Goal: Task Accomplishment & Management: Complete application form

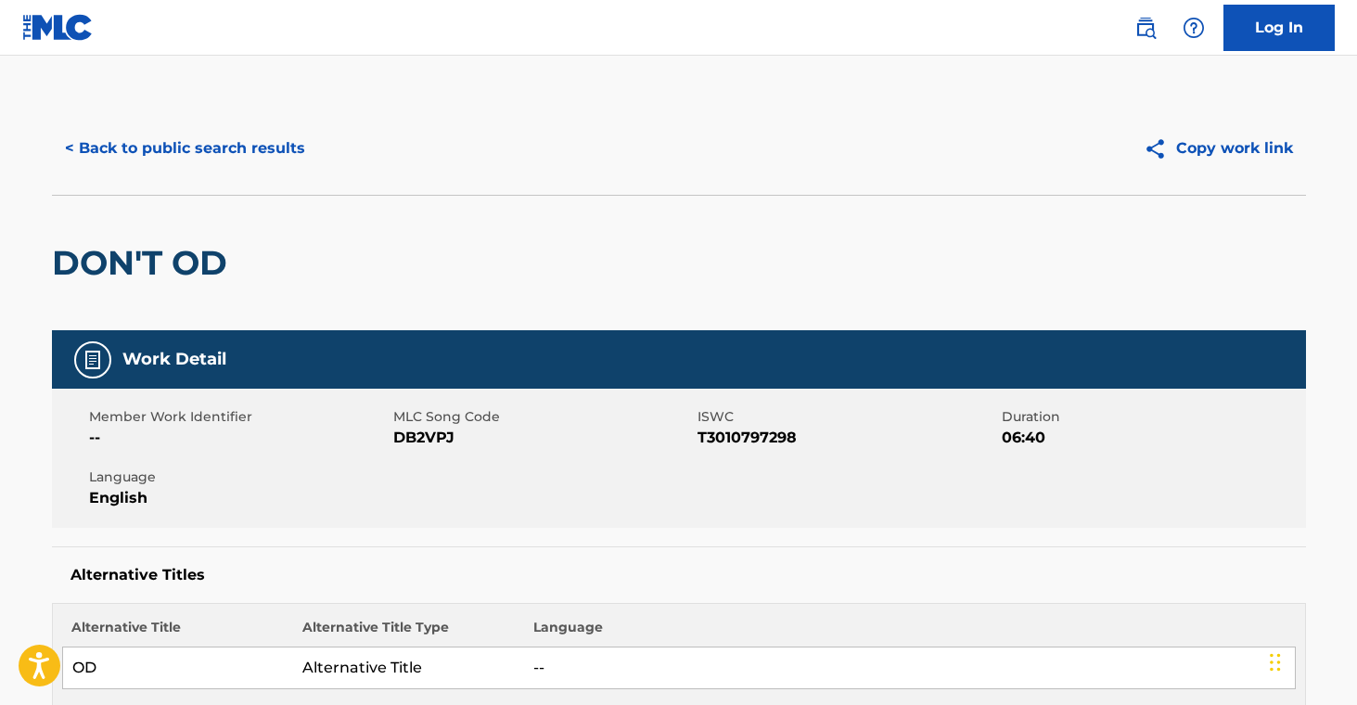
click at [133, 148] on button "< Back to public search results" at bounding box center [185, 148] width 266 height 46
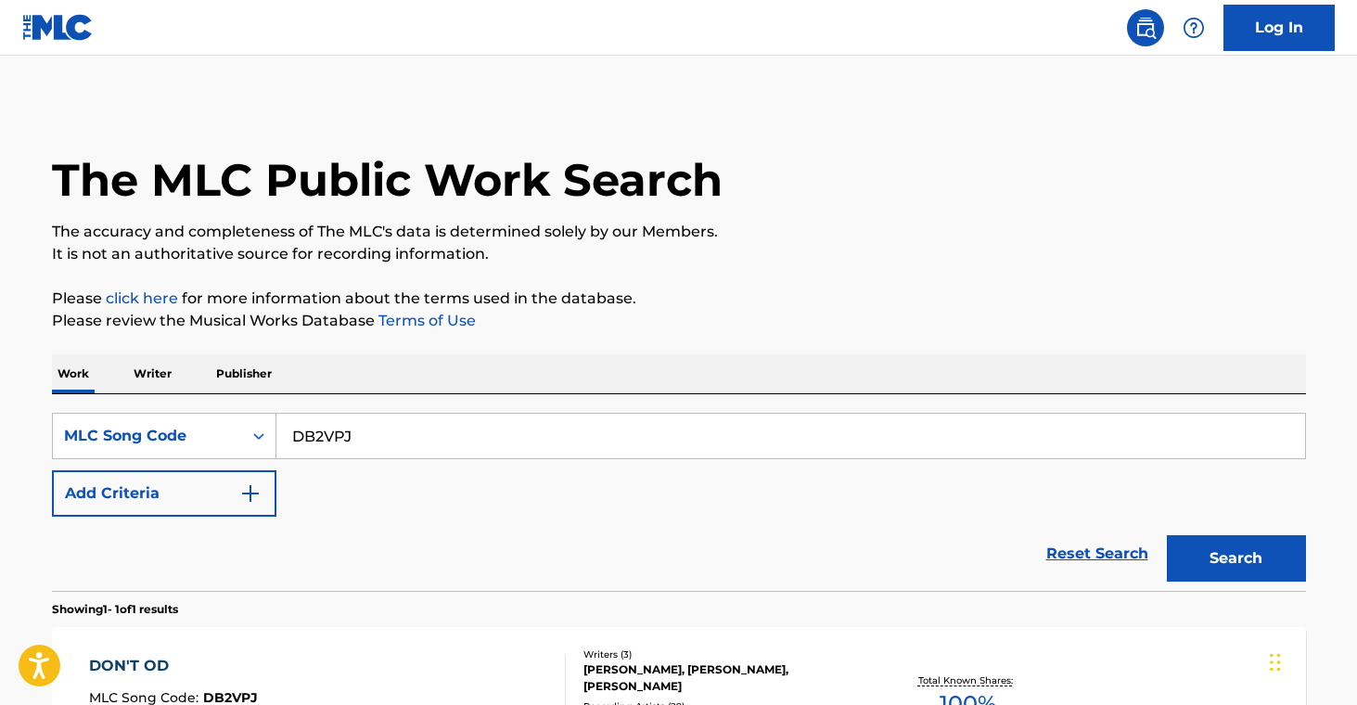
scroll to position [151, 0]
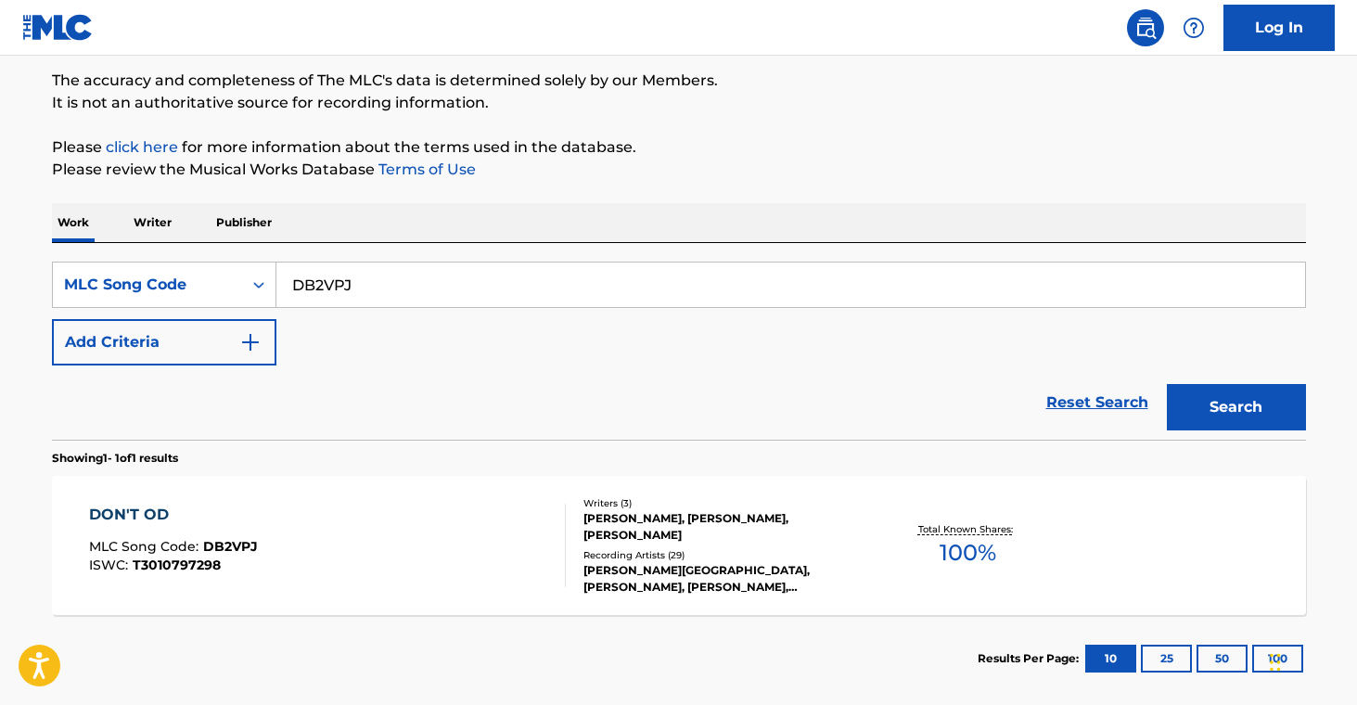
click at [379, 285] on input "DB2VPJ" at bounding box center [790, 285] width 1029 height 45
paste input "AE0VZL"
type input "AE0VZL"
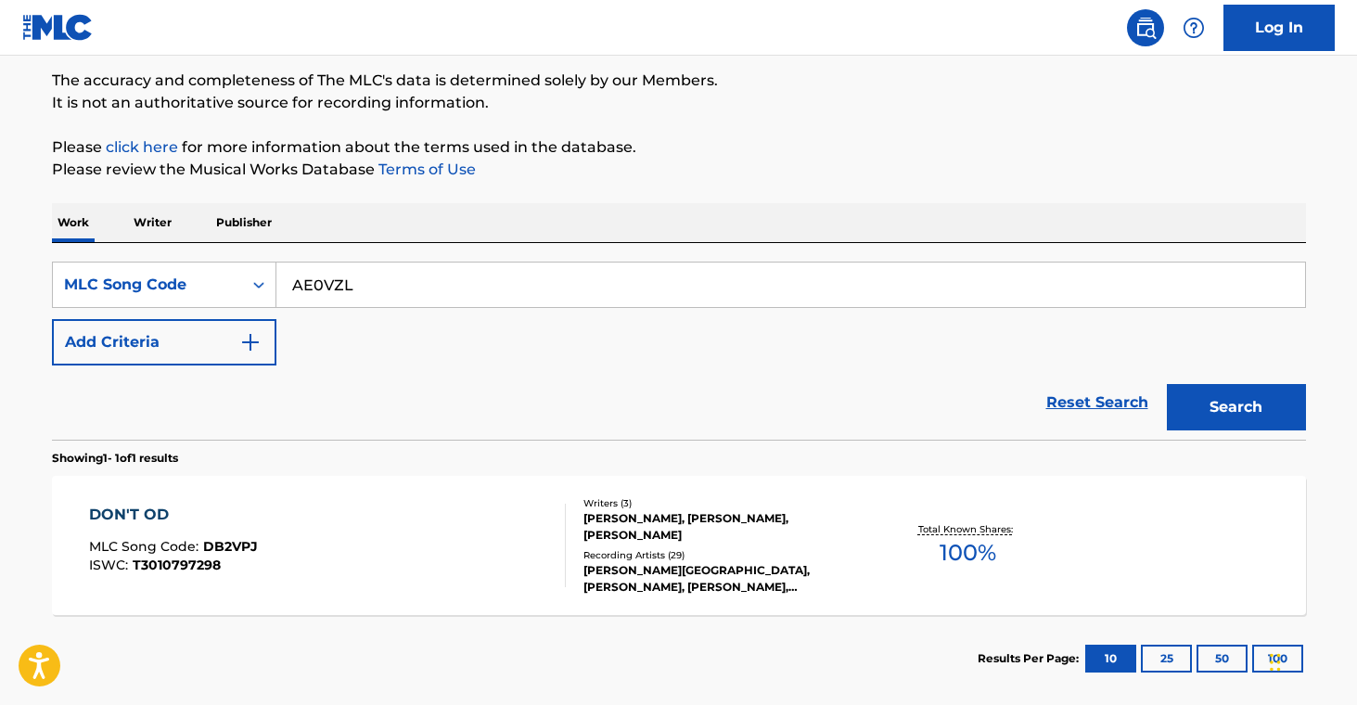
click at [1220, 411] on button "Search" at bounding box center [1236, 407] width 139 height 46
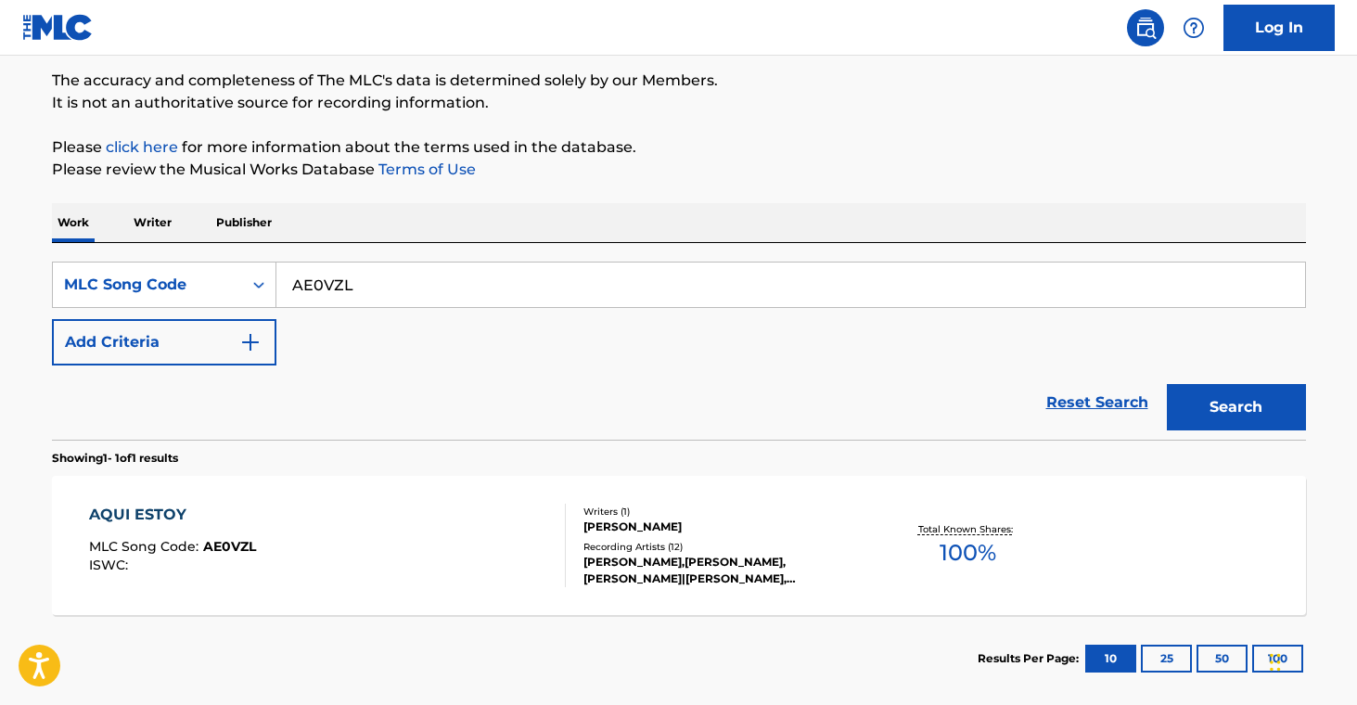
click at [738, 529] on div "[PERSON_NAME]" at bounding box center [724, 527] width 280 height 17
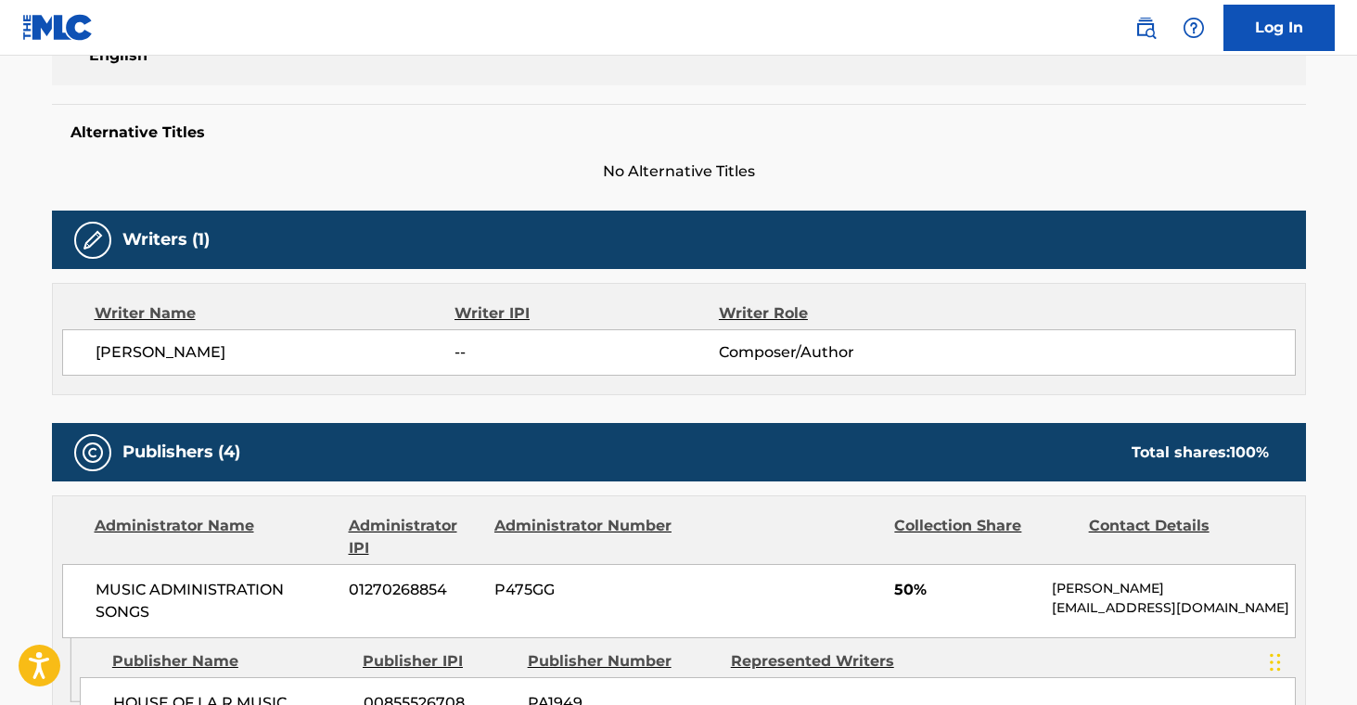
scroll to position [444, 0]
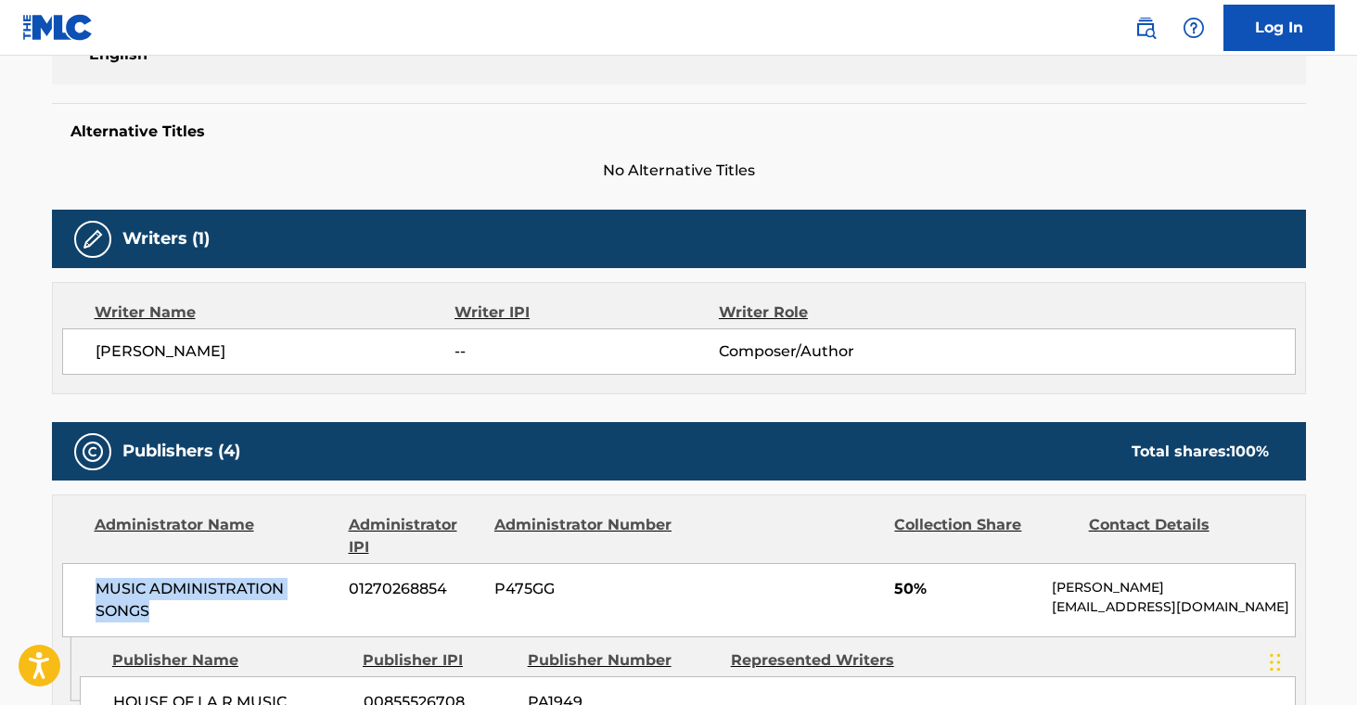
drag, startPoint x: 95, startPoint y: 589, endPoint x: 216, endPoint y: 526, distance: 136.9
click at [206, 611] on span "MUSIC ADMINISTRATION SONGS" at bounding box center [216, 600] width 240 height 45
copy span "MUSIC ADMINISTRATION SONGS"
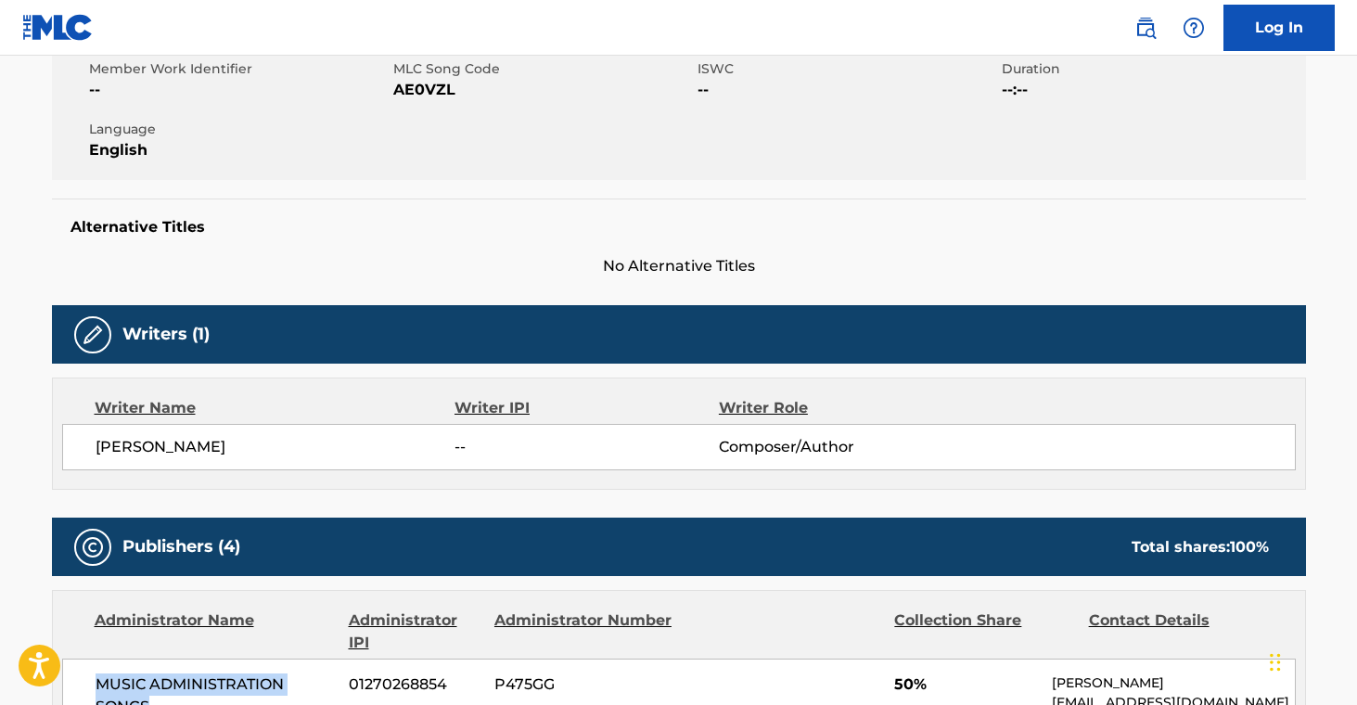
scroll to position [0, 0]
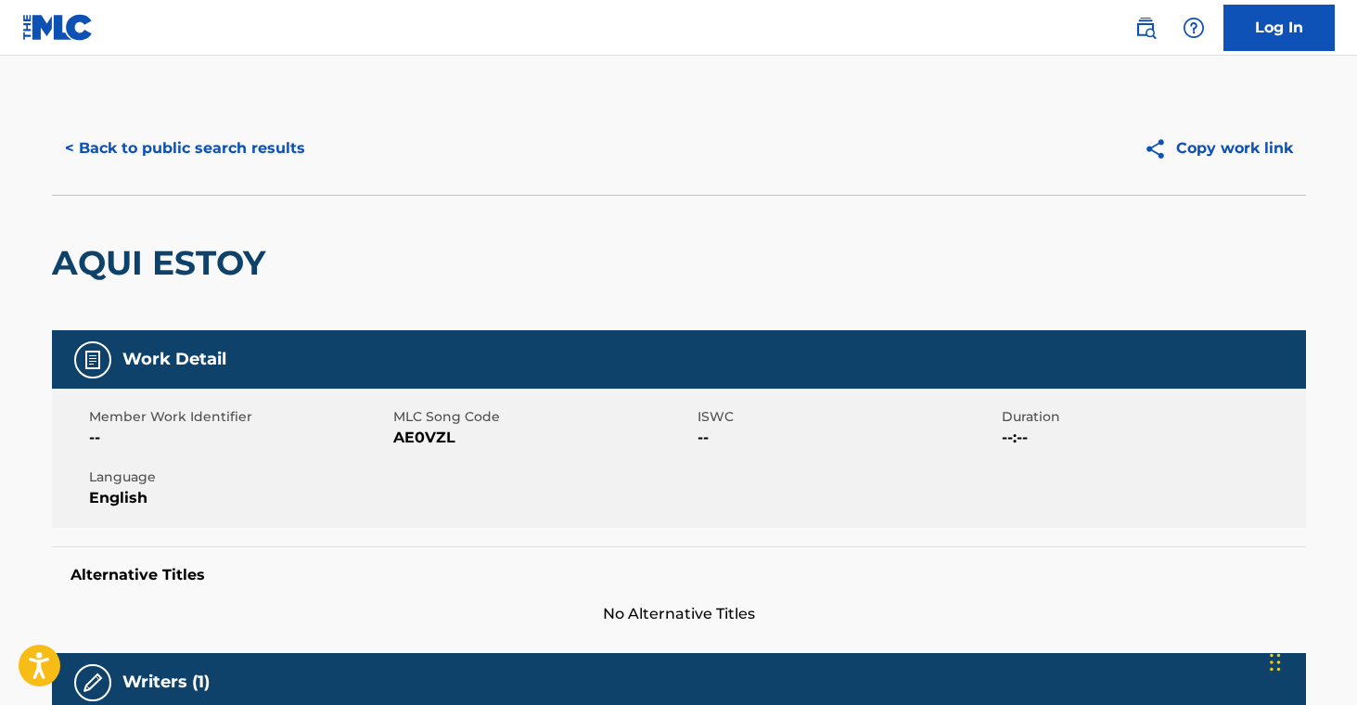
click at [196, 154] on button "< Back to public search results" at bounding box center [185, 148] width 266 height 46
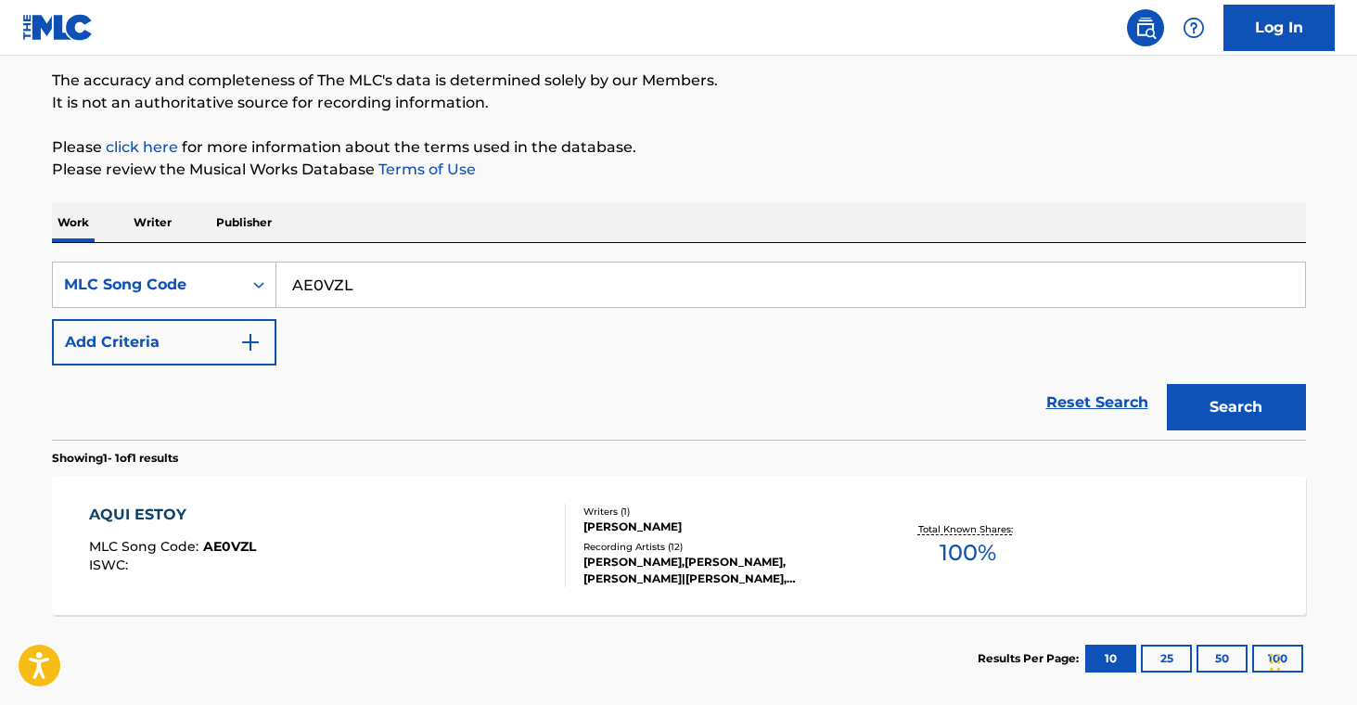
click at [313, 286] on input "AE0VZL" at bounding box center [790, 285] width 1029 height 45
paste input "EA9ADN"
type input "EA9ADN"
click at [1220, 421] on button "Search" at bounding box center [1236, 407] width 139 height 46
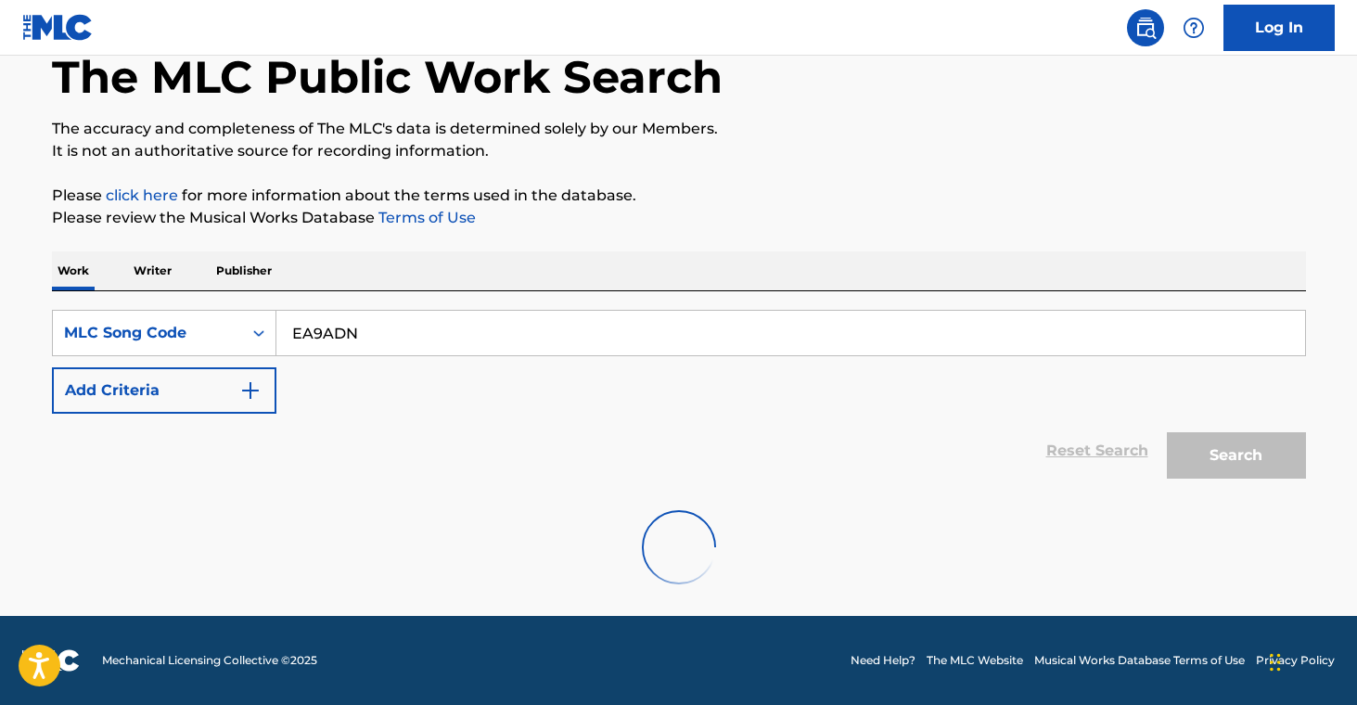
scroll to position [99, 0]
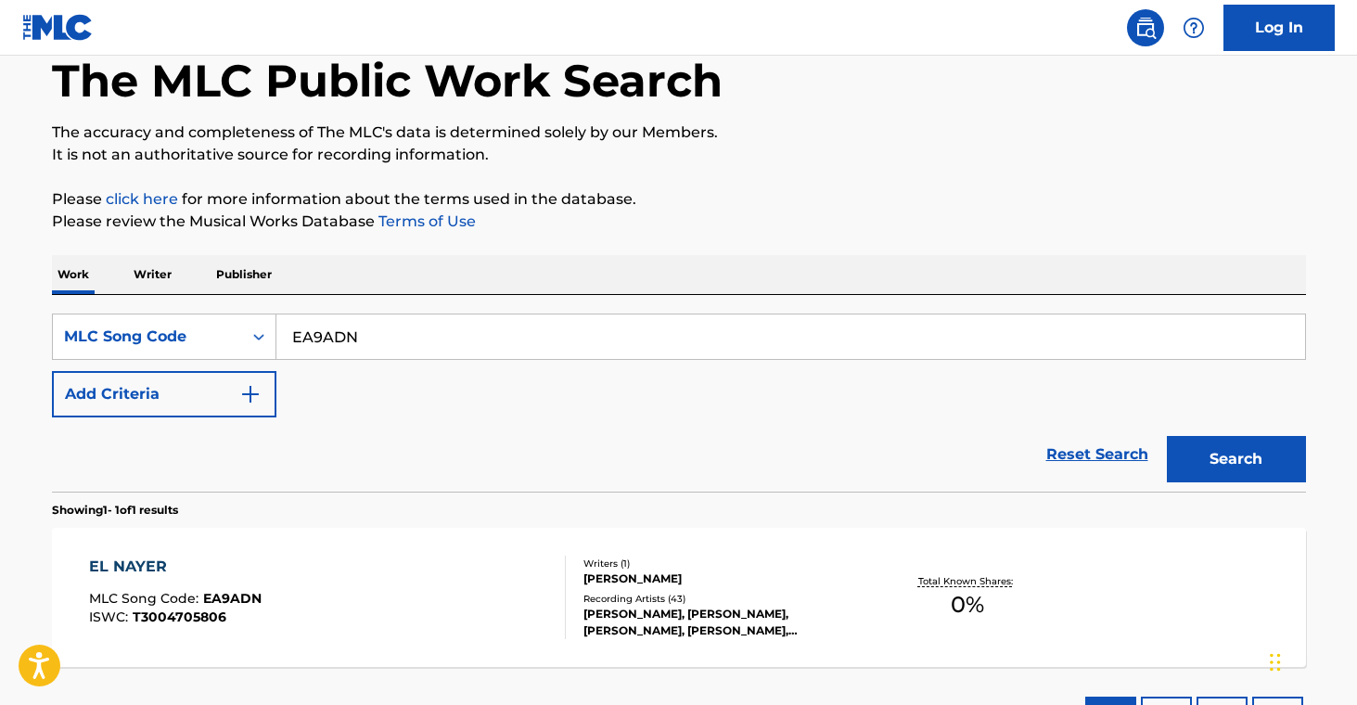
click at [738, 601] on div "Recording Artists ( 43 )" at bounding box center [724, 599] width 280 height 14
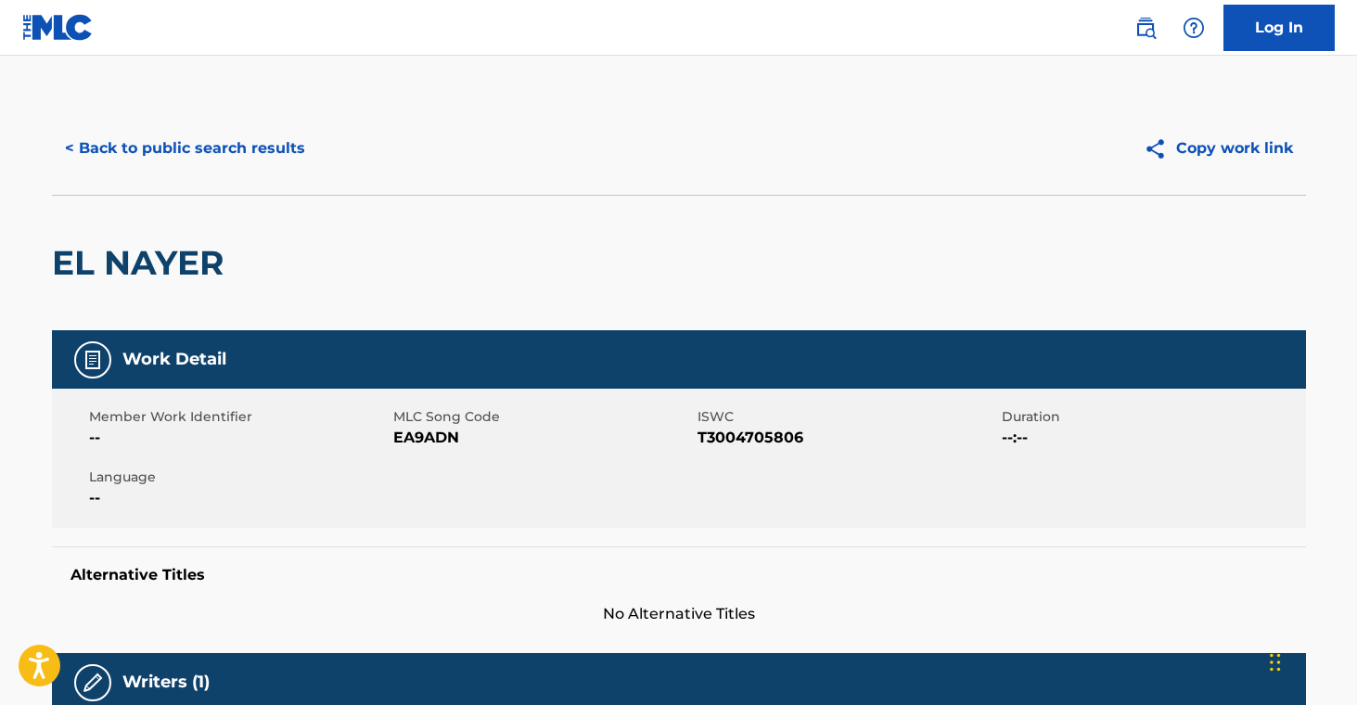
click at [237, 147] on button "< Back to public search results" at bounding box center [185, 148] width 266 height 46
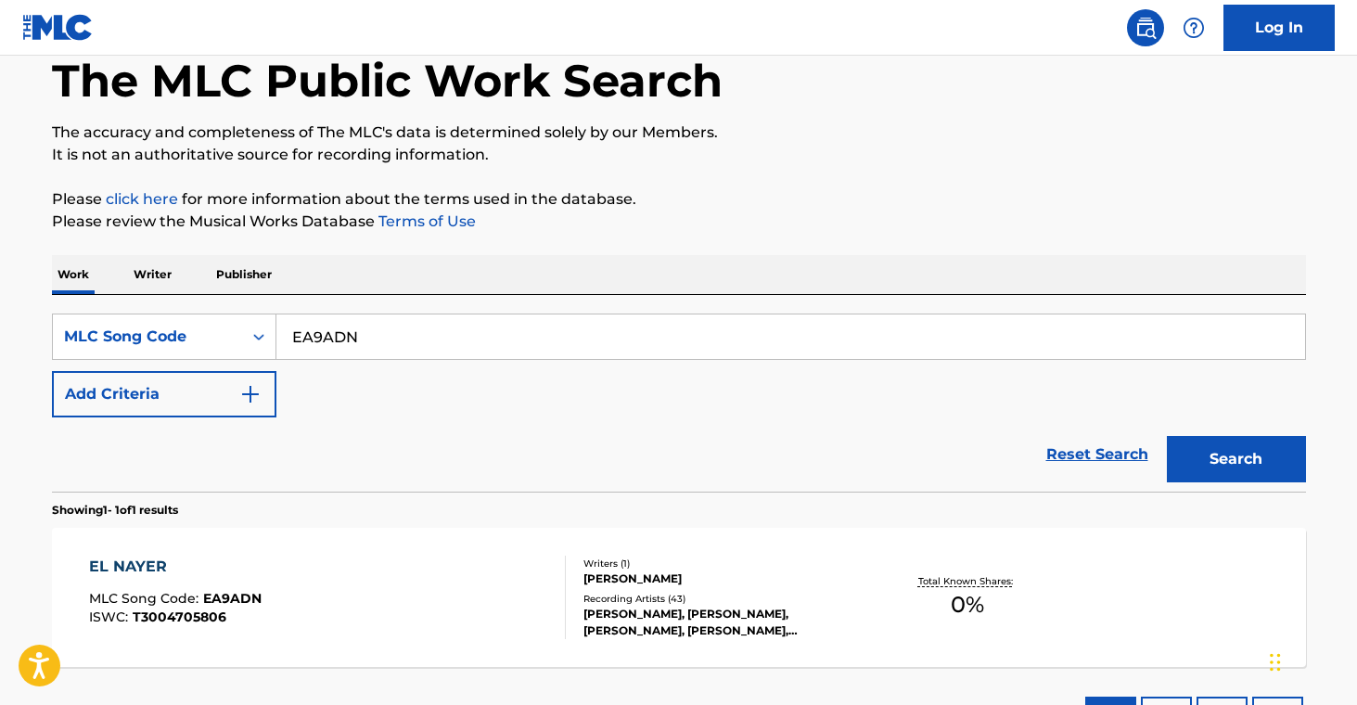
click at [315, 338] on input "EA9ADN" at bounding box center [790, 337] width 1029 height 45
paste input "IC1IH"
type input "IC1IHN"
click at [1223, 455] on button "Search" at bounding box center [1236, 459] width 139 height 46
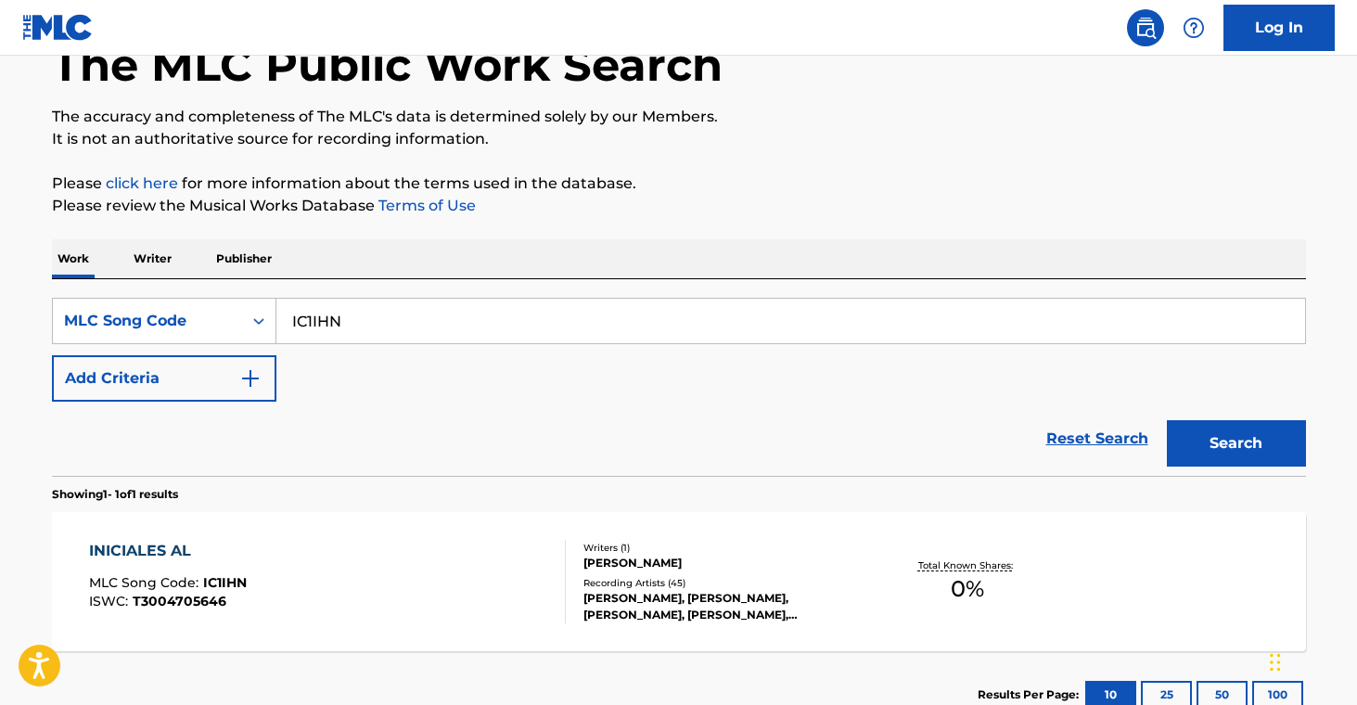
scroll to position [115, 0]
click at [734, 546] on div "Writers ( 1 )" at bounding box center [724, 548] width 280 height 14
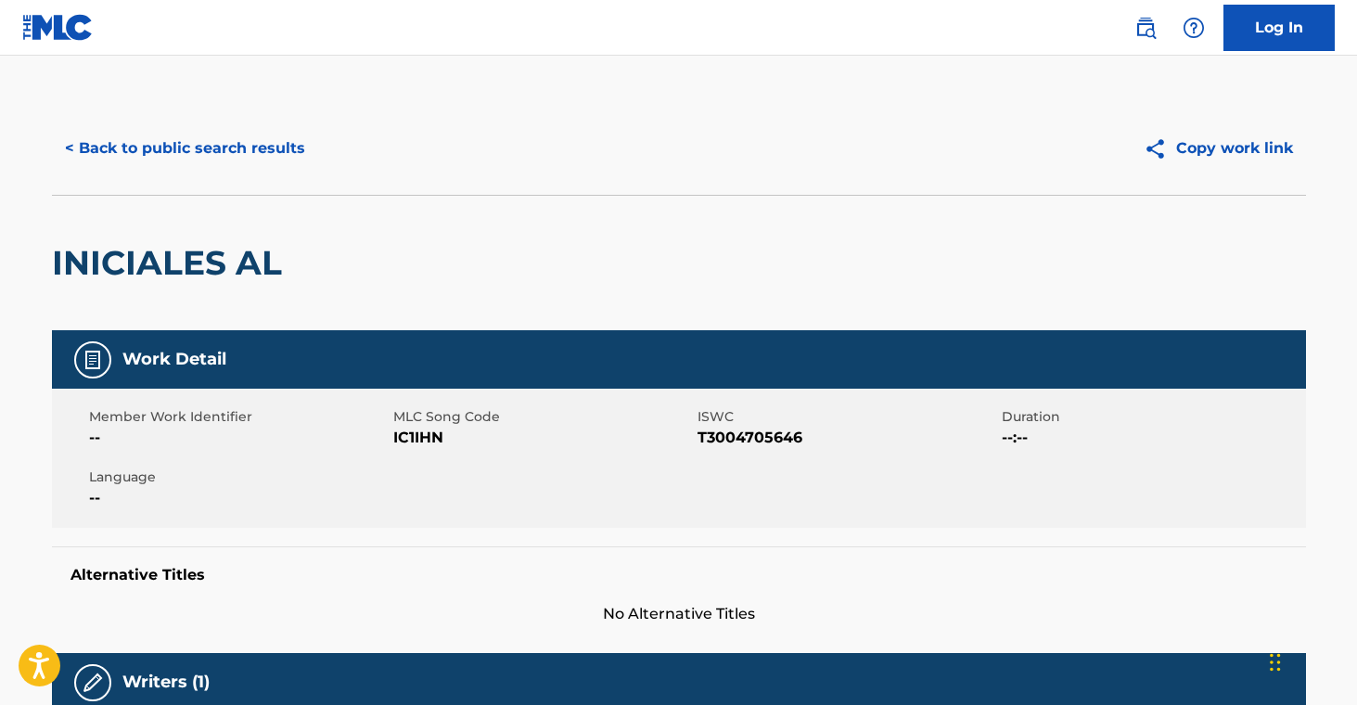
click at [151, 156] on button "< Back to public search results" at bounding box center [185, 148] width 266 height 46
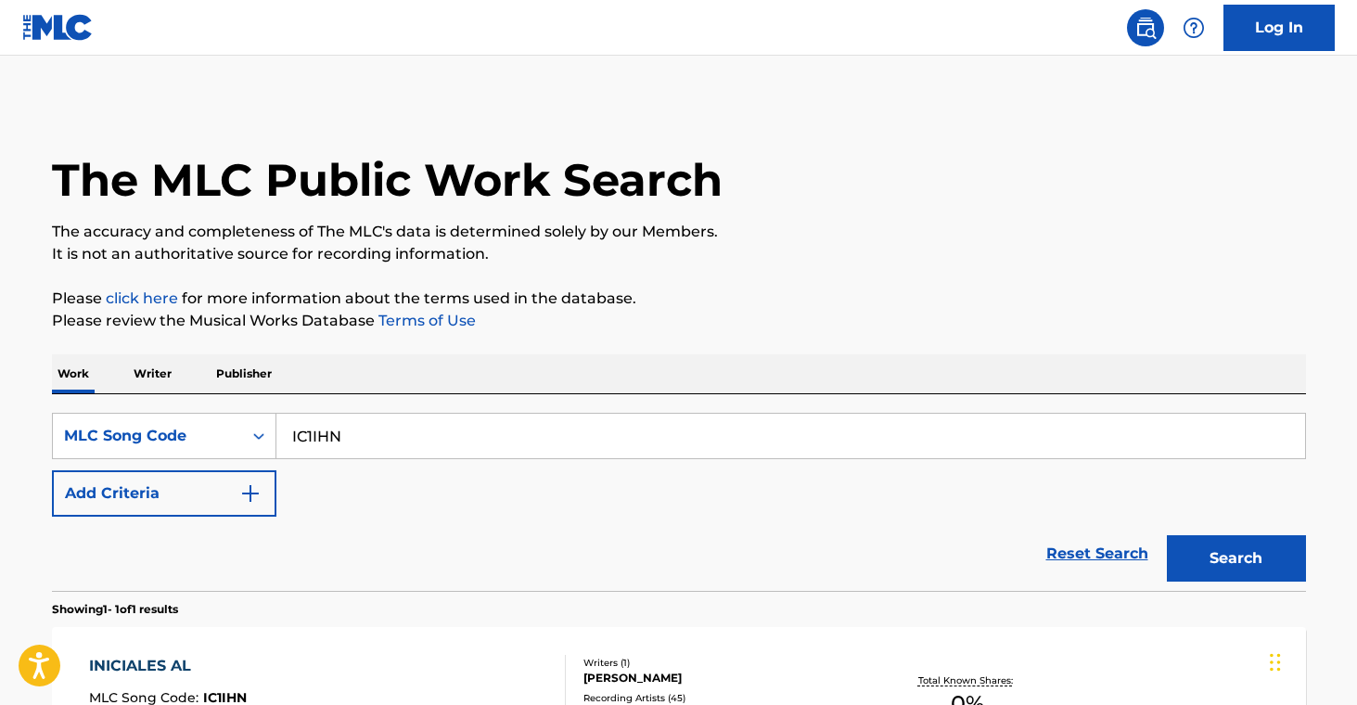
click at [324, 434] on input "IC1IHN" at bounding box center [790, 436] width 1029 height 45
paste input "EA8KTB"
type input "EA8KTB"
click at [1228, 559] on button "Search" at bounding box center [1236, 558] width 139 height 46
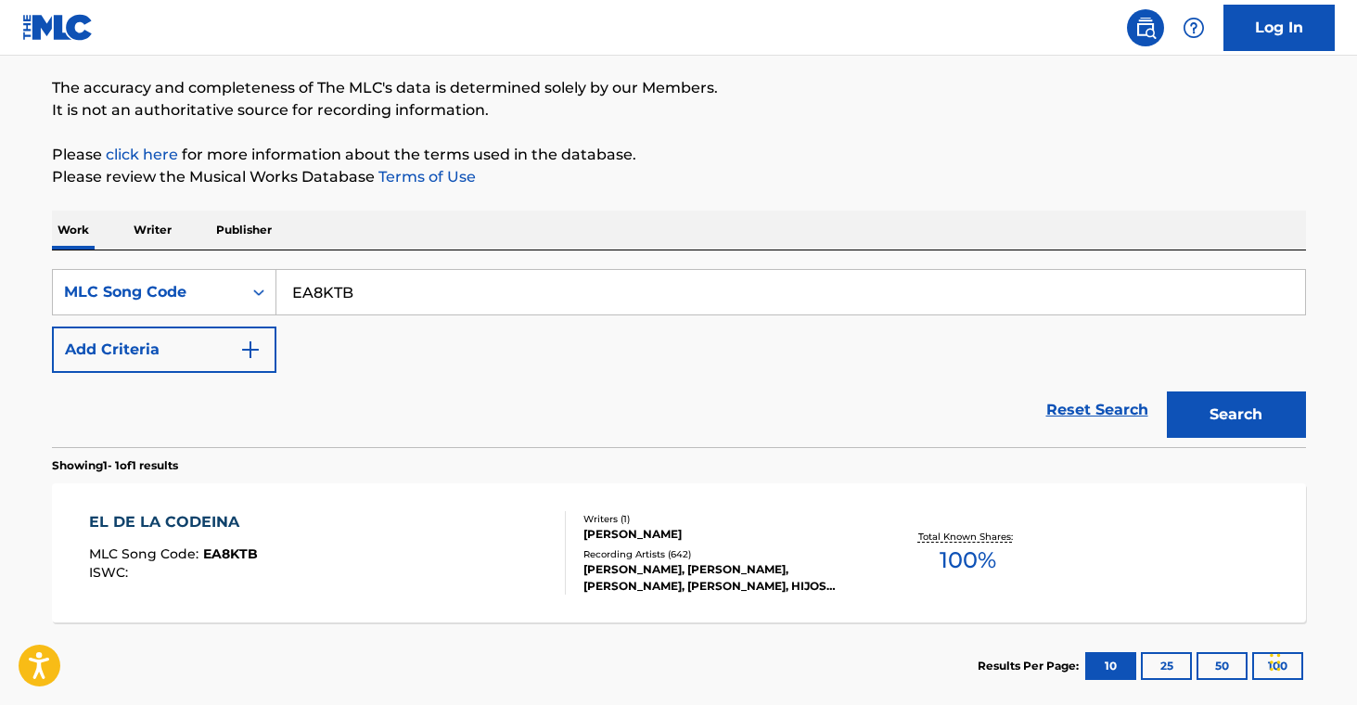
scroll to position [247, 0]
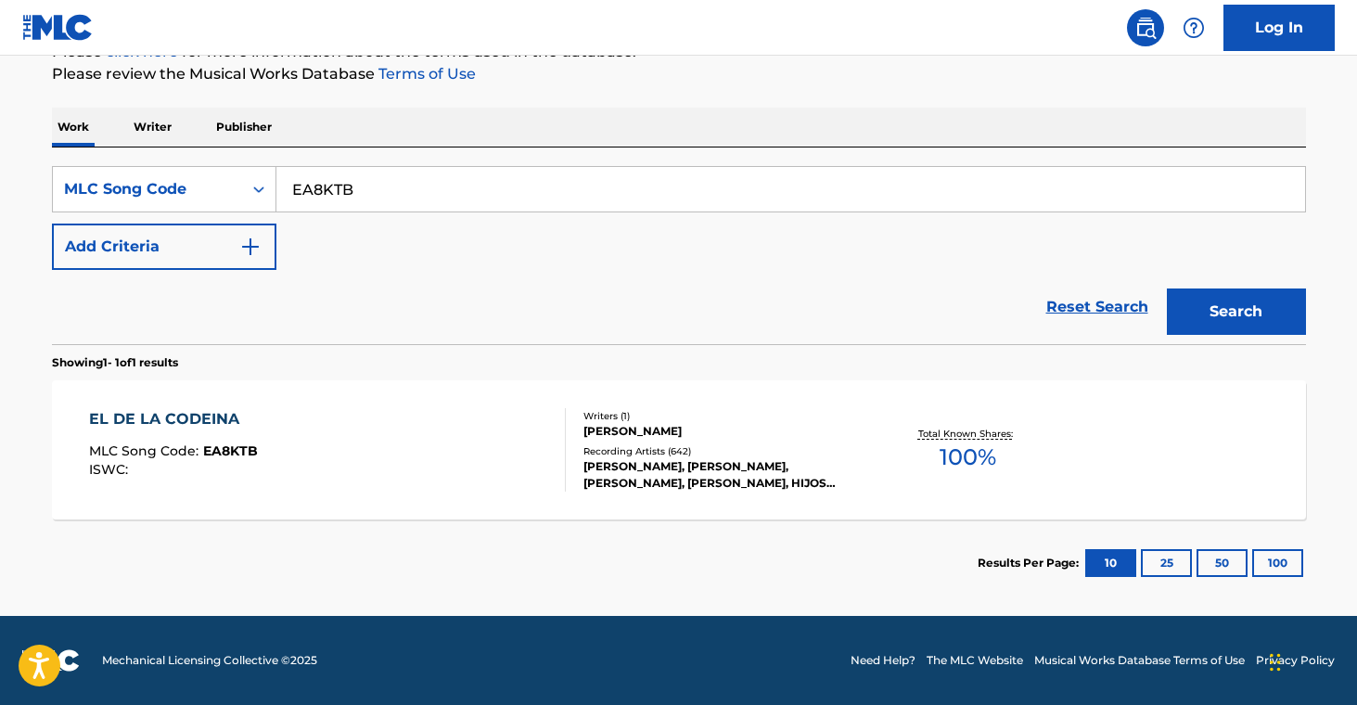
click at [788, 431] on div "[PERSON_NAME]" at bounding box center [724, 431] width 280 height 17
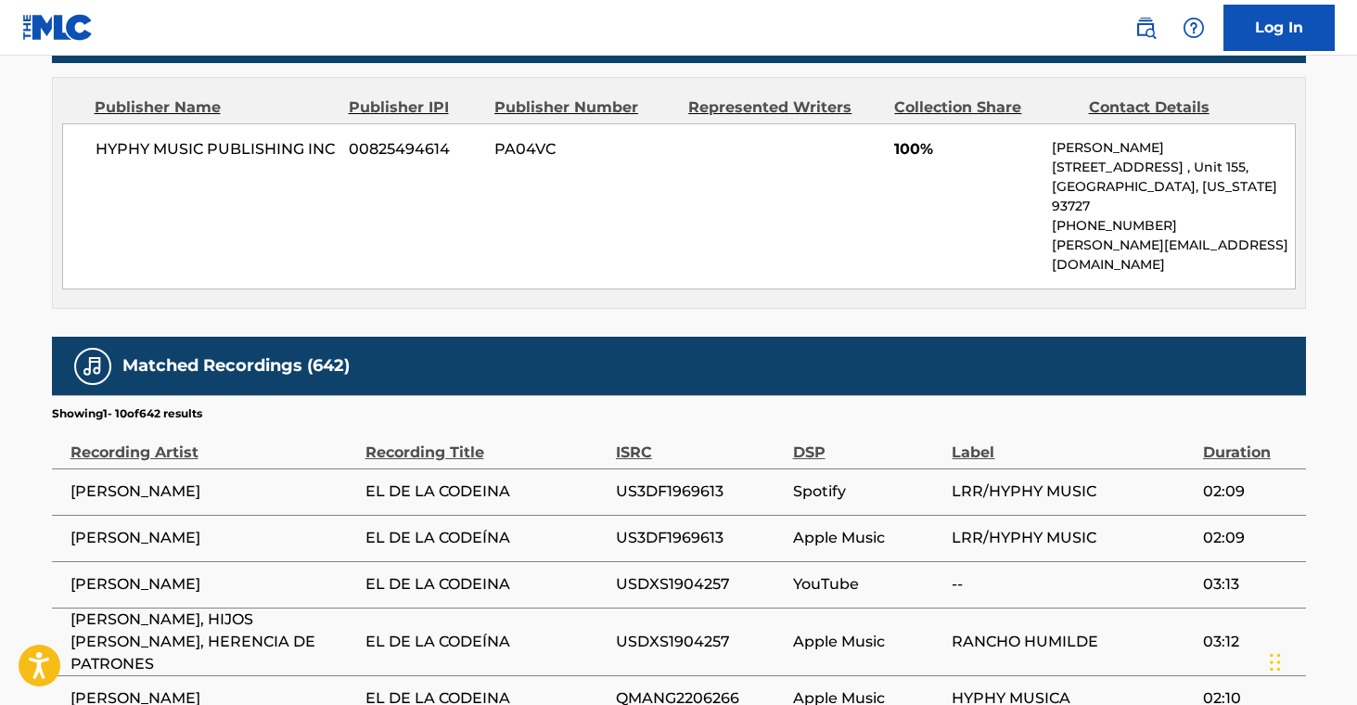
scroll to position [615, 0]
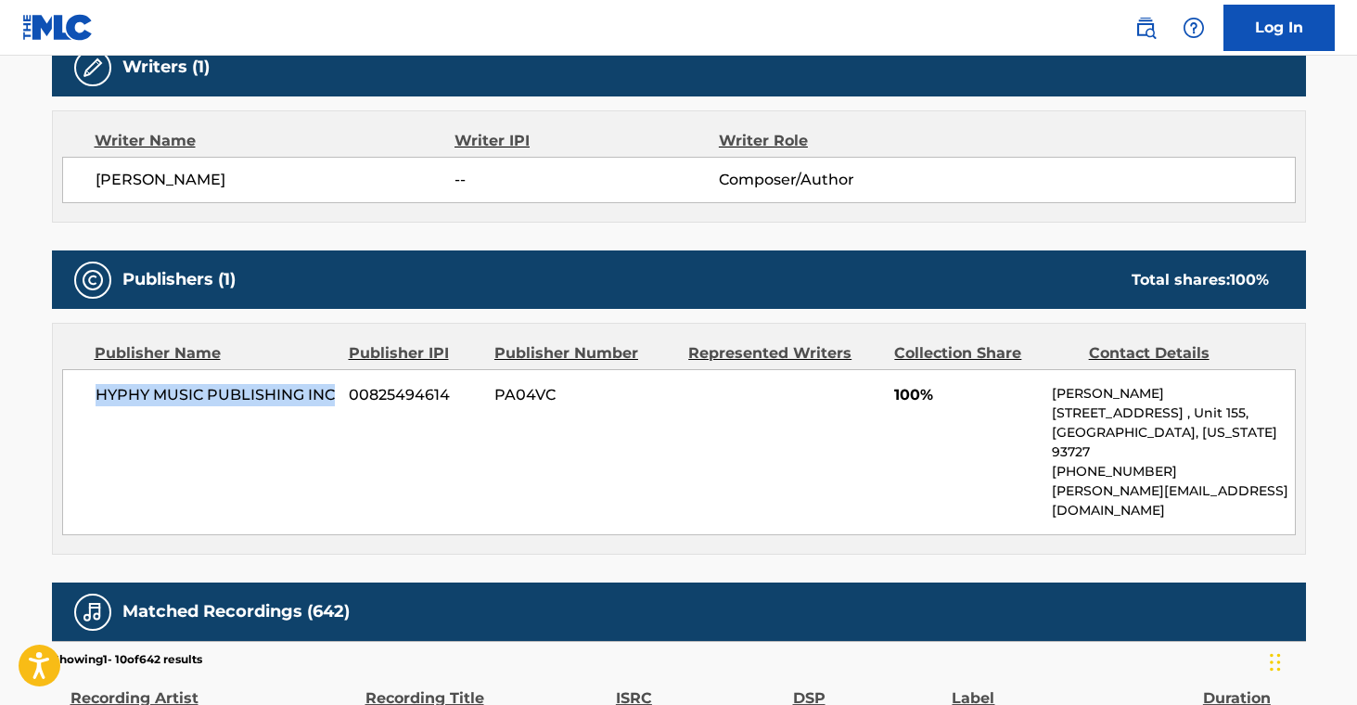
drag, startPoint x: 96, startPoint y: 396, endPoint x: 337, endPoint y: 393, distance: 240.3
click at [337, 393] on div "HYPHY MUSIC PUBLISHING INC 00825494614 PA04VC 100% [PERSON_NAME] [STREET_ADDRES…" at bounding box center [679, 452] width 1234 height 166
copy span "HYPHY MUSIC PUBLISHING INC"
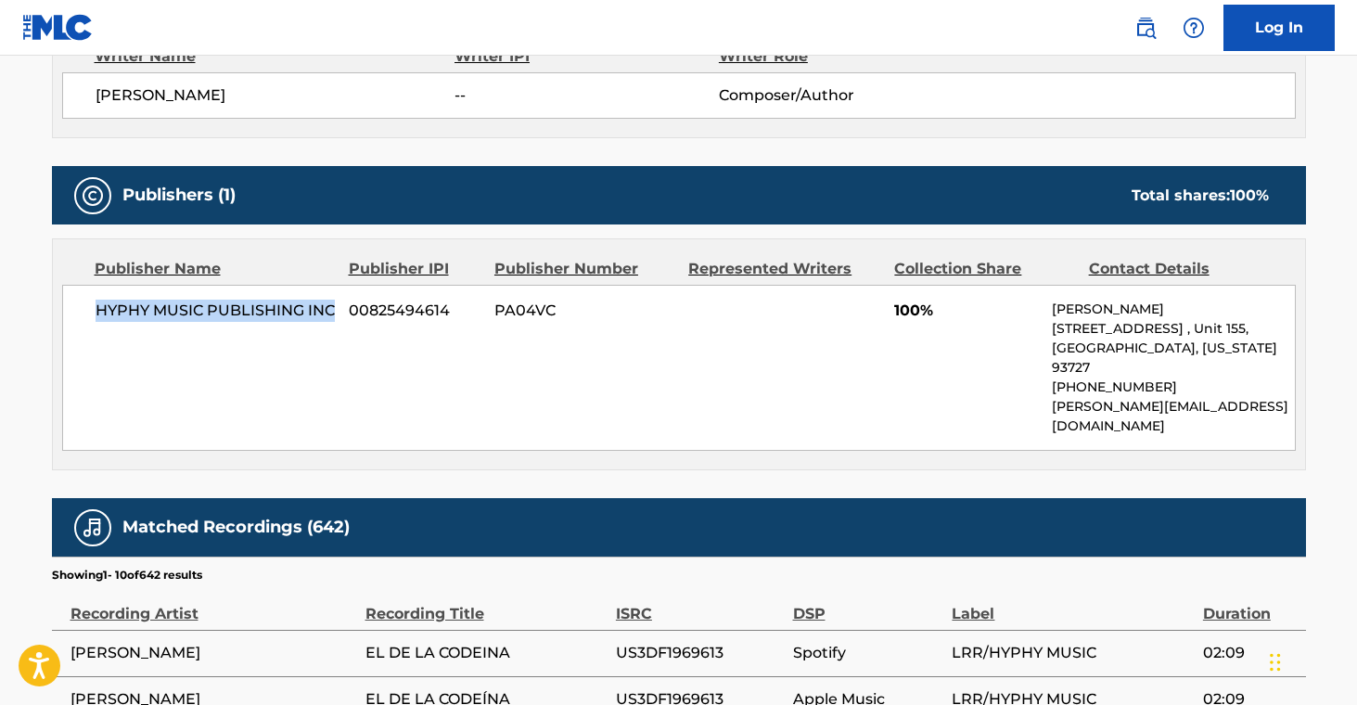
scroll to position [701, 0]
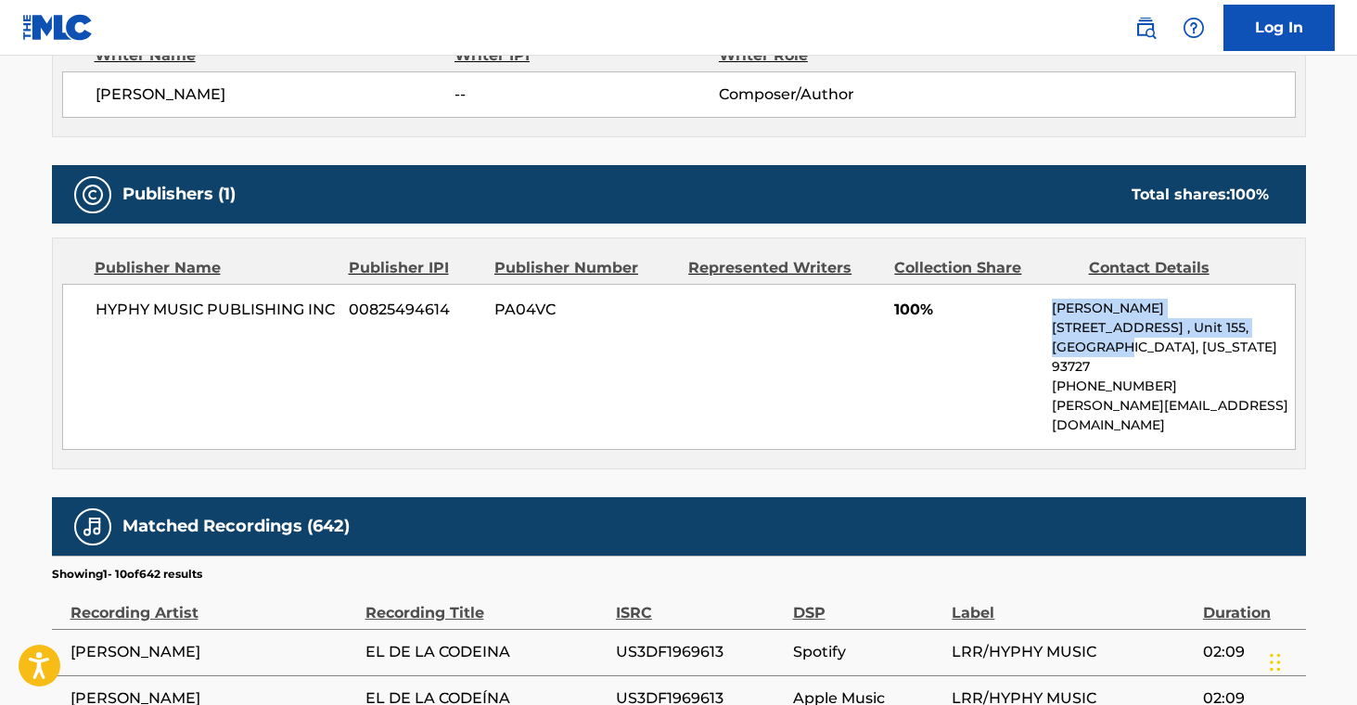
drag, startPoint x: 1051, startPoint y: 311, endPoint x: 1127, endPoint y: 362, distance: 91.6
click at [1127, 362] on div "HYPHY MUSIC PUBLISHING INC 00825494614 PA04VC 100% [PERSON_NAME] [STREET_ADDRES…" at bounding box center [679, 367] width 1234 height 166
click at [1201, 434] on div "HYPHY MUSIC PUBLISHING INC 00825494614 PA04VC 100% [PERSON_NAME] [STREET_ADDRES…" at bounding box center [679, 367] width 1234 height 166
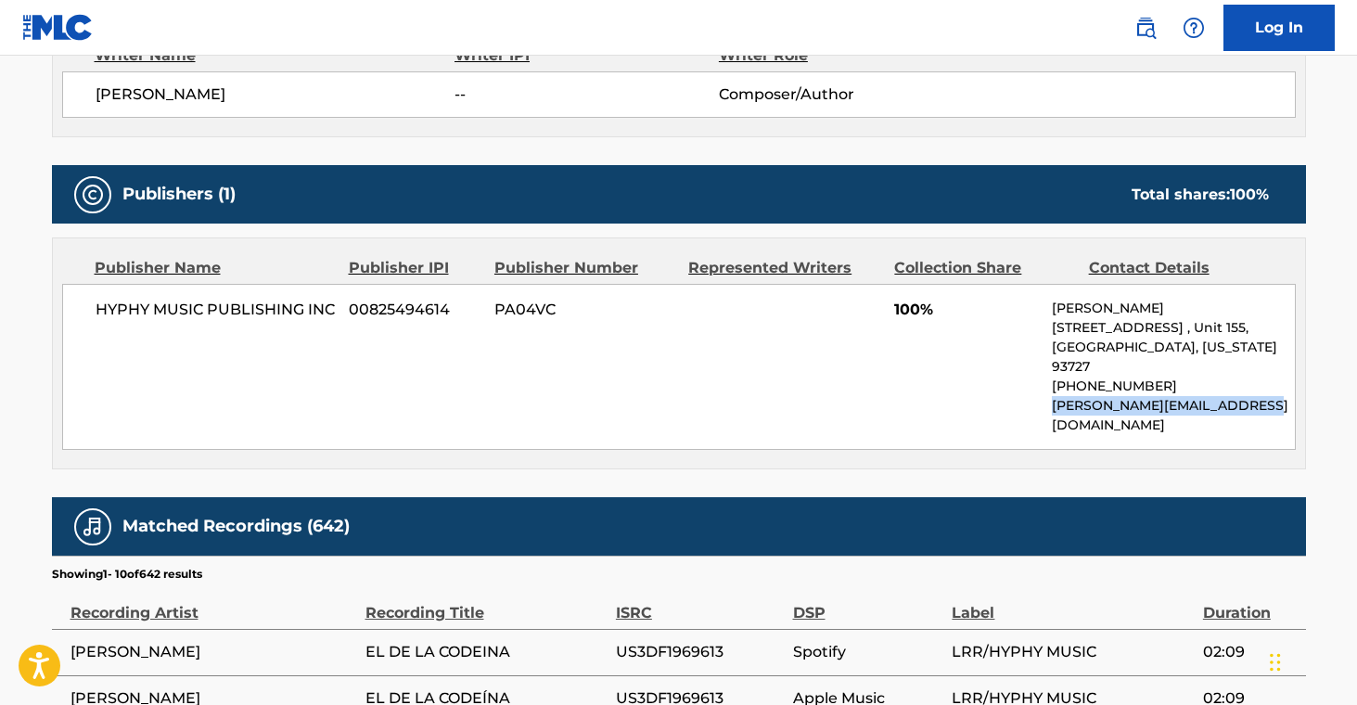
drag, startPoint x: 1051, startPoint y: 409, endPoint x: 1099, endPoint y: 431, distance: 53.1
click at [1099, 431] on div "HYPHY MUSIC PUBLISHING INC 00825494614 PA04VC 100% [PERSON_NAME] [STREET_ADDRES…" at bounding box center [679, 367] width 1234 height 166
copy p "[PERSON_NAME][EMAIL_ADDRESS][DOMAIN_NAME]"
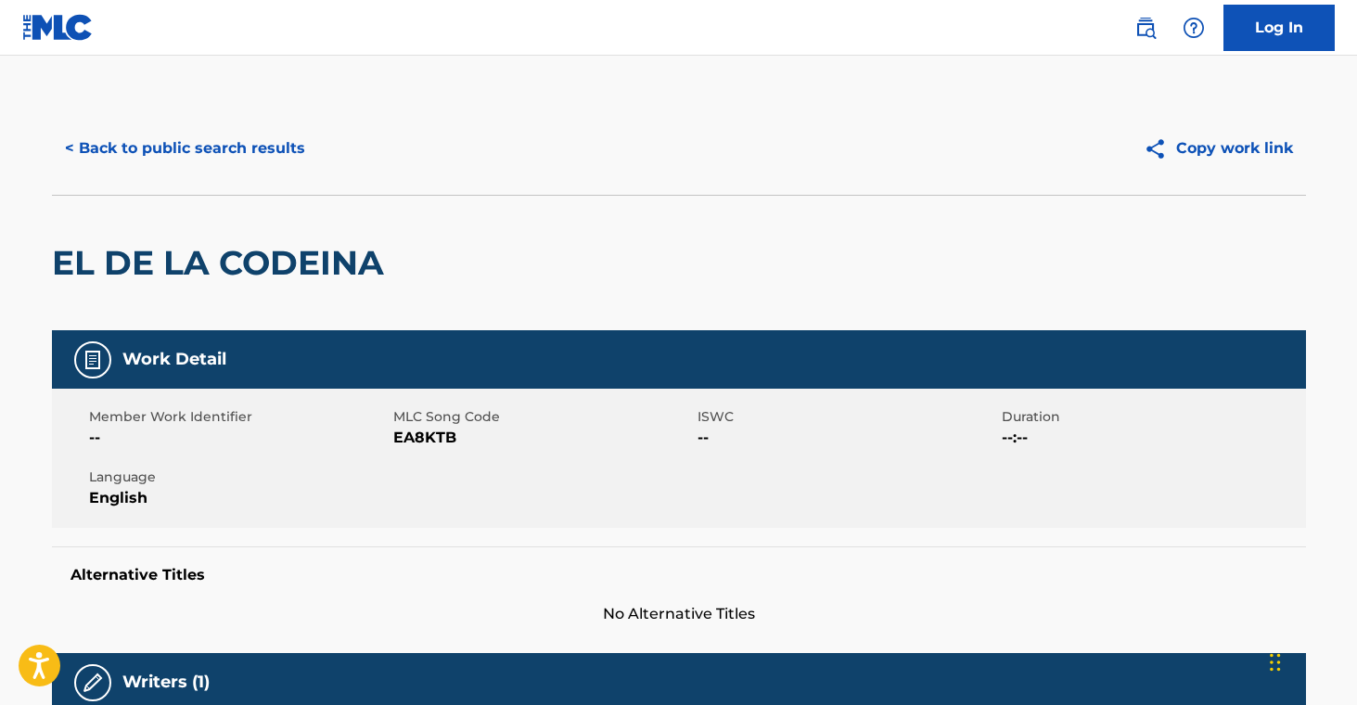
click at [245, 148] on button "< Back to public search results" at bounding box center [185, 148] width 266 height 46
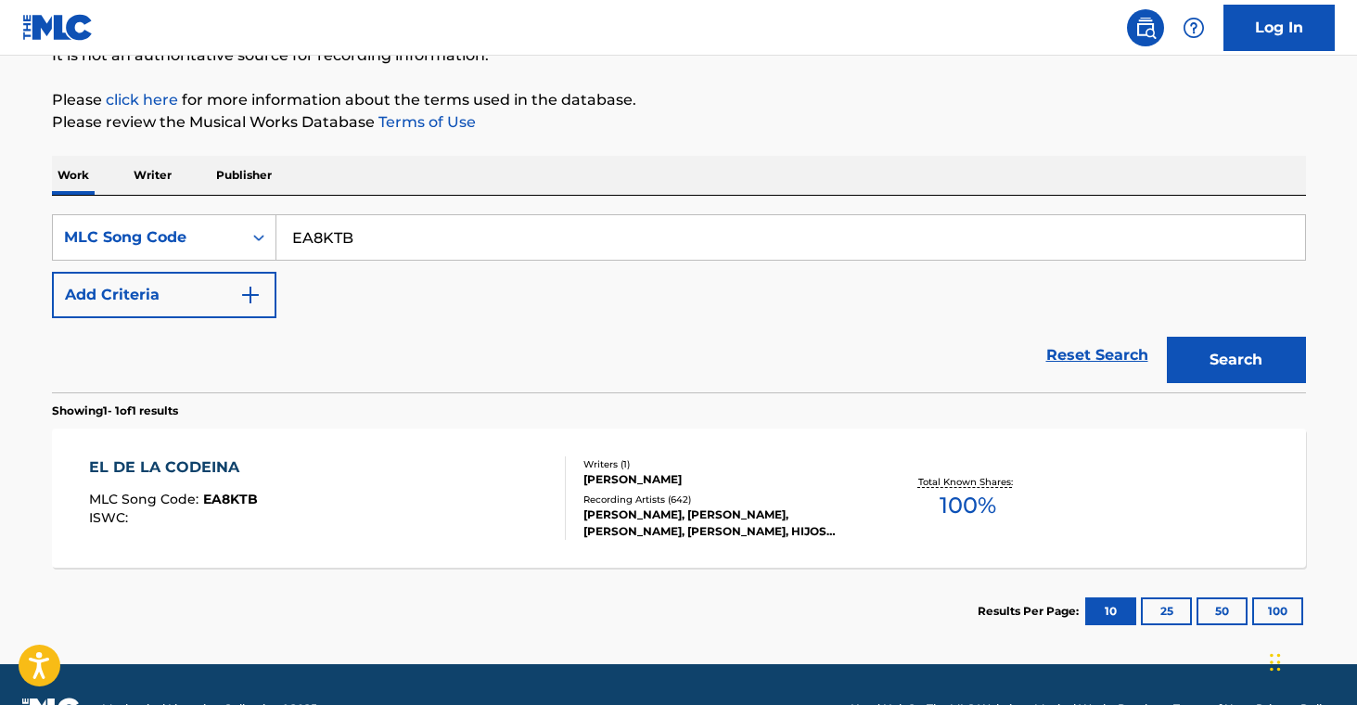
click at [330, 229] on input "EA8KTB" at bounding box center [790, 237] width 1029 height 45
paste input "B2TIN"
type input "EB2TIN"
click at [1201, 354] on button "Search" at bounding box center [1236, 360] width 139 height 46
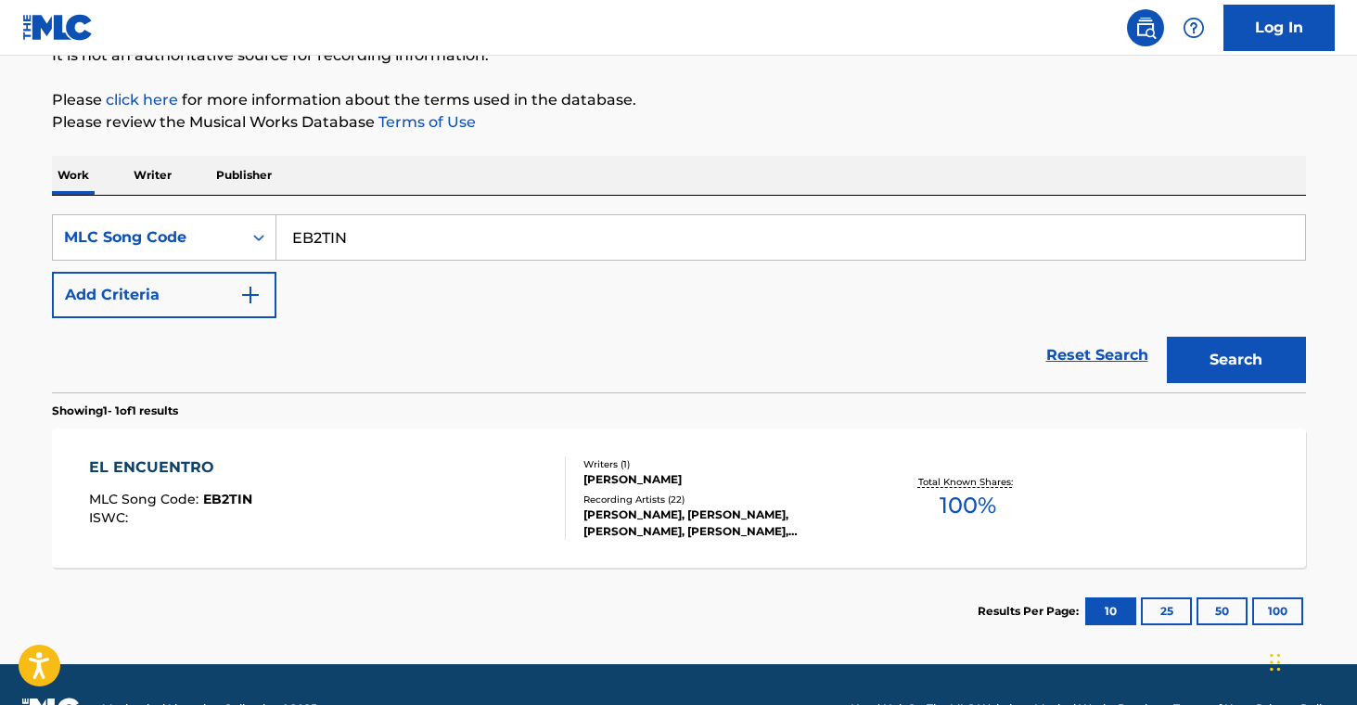
click at [600, 532] on div "[PERSON_NAME], [PERSON_NAME], [PERSON_NAME], [PERSON_NAME], [PERSON_NAME]" at bounding box center [724, 523] width 280 height 33
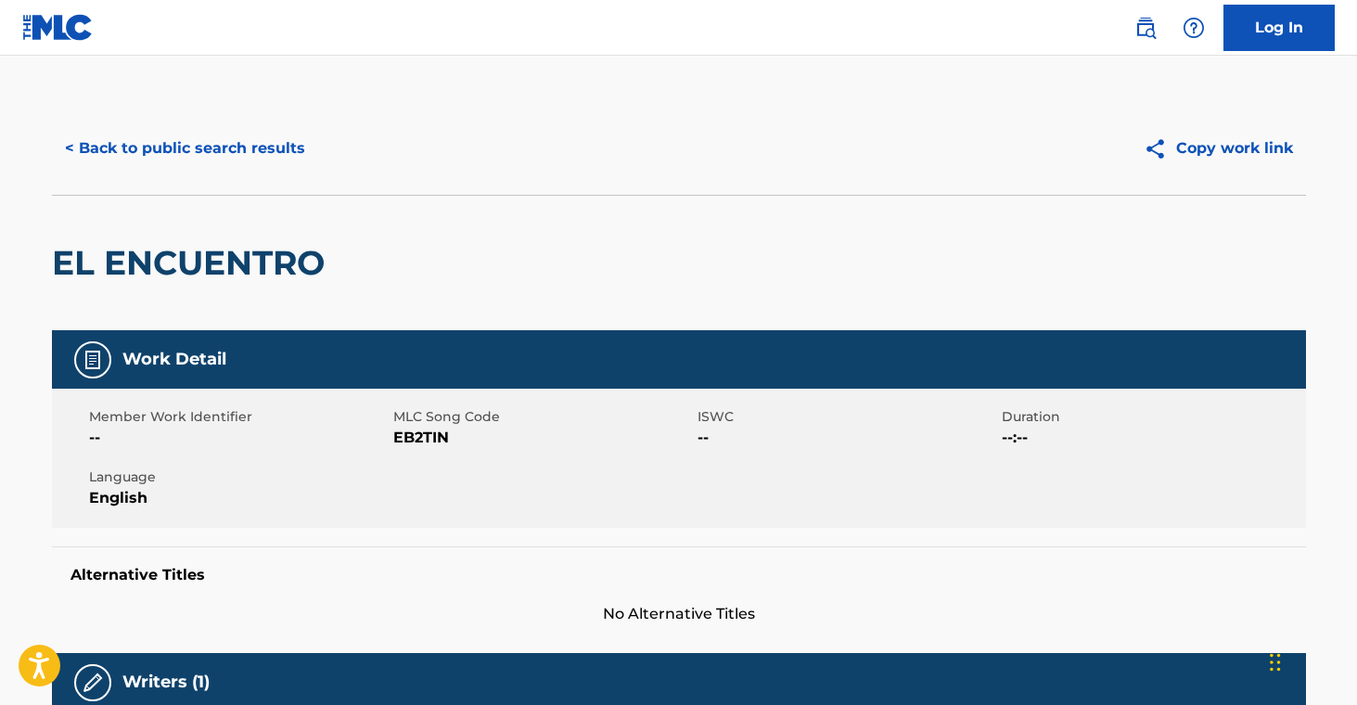
click at [247, 140] on button "< Back to public search results" at bounding box center [185, 148] width 266 height 46
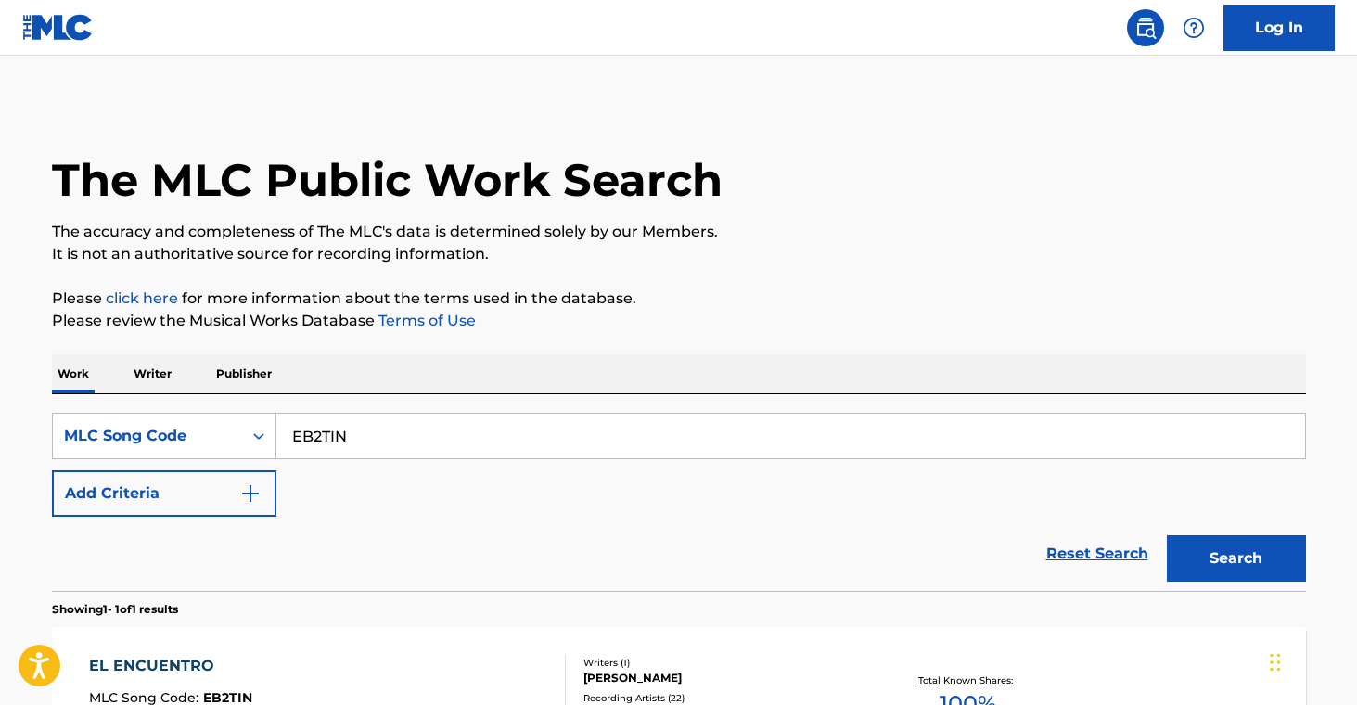
scroll to position [199, 0]
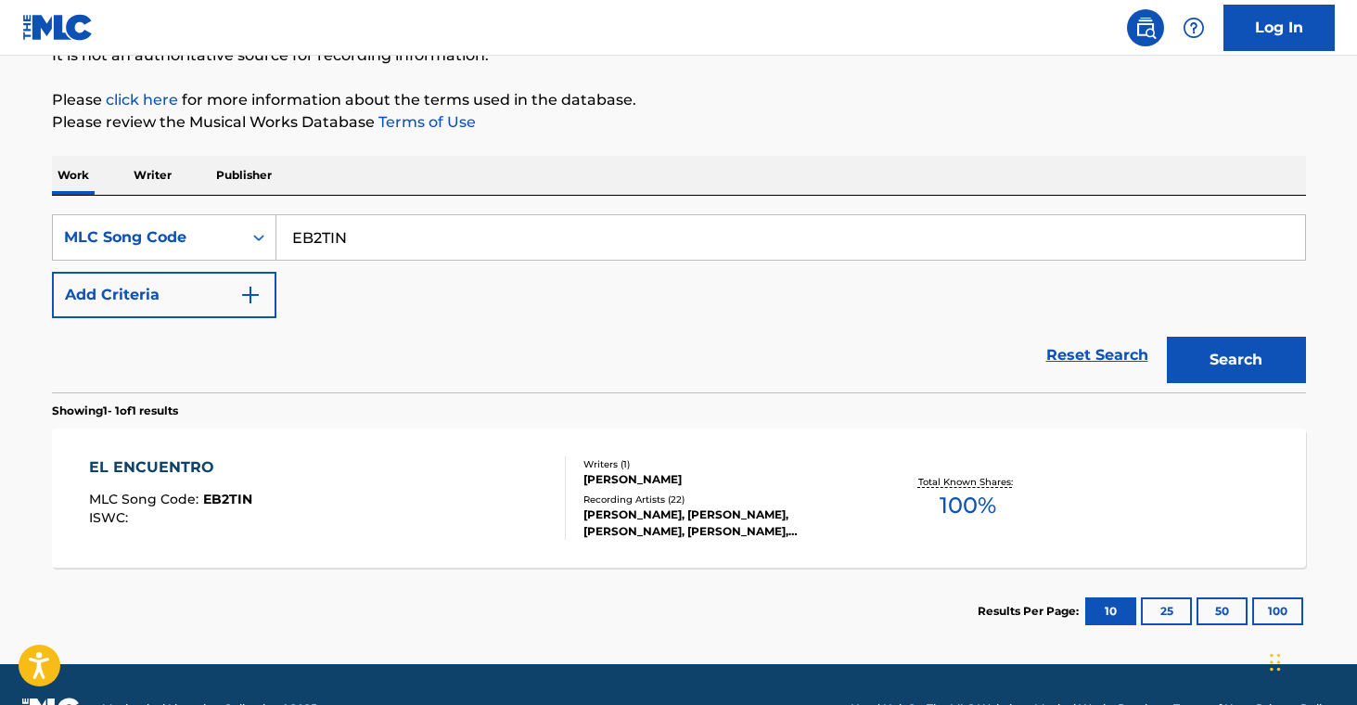
click at [325, 228] on input "EB2TIN" at bounding box center [790, 237] width 1029 height 45
paste input "NC5F2A"
type input "NC5F2A"
click at [1272, 375] on button "Search" at bounding box center [1236, 360] width 139 height 46
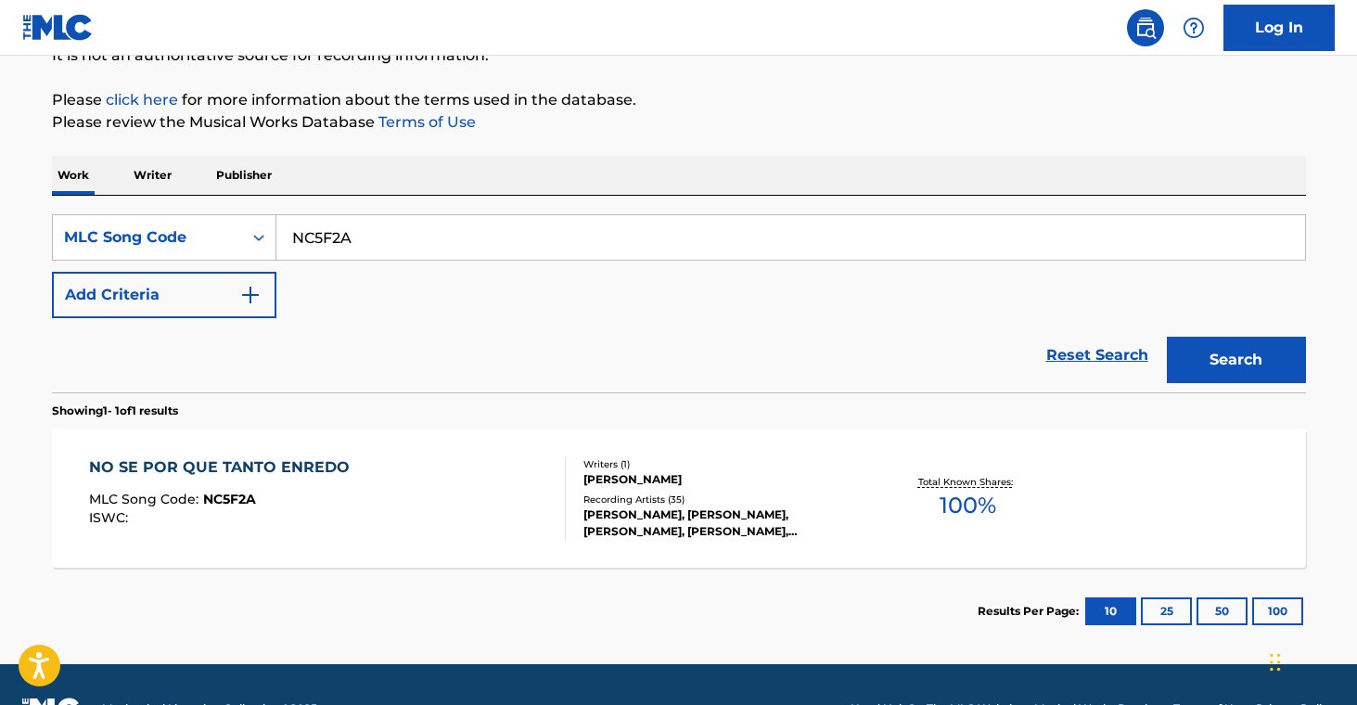
click at [702, 510] on div "[PERSON_NAME], [PERSON_NAME], [PERSON_NAME], [PERSON_NAME], [PERSON_NAME]" at bounding box center [724, 523] width 280 height 33
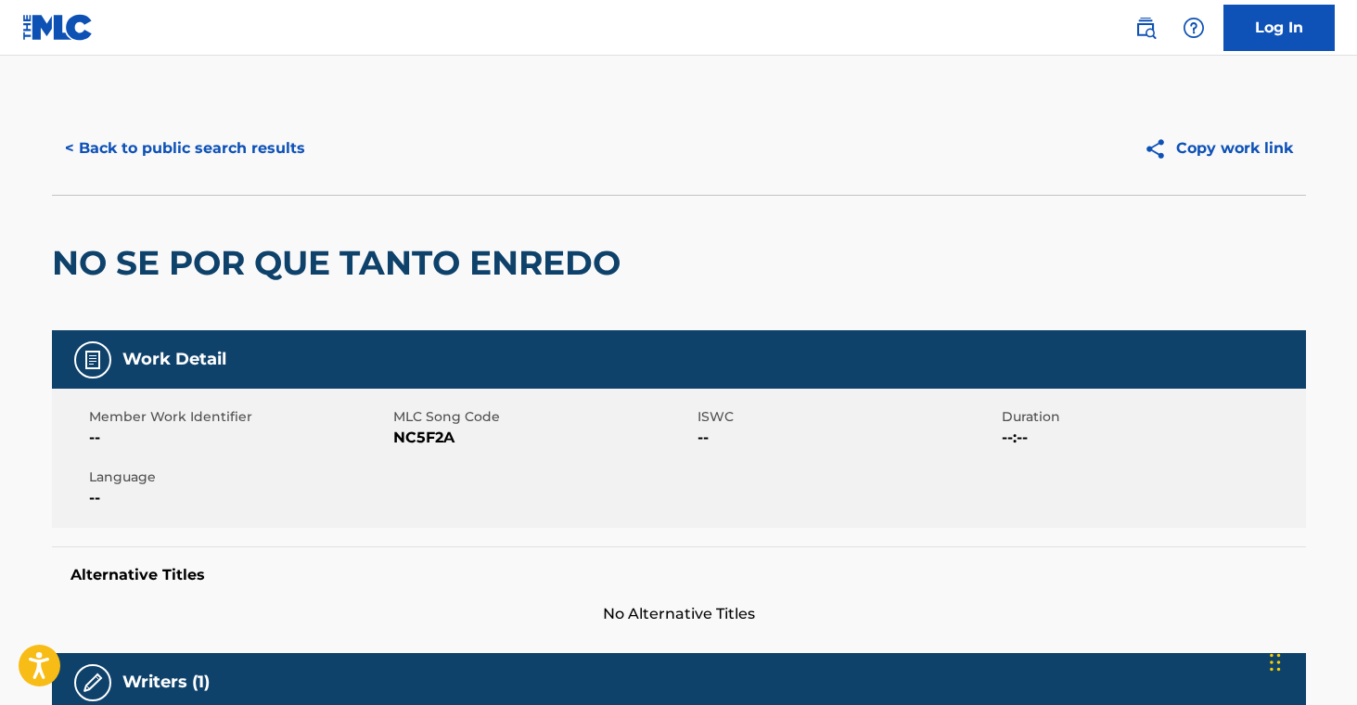
click at [226, 158] on button "< Back to public search results" at bounding box center [185, 148] width 266 height 46
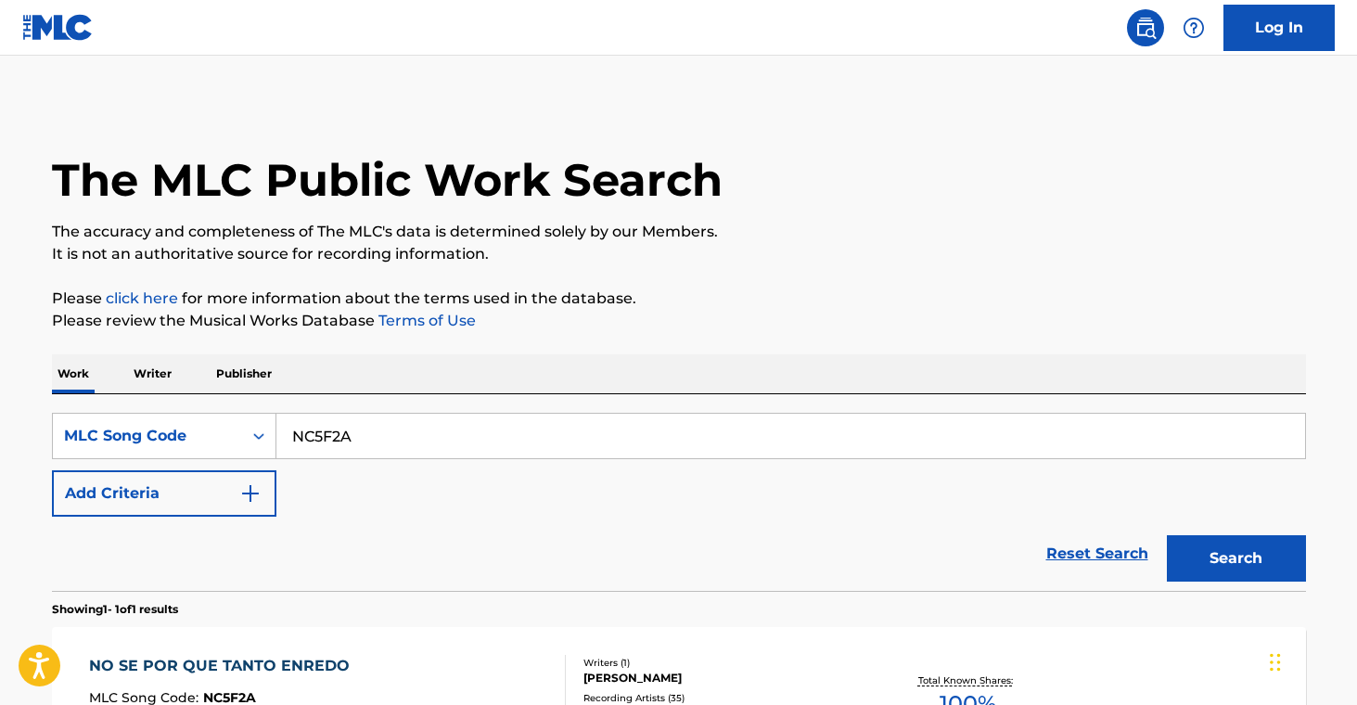
scroll to position [199, 0]
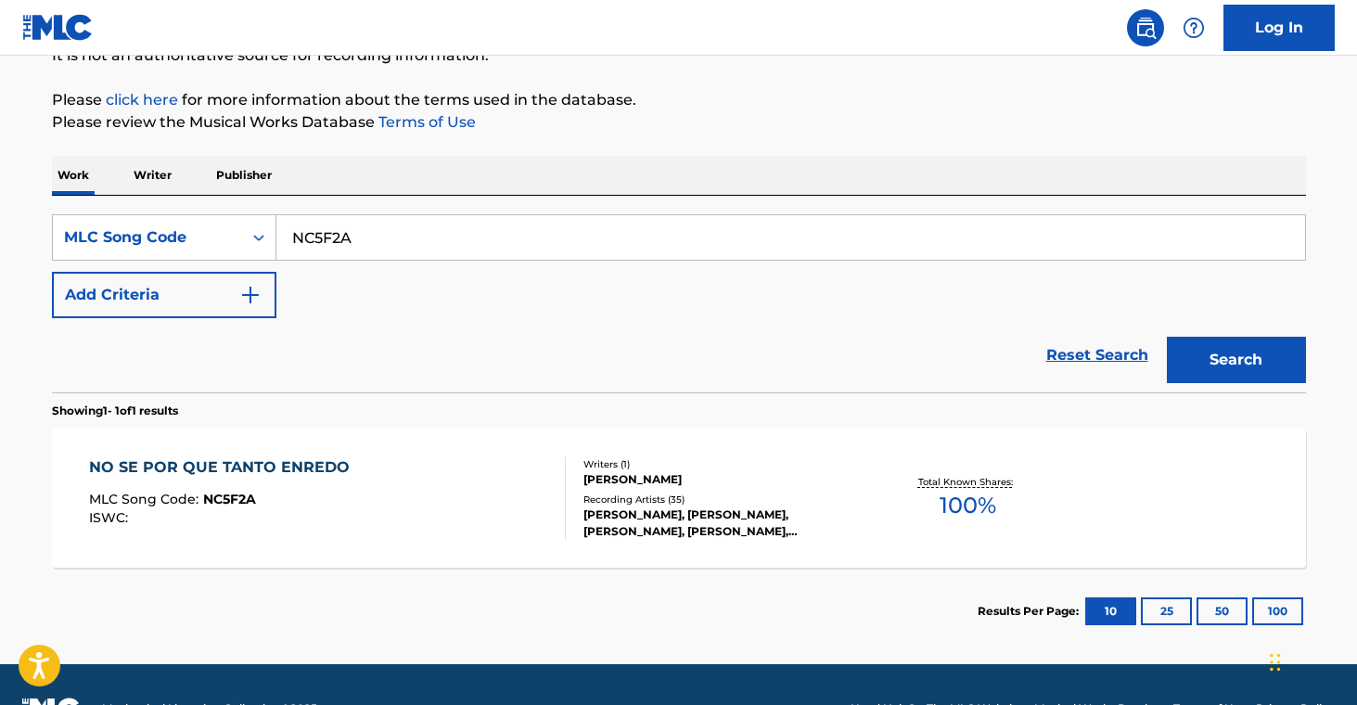
click at [329, 234] on input "NC5F2A" at bounding box center [790, 237] width 1029 height 45
paste input "YA08OC"
type input "YA08OC"
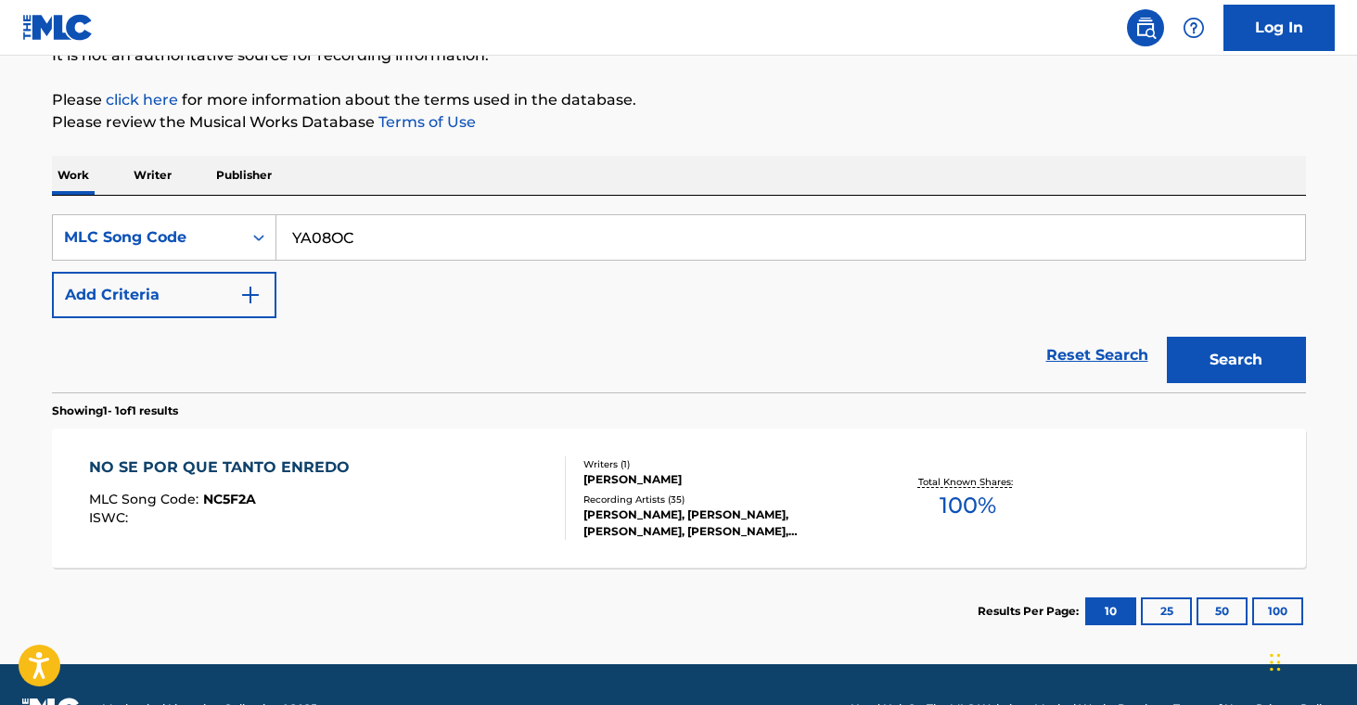
click at [1219, 351] on button "Search" at bounding box center [1236, 360] width 139 height 46
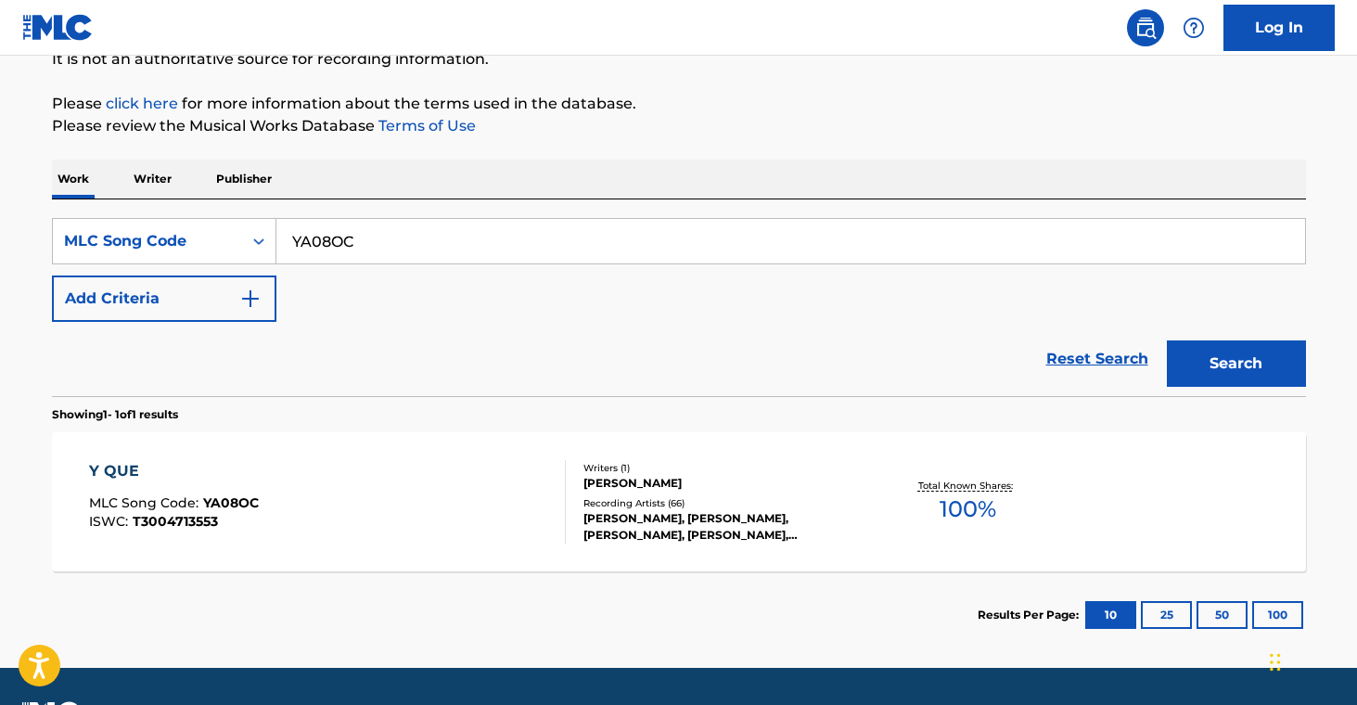
scroll to position [195, 0]
click at [816, 495] on div "Writers ( 1 ) [PERSON_NAME] Recording Artists ( 66 ) [PERSON_NAME], [PERSON_NAM…" at bounding box center [715, 502] width 298 height 83
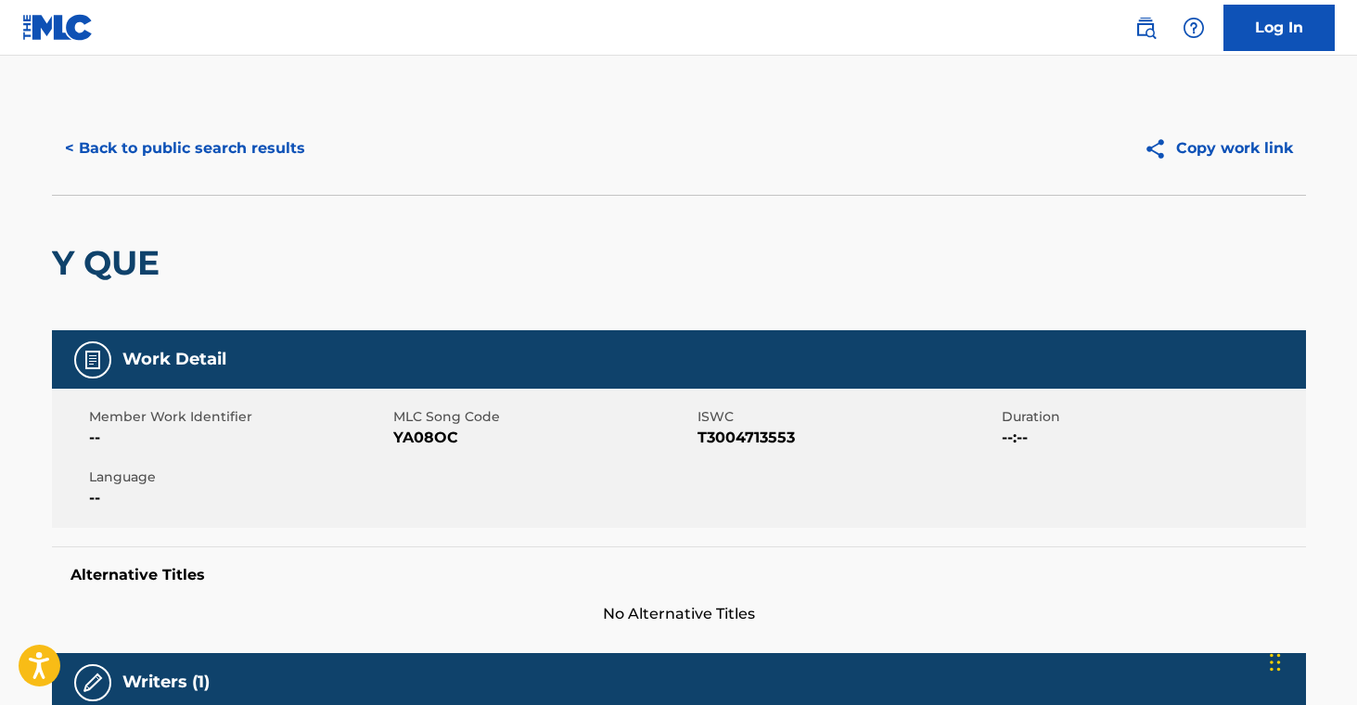
click at [264, 144] on button "< Back to public search results" at bounding box center [185, 148] width 266 height 46
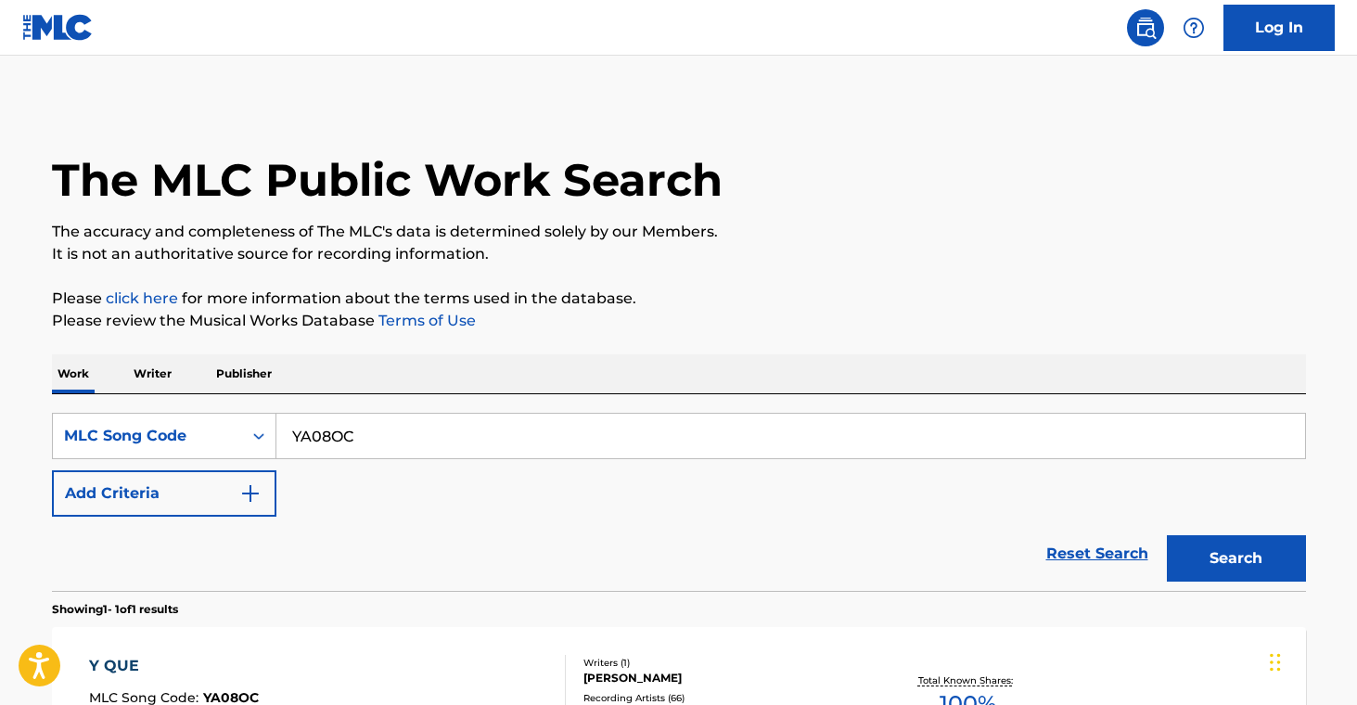
scroll to position [195, 0]
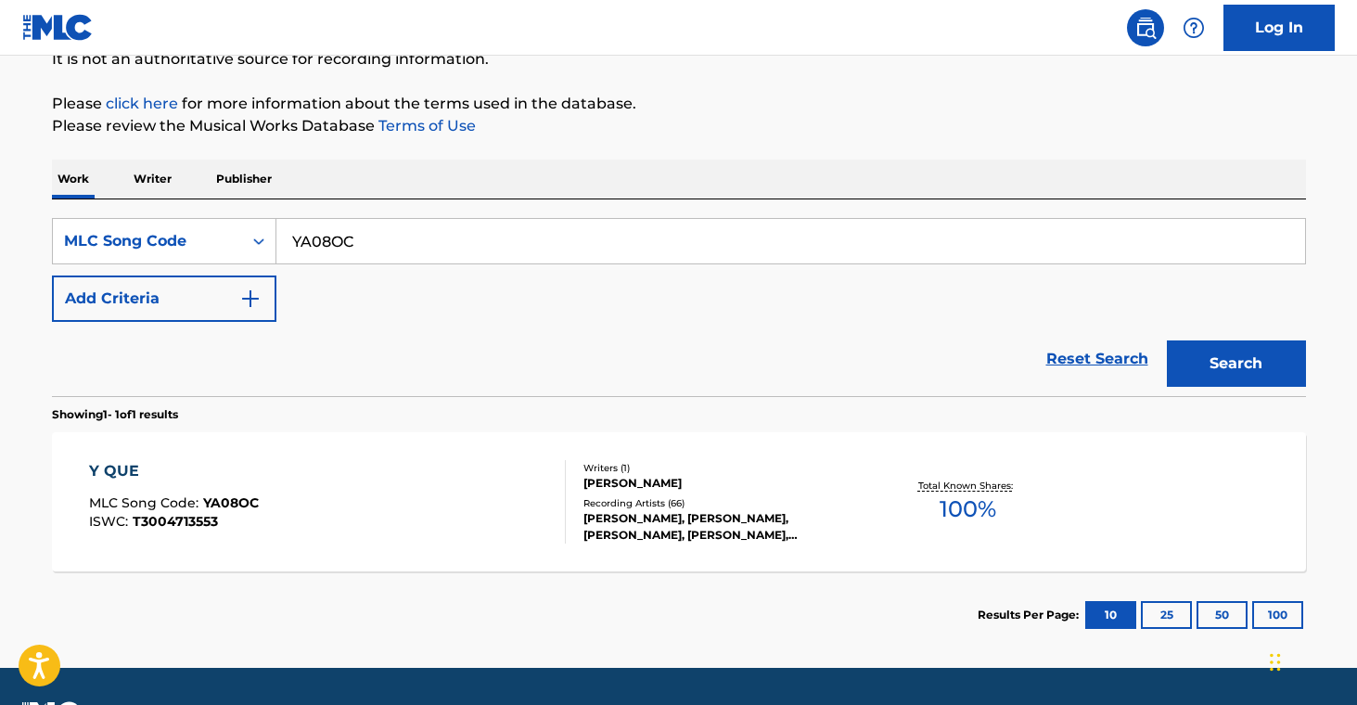
drag, startPoint x: 397, startPoint y: 238, endPoint x: 185, endPoint y: 193, distance: 217.3
click at [134, 191] on div "Work Writer Publisher SearchWithCriteria08a51581-684e-45f5-915d-5211eb6c6589 ML…" at bounding box center [679, 409] width 1254 height 499
paste input "EA7W7E"
type input "EA7W7E"
click at [1220, 373] on button "Search" at bounding box center [1236, 364] width 139 height 46
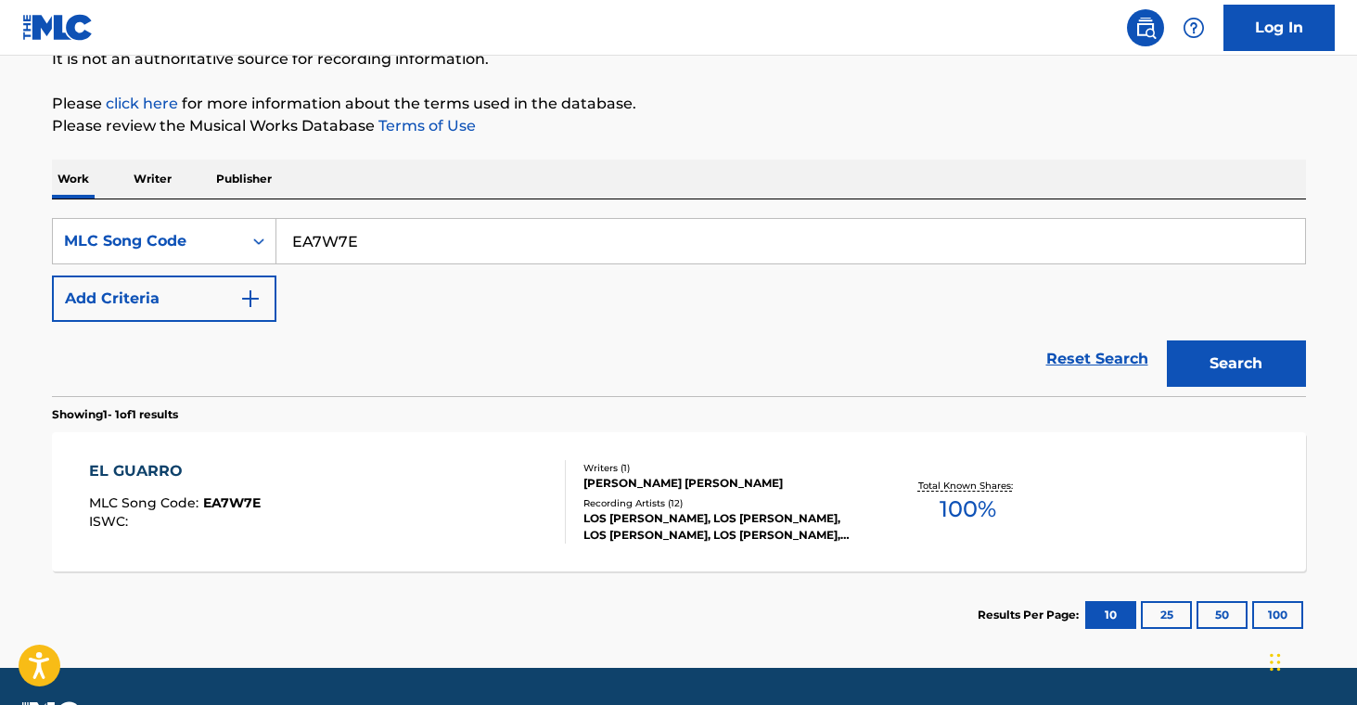
click at [655, 508] on div "Recording Artists ( 12 )" at bounding box center [724, 503] width 280 height 14
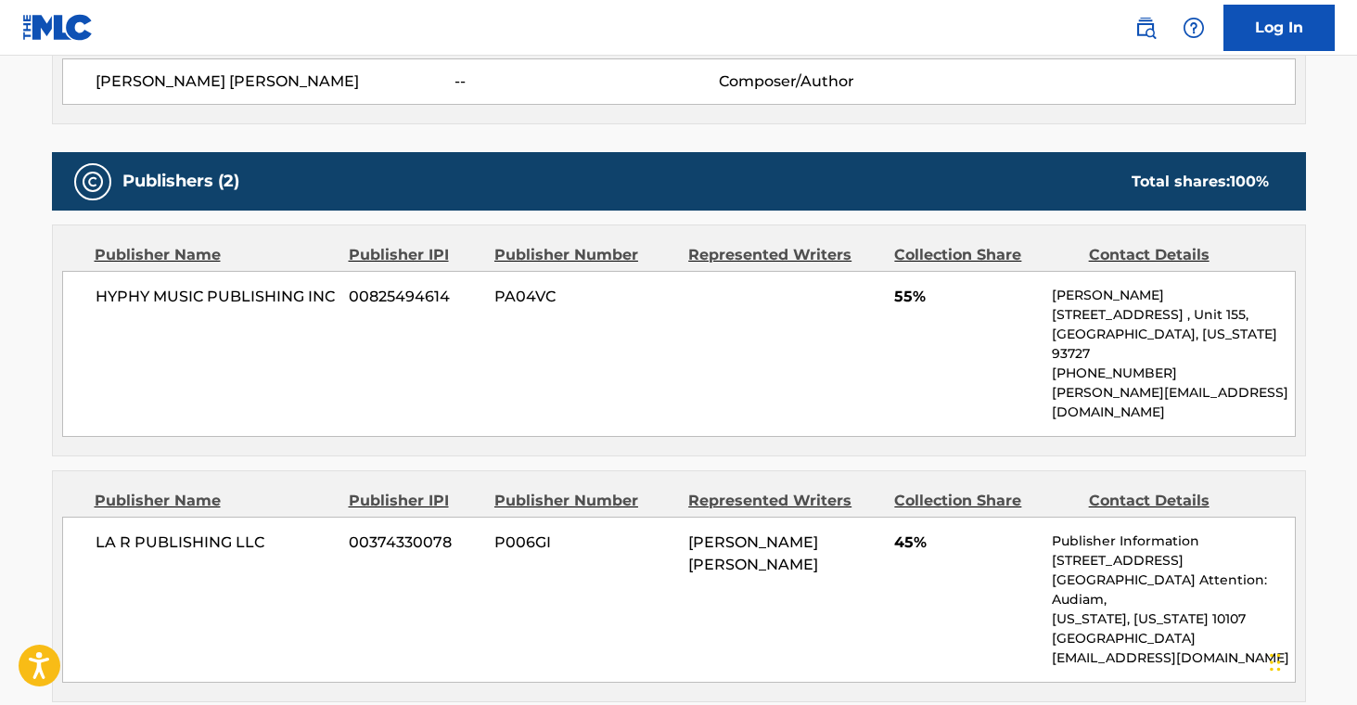
scroll to position [794, 0]
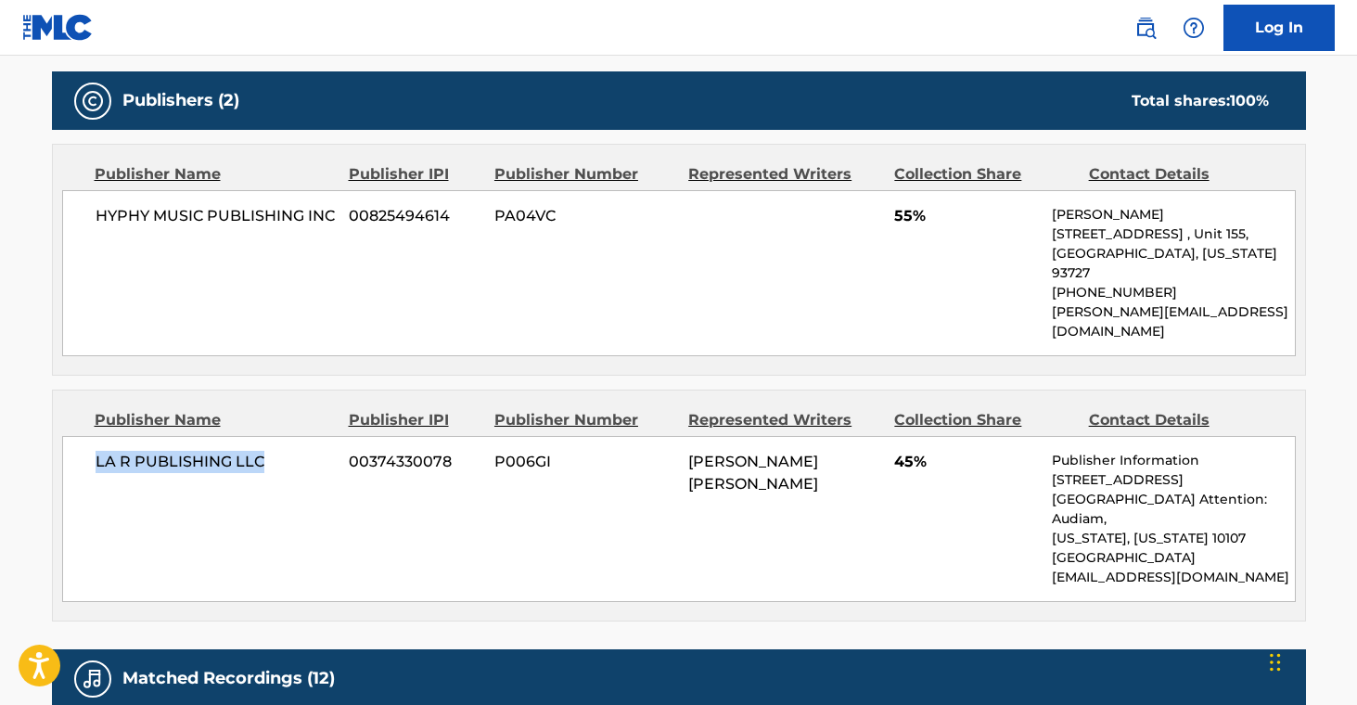
drag, startPoint x: 97, startPoint y: 462, endPoint x: 245, endPoint y: 481, distance: 148.7
click at [245, 481] on div "LA R PUBLISHING LLC 00374330078 P006GI [PERSON_NAME] [PERSON_NAME] 45% Publishe…" at bounding box center [679, 519] width 1234 height 166
copy span "LA R PUBLISHING LLC"
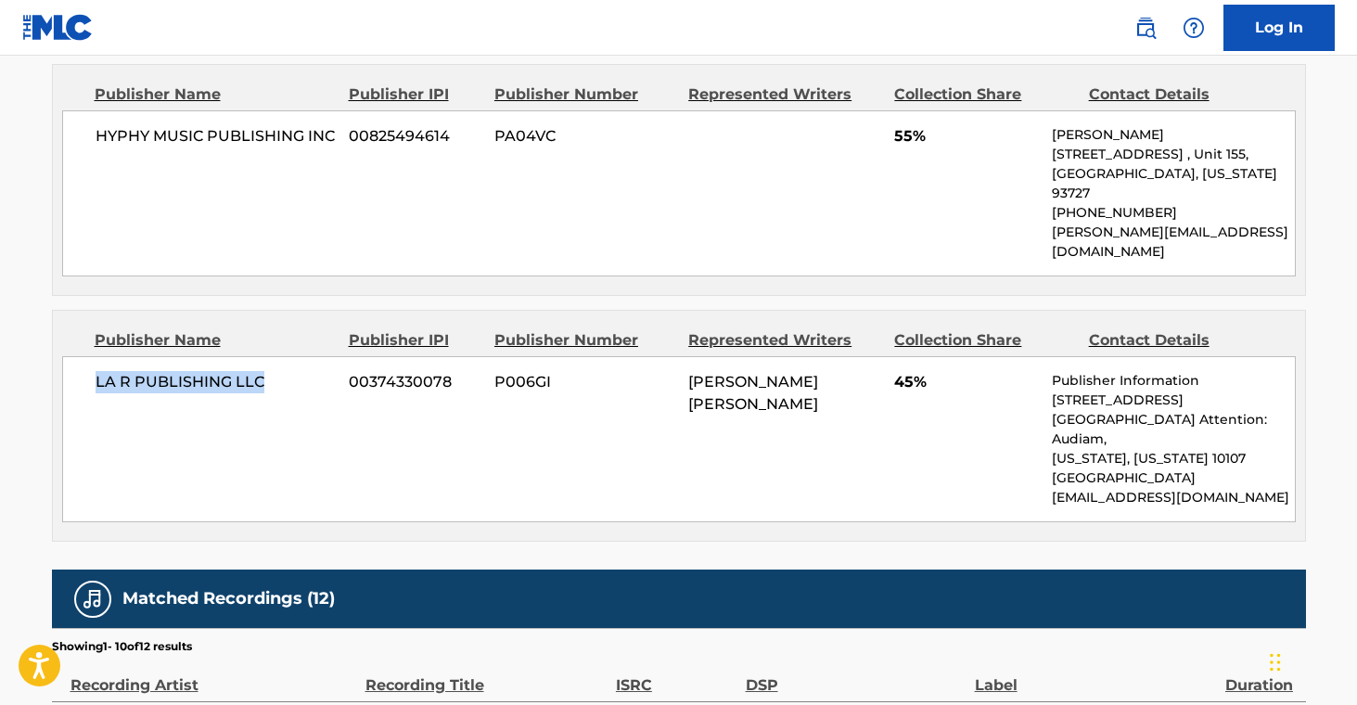
scroll to position [875, 0]
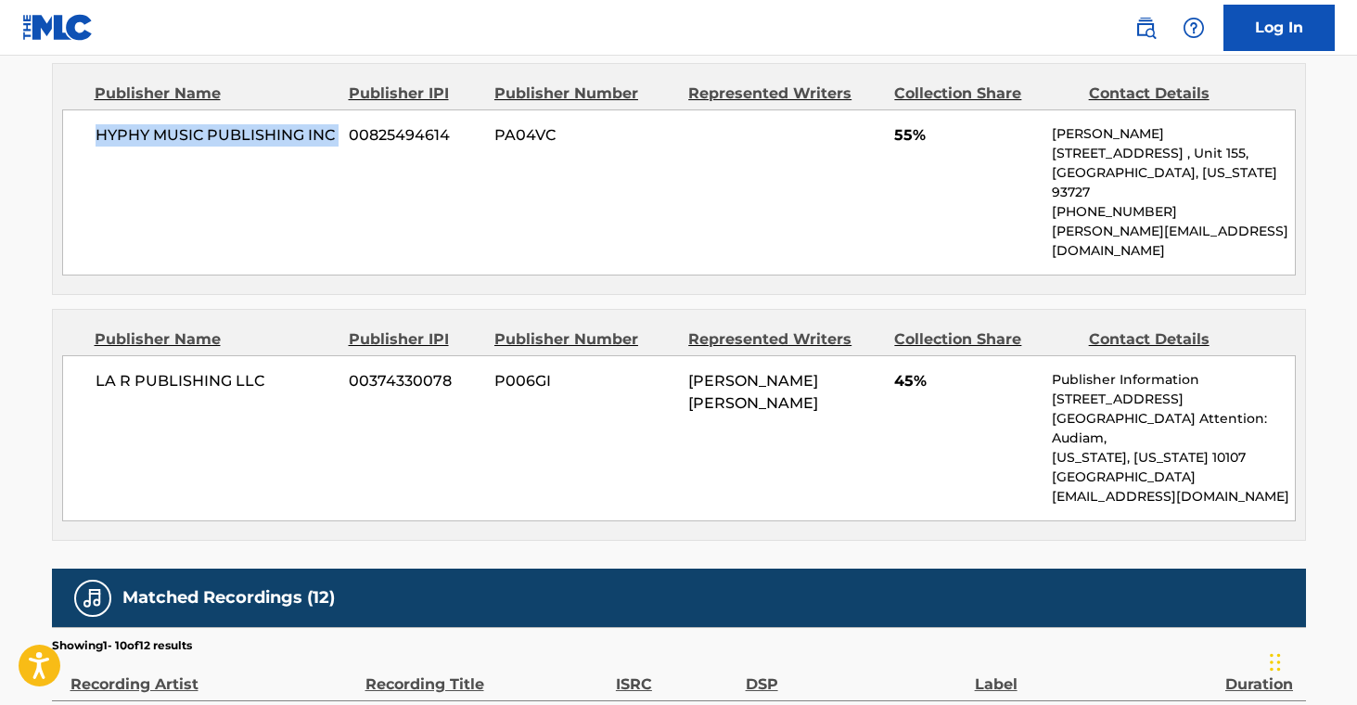
drag, startPoint x: 96, startPoint y: 135, endPoint x: 344, endPoint y: 132, distance: 248.7
click at [344, 132] on div "HYPHY MUSIC PUBLISHING INC 00825494614 PA04VC 55% [PERSON_NAME] [STREET_ADDRESS…" at bounding box center [679, 192] width 1234 height 166
copy div "HYPHY MUSIC PUBLISHING INC"
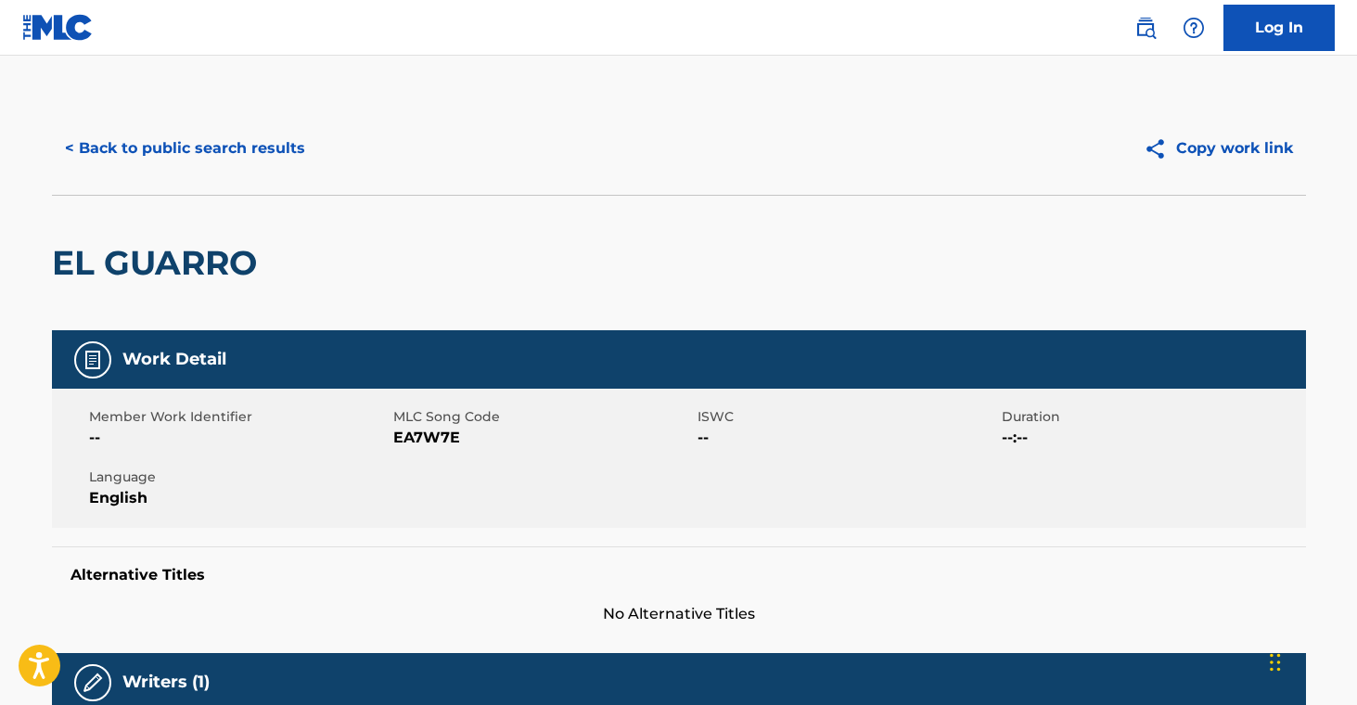
click at [215, 151] on button "< Back to public search results" at bounding box center [185, 148] width 266 height 46
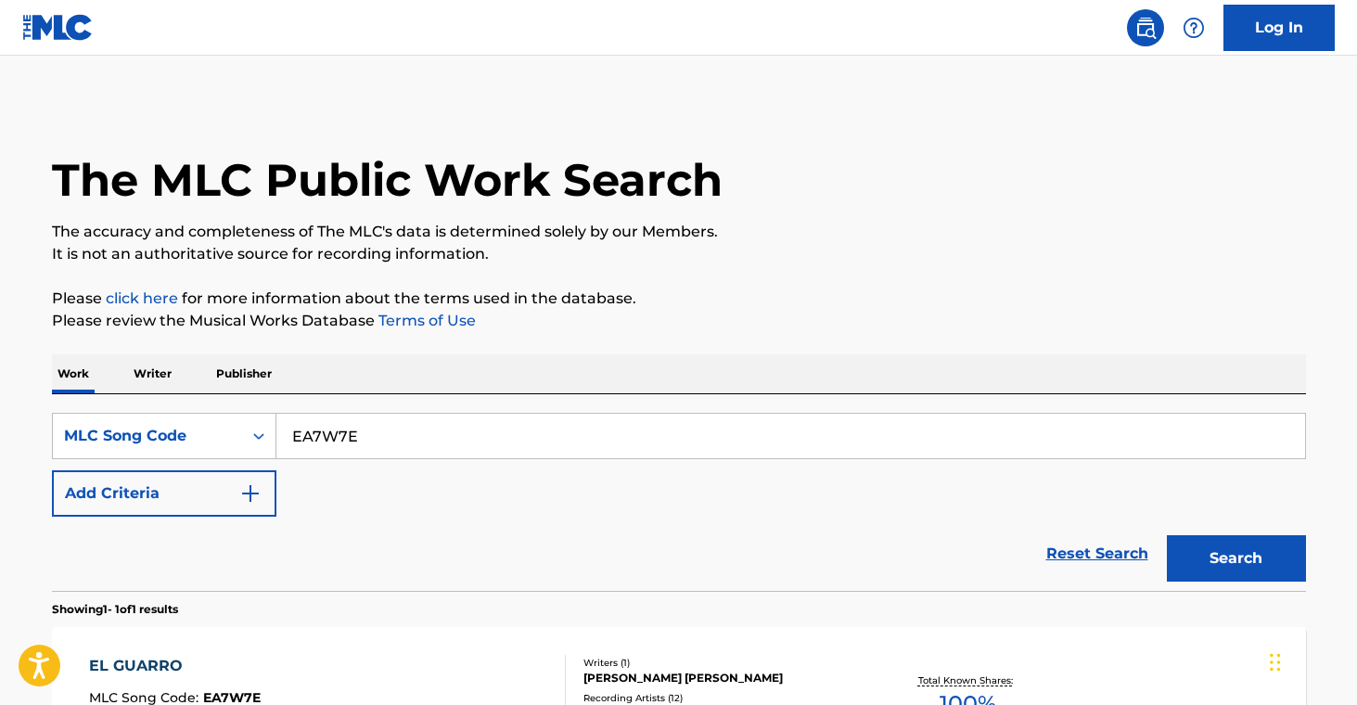
scroll to position [195, 0]
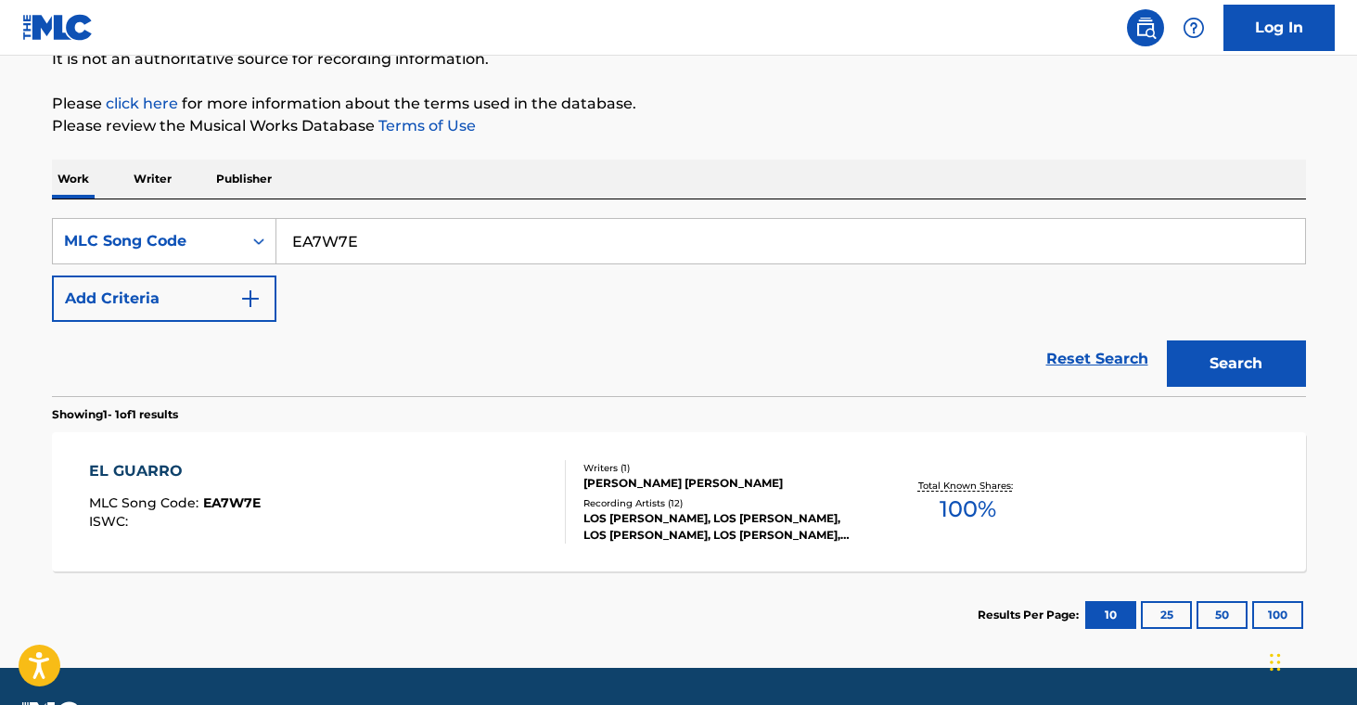
drag, startPoint x: 373, startPoint y: 240, endPoint x: 182, endPoint y: 207, distance: 194.0
click at [182, 207] on div "SearchWithCriteria08a51581-684e-45f5-915d-5211eb6c6589 MLC Song Code EA7W7E Add…" at bounding box center [679, 297] width 1254 height 197
paste input "HA0QE9"
type input "HA0QE9"
click at [1255, 358] on button "Search" at bounding box center [1236, 364] width 139 height 46
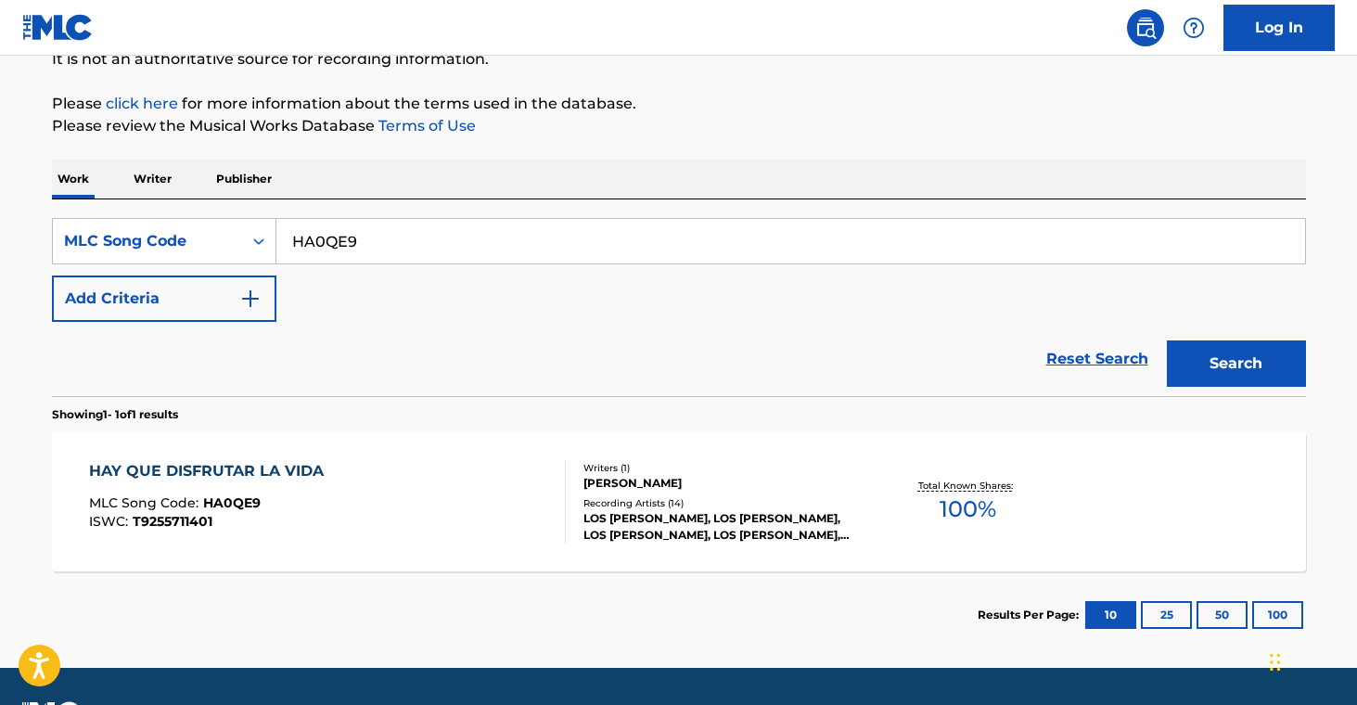
click at [781, 533] on div "LOS [PERSON_NAME], LOS [PERSON_NAME], LOS [PERSON_NAME], LOS [PERSON_NAME], LOS…" at bounding box center [724, 526] width 280 height 33
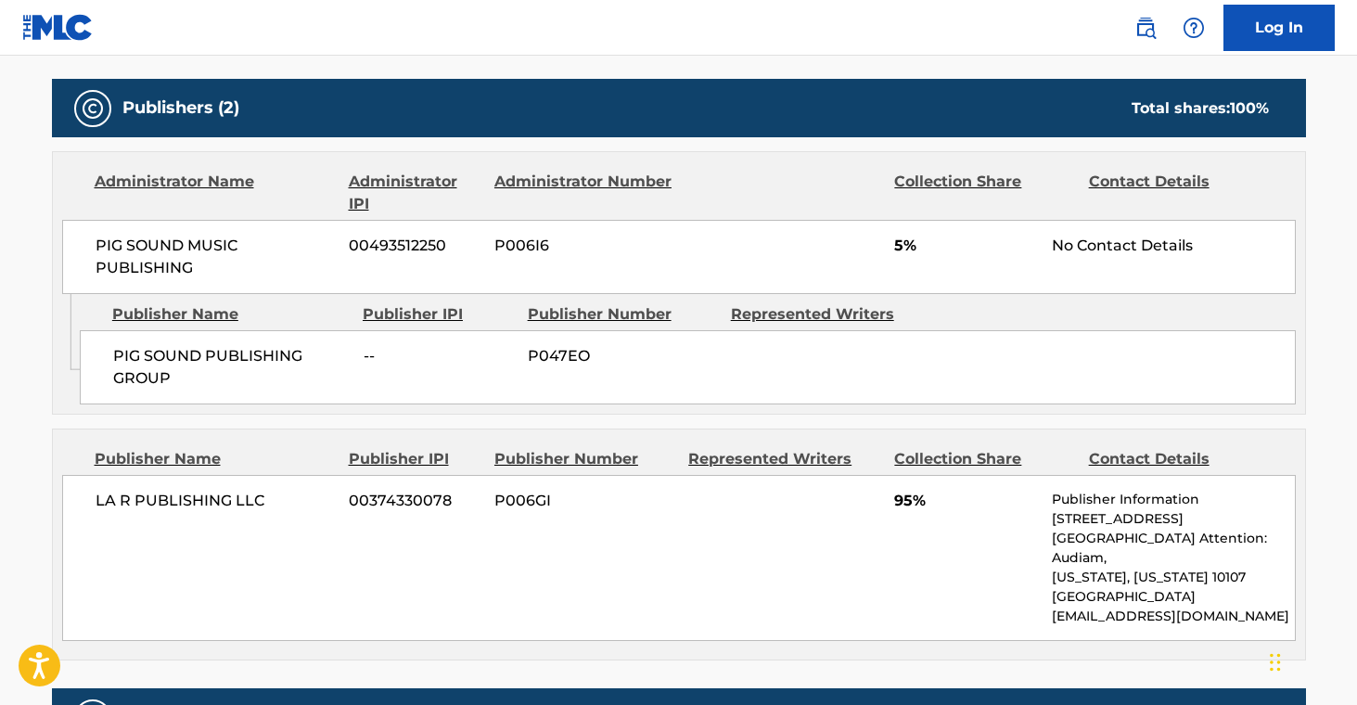
scroll to position [788, 0]
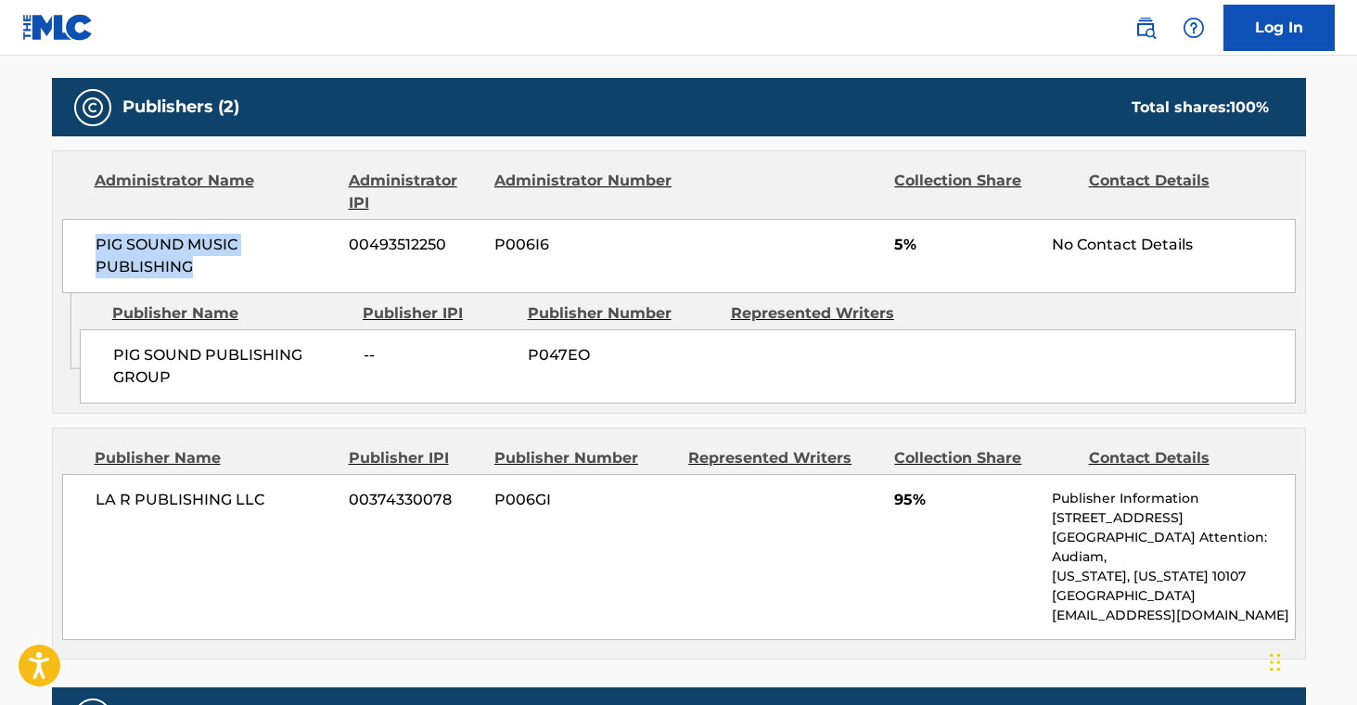
drag, startPoint x: 99, startPoint y: 245, endPoint x: 201, endPoint y: 269, distance: 104.9
click at [201, 269] on span "PIG SOUND MUSIC PUBLISHING" at bounding box center [216, 256] width 240 height 45
copy span "PIG SOUND MUSIC PUBLISHING"
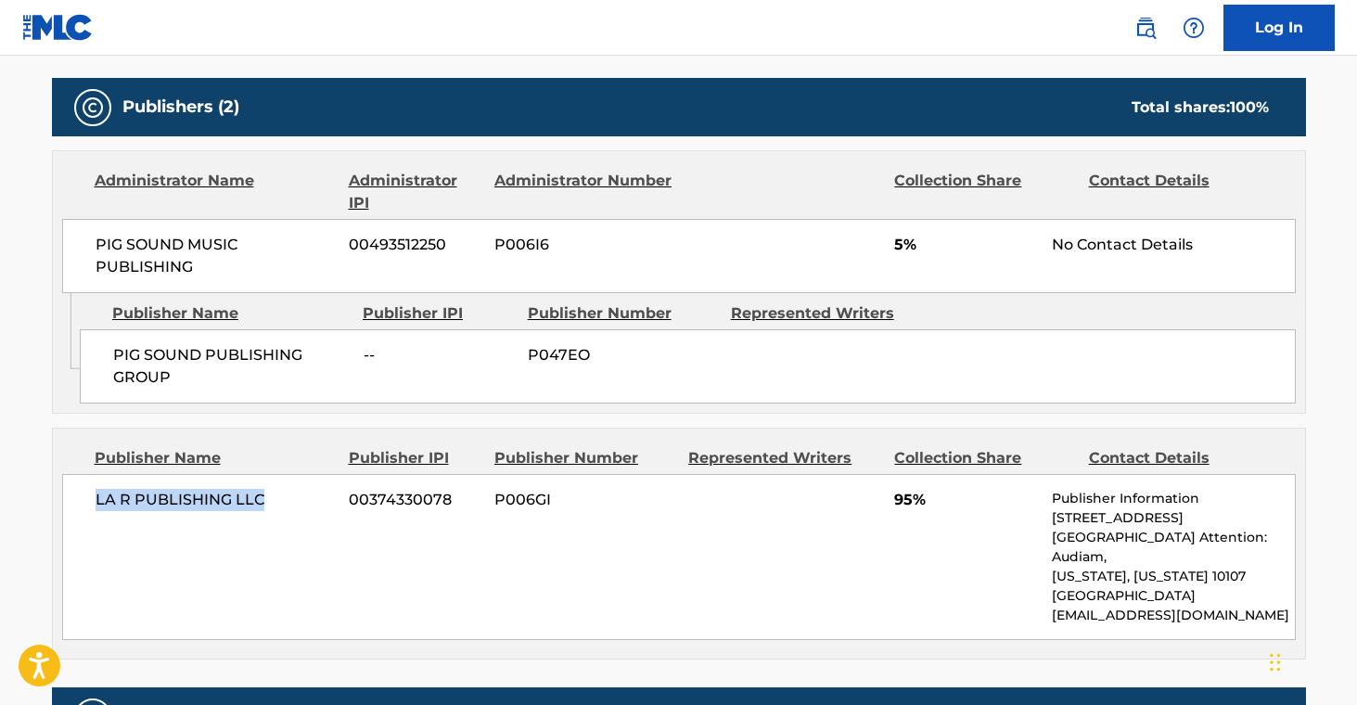
drag, startPoint x: 92, startPoint y: 498, endPoint x: 265, endPoint y: 506, distance: 173.7
click at [265, 506] on div "LA R PUBLISHING LLC 00374330078 P006GI 95% Publisher Information [STREET_ADDRES…" at bounding box center [679, 557] width 1234 height 166
copy span "LA R PUBLISHING LLC"
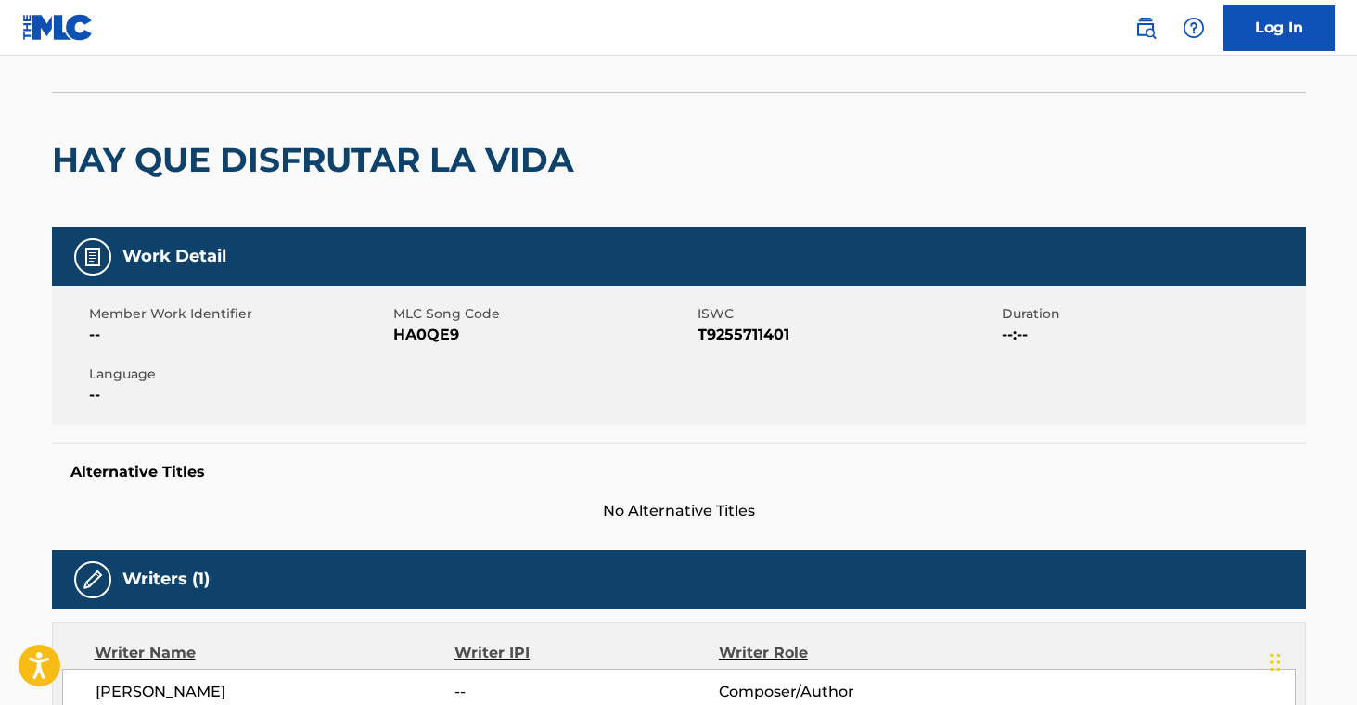
scroll to position [0, 0]
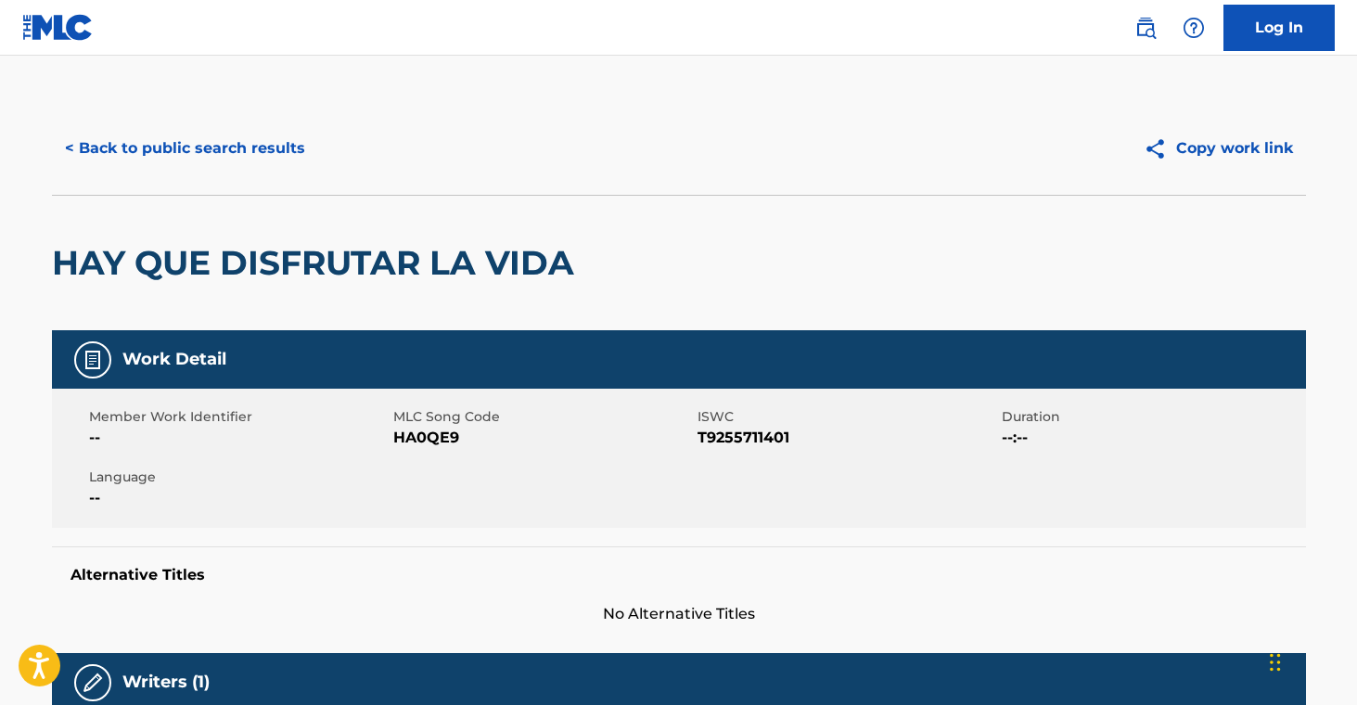
click at [182, 149] on button "< Back to public search results" at bounding box center [185, 148] width 266 height 46
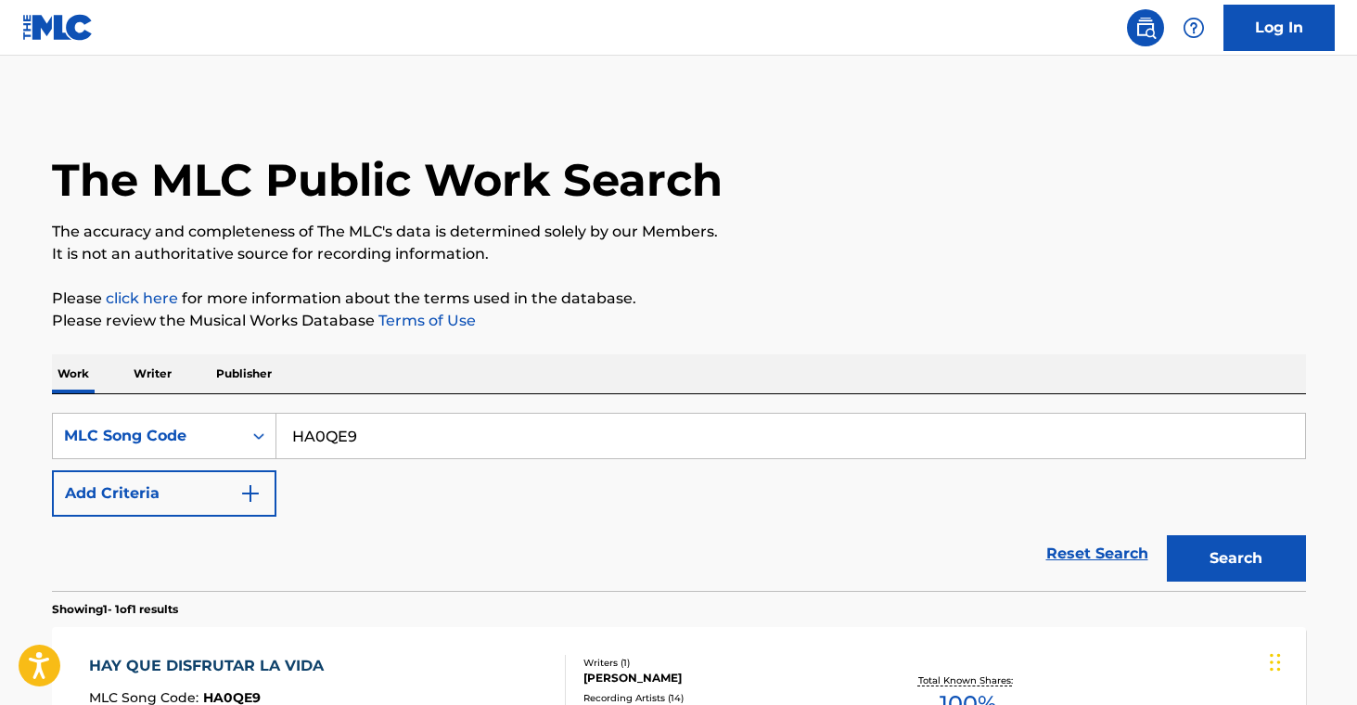
scroll to position [195, 0]
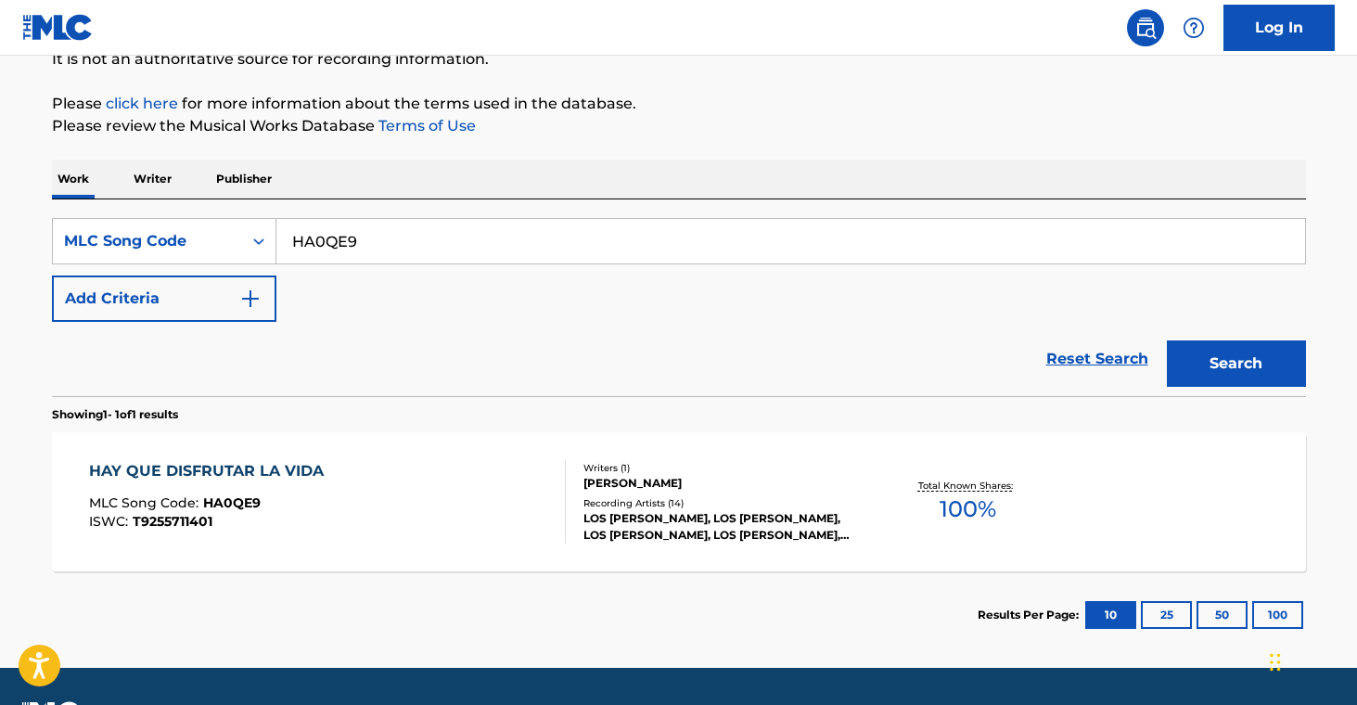
drag, startPoint x: 238, startPoint y: 218, endPoint x: 286, endPoint y: 217, distance: 47.3
click at [214, 213] on div "SearchWithCriteria08a51581-684e-45f5-915d-5211eb6c6589 MLC Song Code HA0QE9 Add…" at bounding box center [679, 297] width 1254 height 197
paste input "QL125K"
type input "QL125K"
drag, startPoint x: 1259, startPoint y: 343, endPoint x: 1248, endPoint y: 377, distance: 35.2
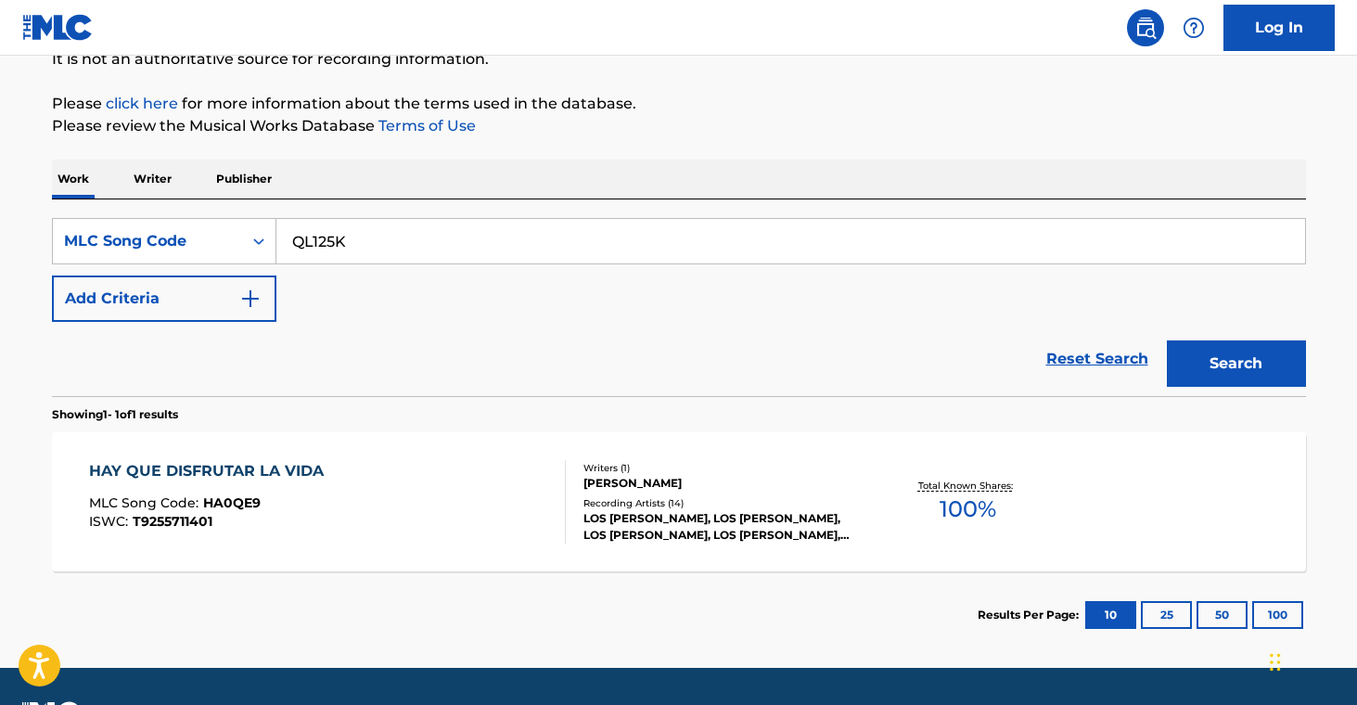
click at [1260, 342] on button "Search" at bounding box center [1236, 364] width 139 height 46
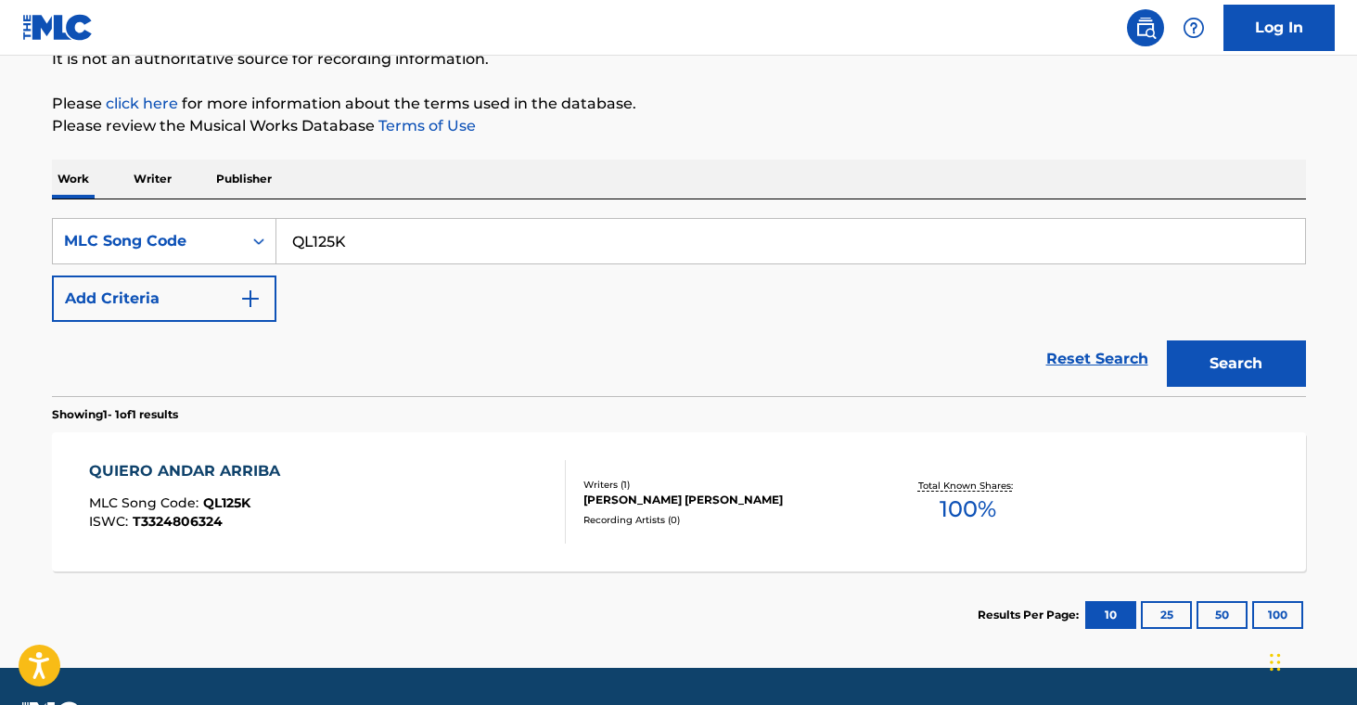
click at [698, 514] on div "Recording Artists ( 0 )" at bounding box center [724, 520] width 280 height 14
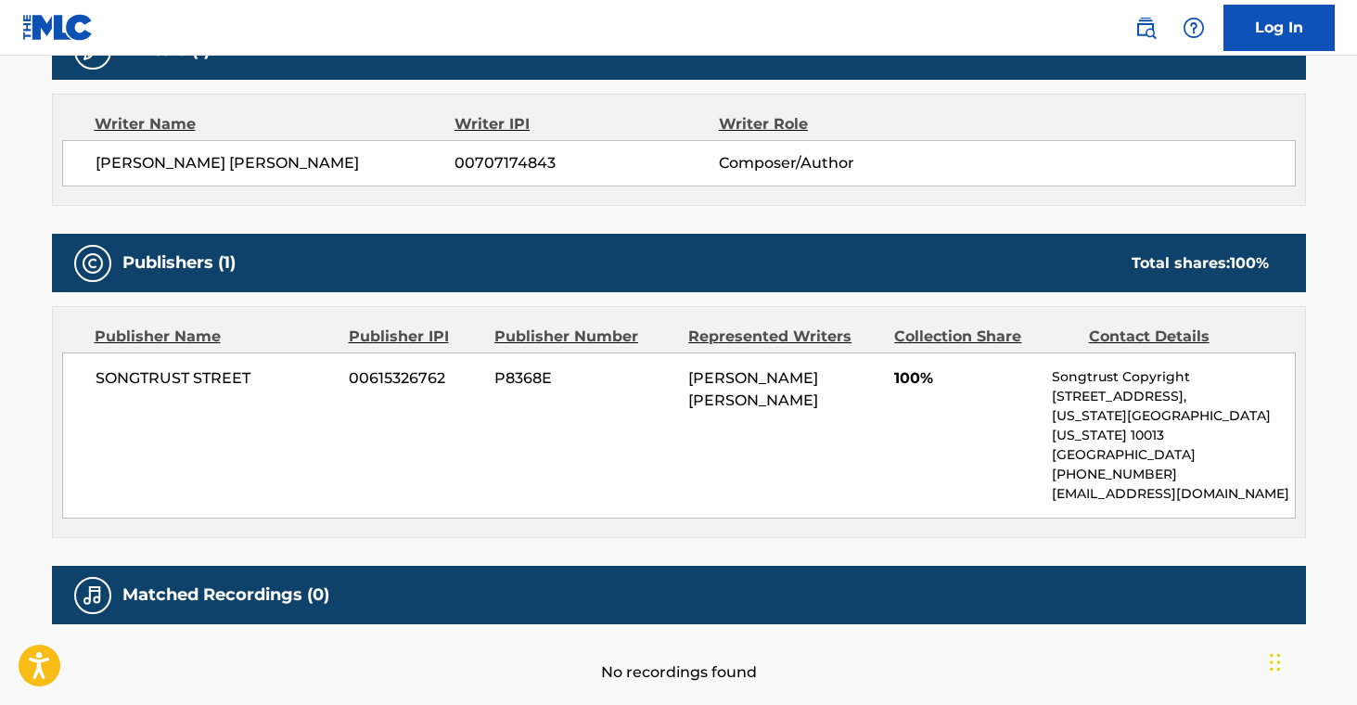
scroll to position [631, 0]
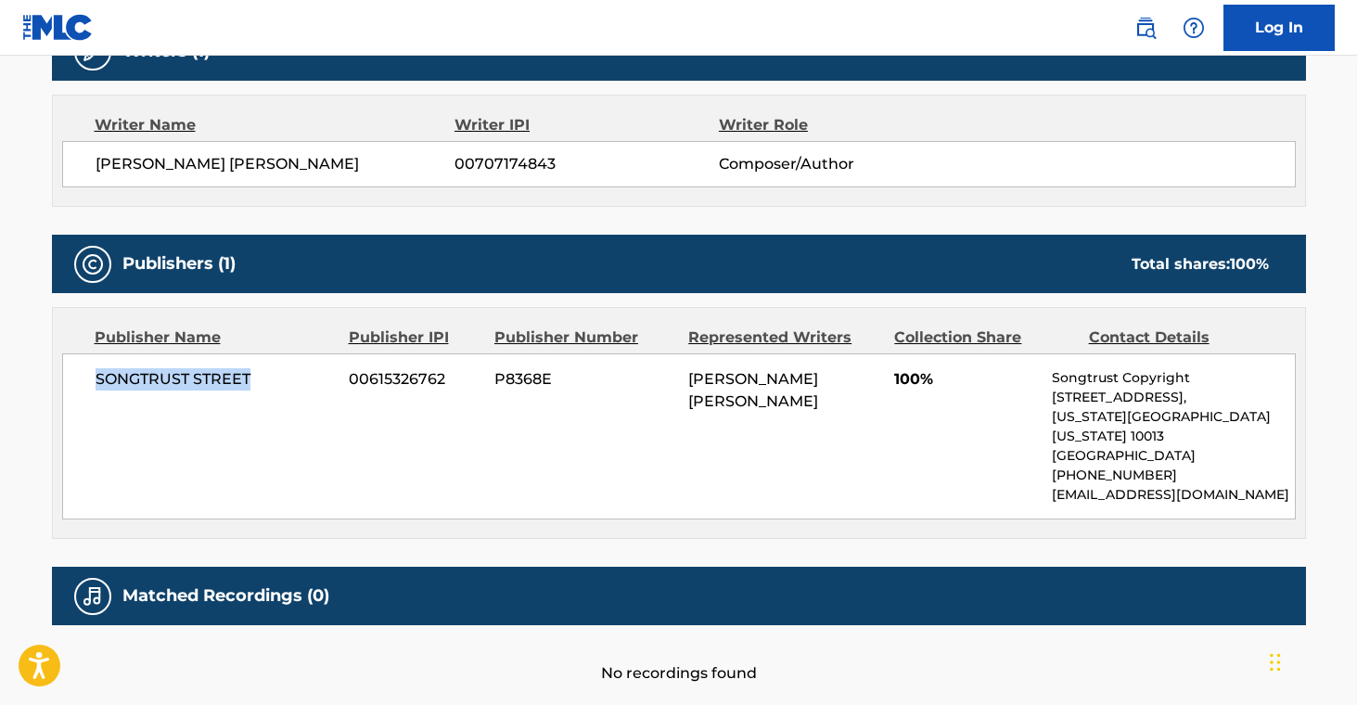
drag, startPoint x: 87, startPoint y: 379, endPoint x: 276, endPoint y: 379, distance: 189.3
click at [276, 379] on div "SONGTRUST STREET 00615326762 P8368E [PERSON_NAME] [PERSON_NAME] 100% Songtrust …" at bounding box center [679, 437] width 1234 height 166
copy span "SONGTRUST STREET"
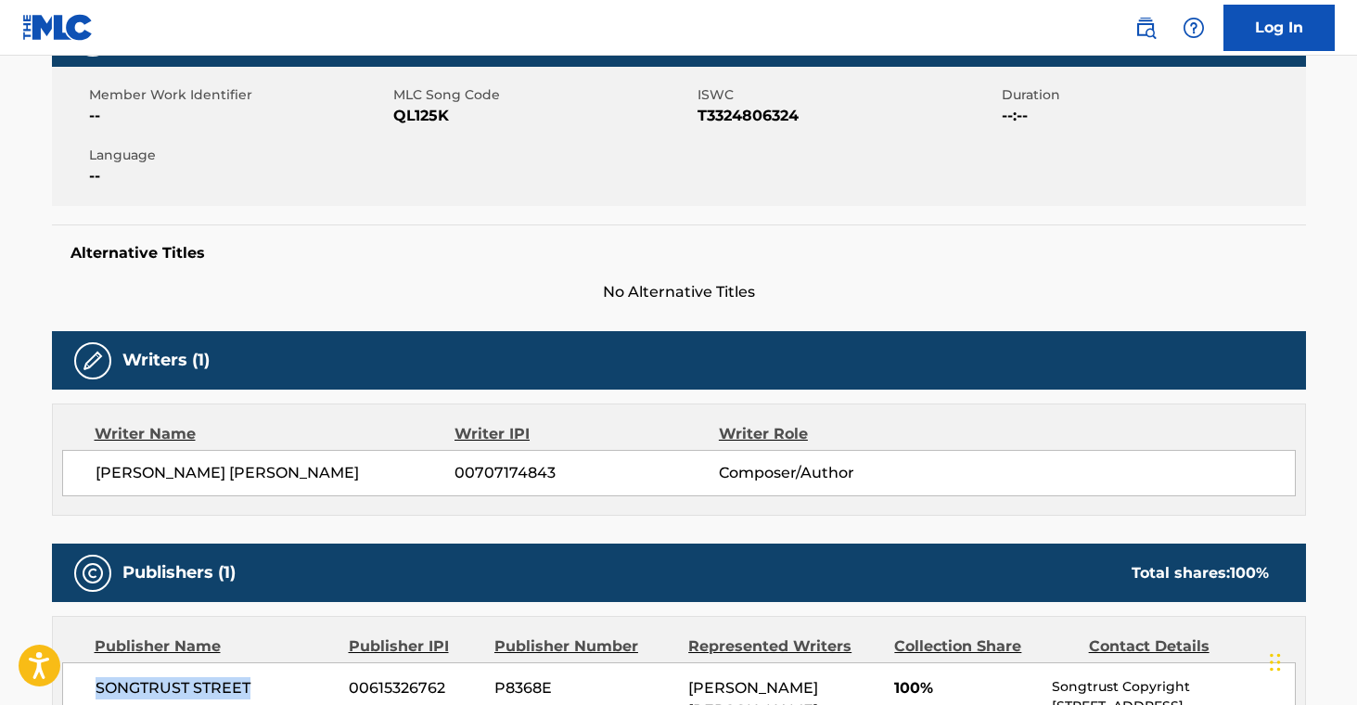
scroll to position [0, 0]
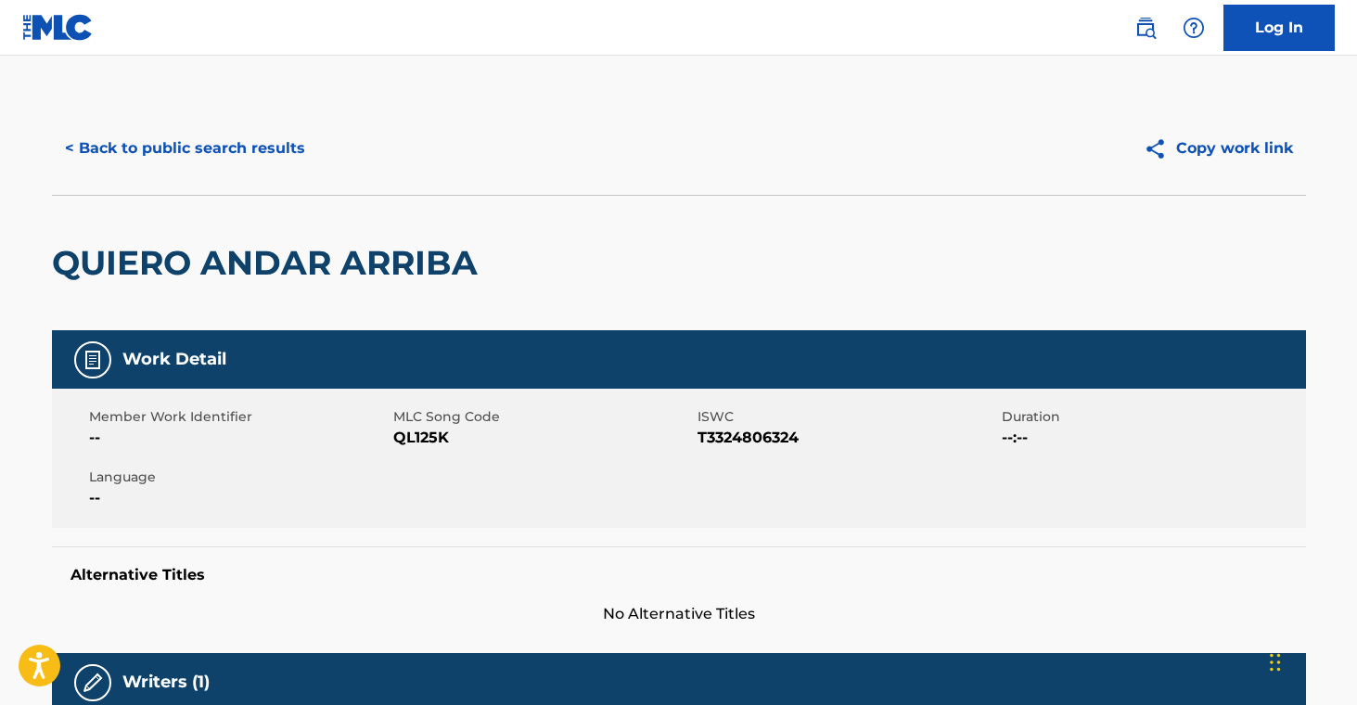
click at [1264, 27] on link "Log In" at bounding box center [1279, 28] width 111 height 46
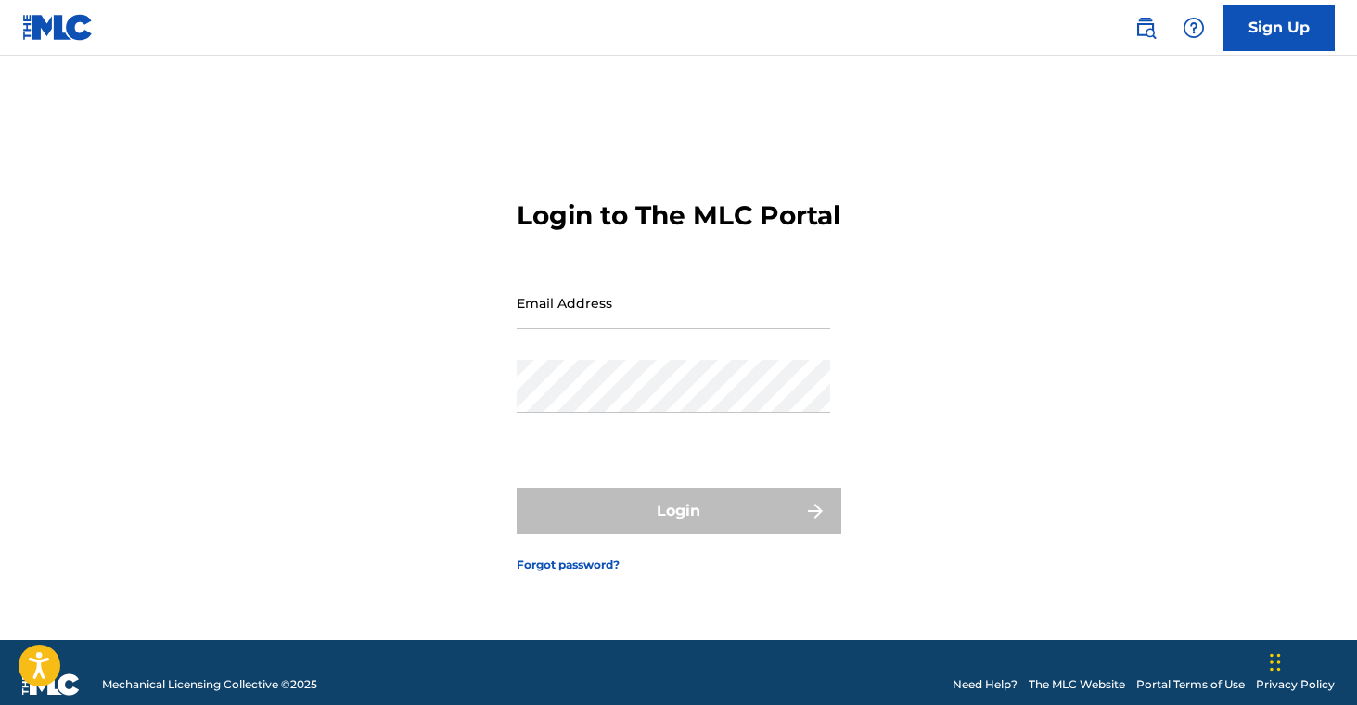
click at [652, 321] on input "Email Address" at bounding box center [674, 302] width 314 height 53
type input "[EMAIL_ADDRESS][DOMAIN_NAME]"
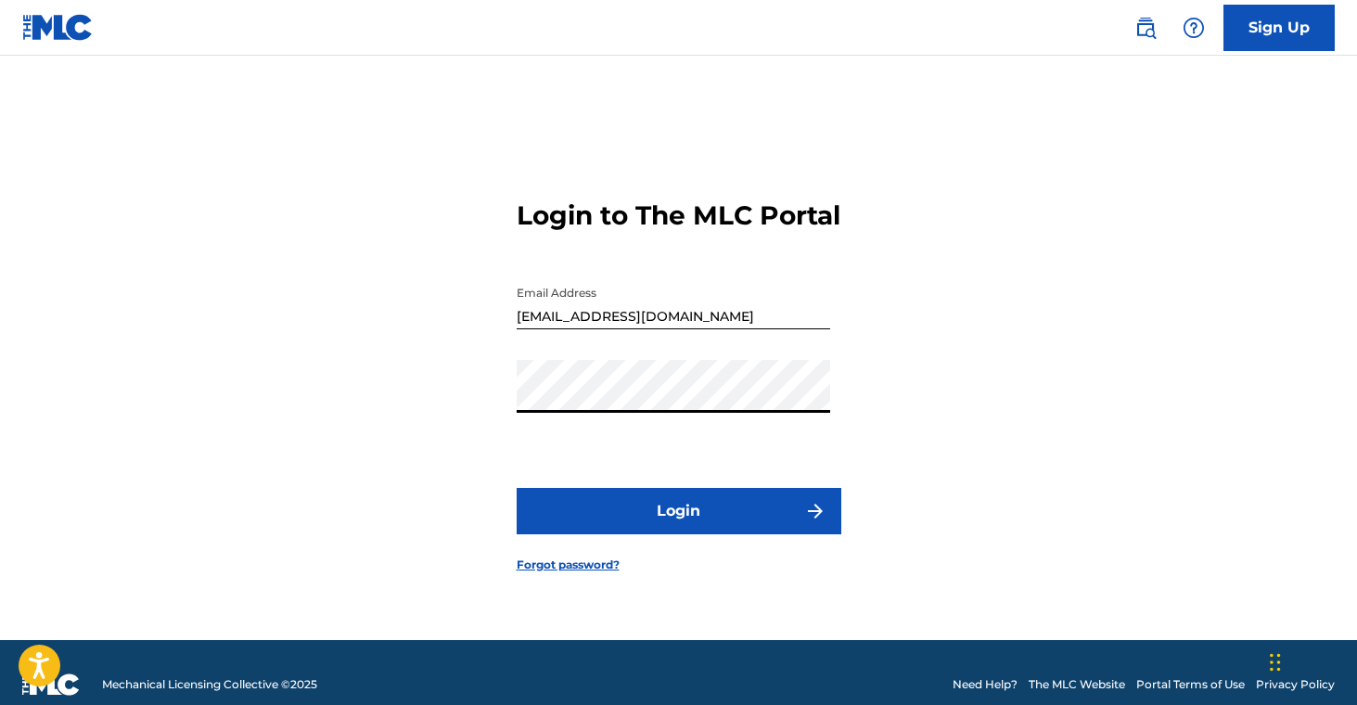
click at [402, 384] on div "Login to The MLC Portal Email Address [EMAIL_ADDRESS][DOMAIN_NAME] Password Log…" at bounding box center [679, 371] width 1299 height 538
click at [596, 521] on button "Login" at bounding box center [679, 511] width 325 height 46
click at [739, 525] on button "Login" at bounding box center [679, 511] width 325 height 46
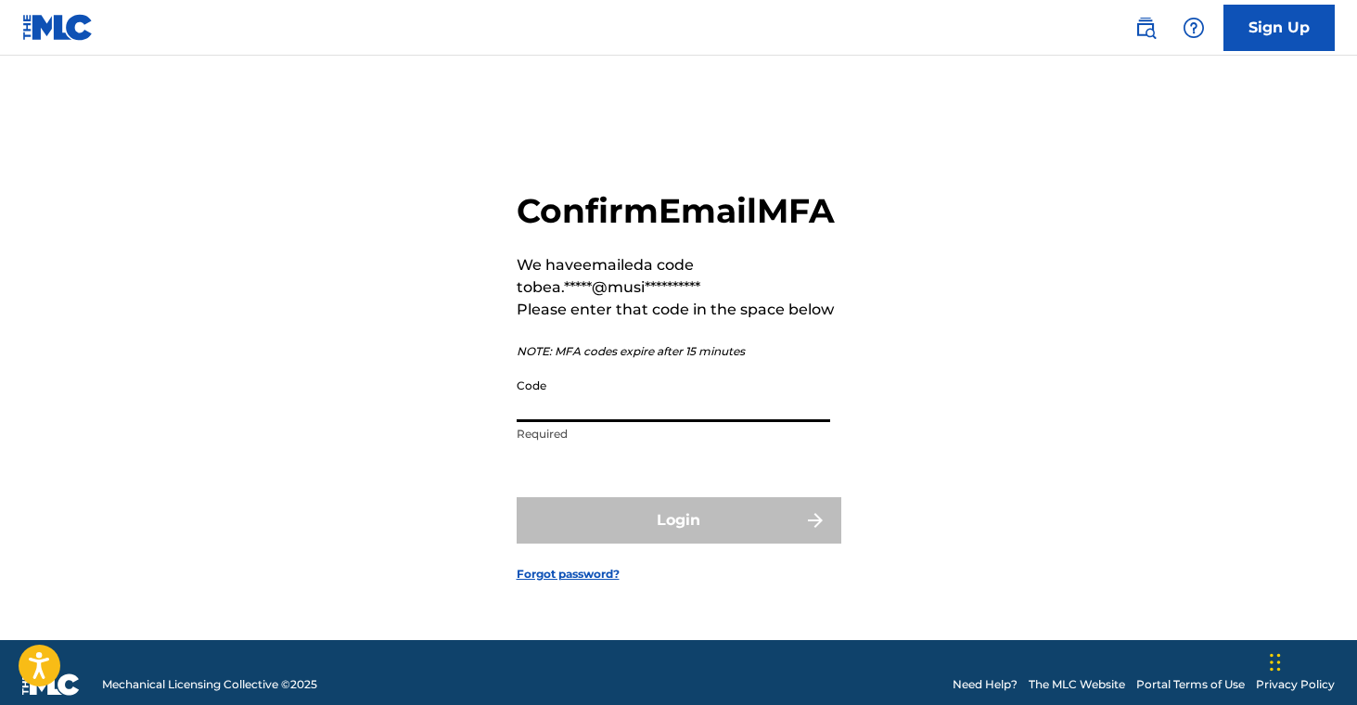
click at [661, 422] on input "Code" at bounding box center [674, 395] width 314 height 53
paste input "235971"
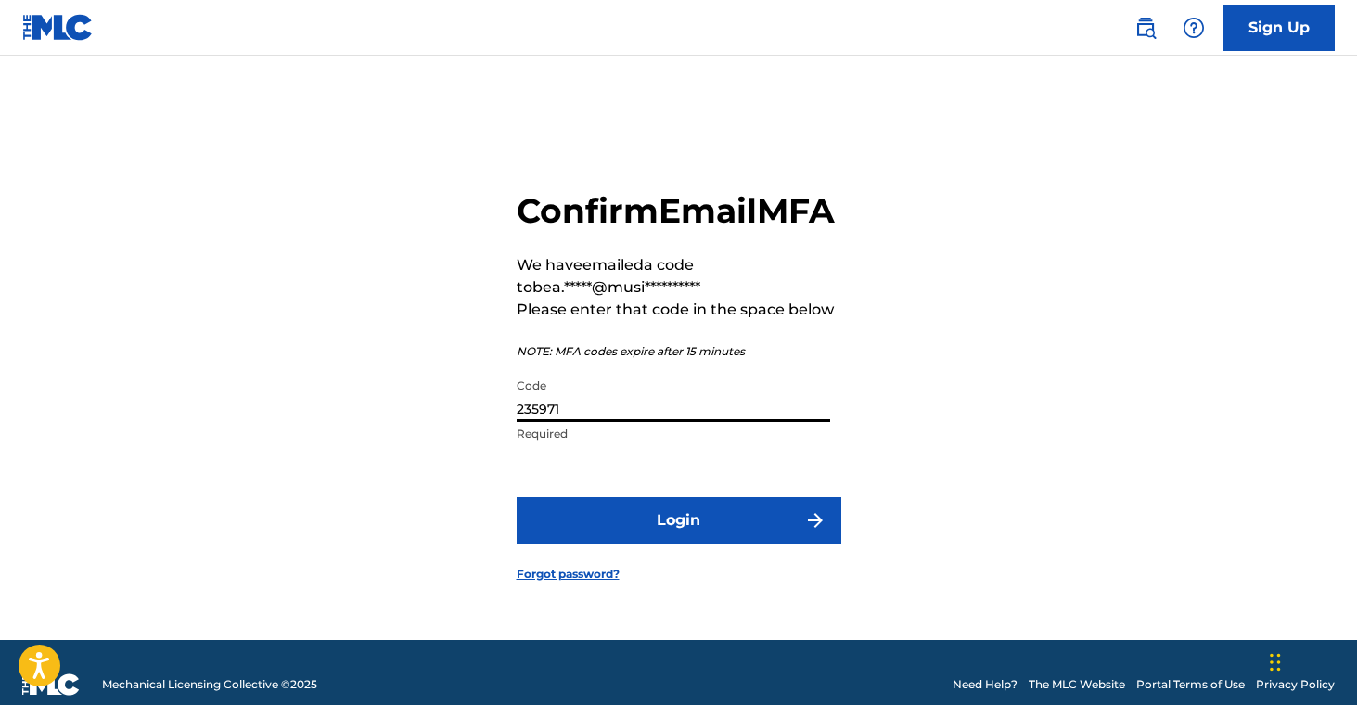
type input "235971"
click at [726, 528] on button "Login" at bounding box center [679, 520] width 325 height 46
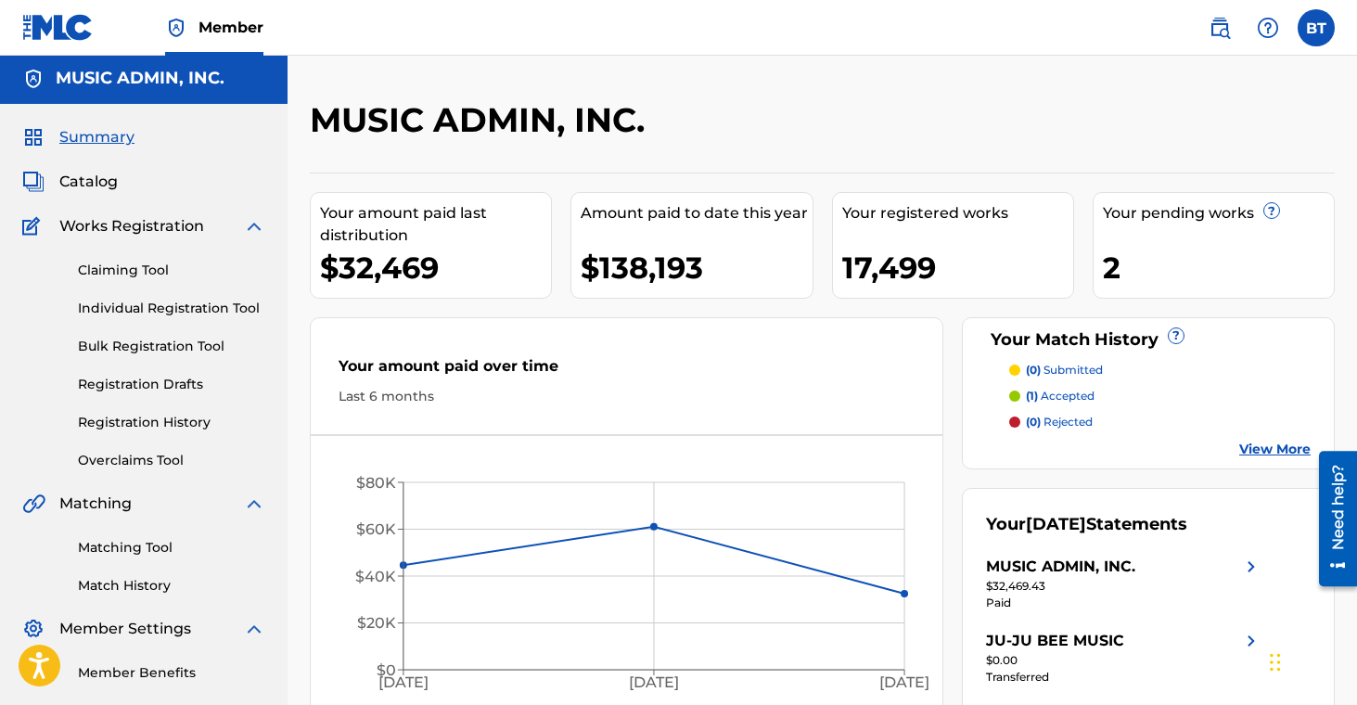
scroll to position [4, 0]
click at [150, 276] on link "Claiming Tool" at bounding box center [171, 269] width 187 height 19
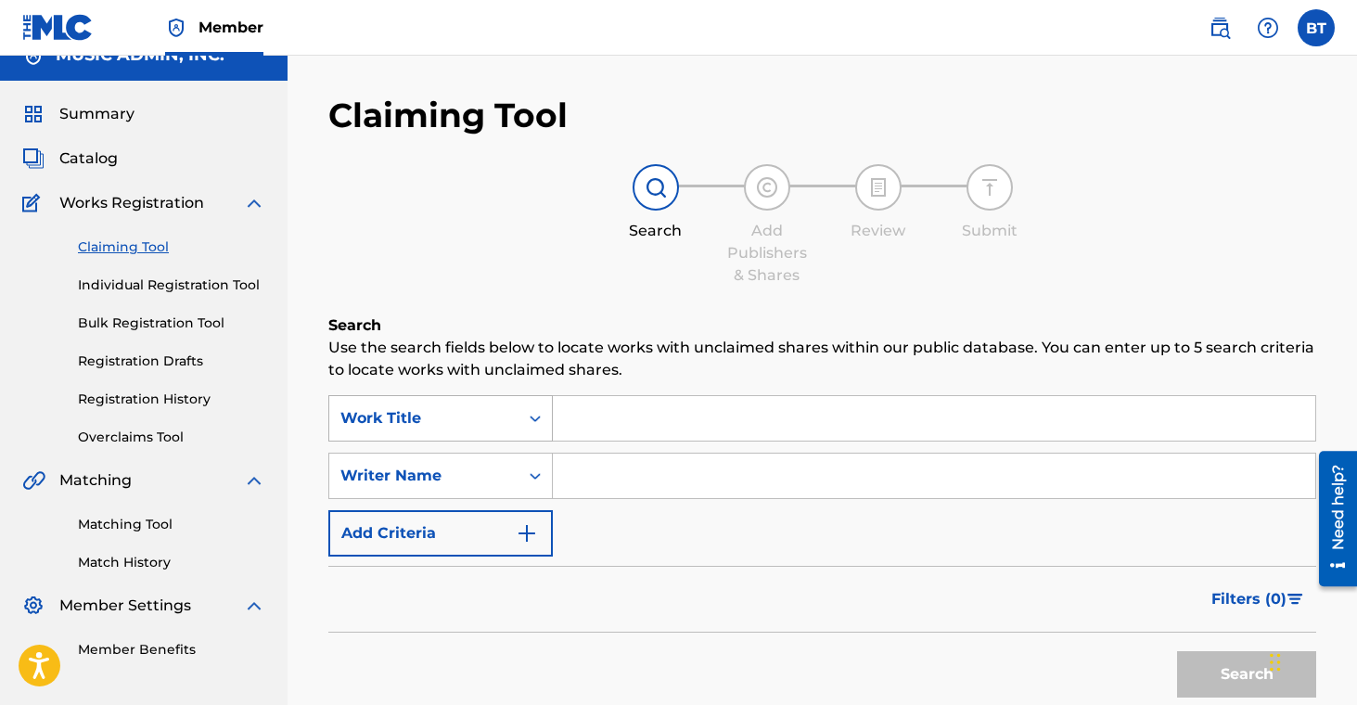
click at [494, 442] on div "Work Title" at bounding box center [440, 418] width 225 height 46
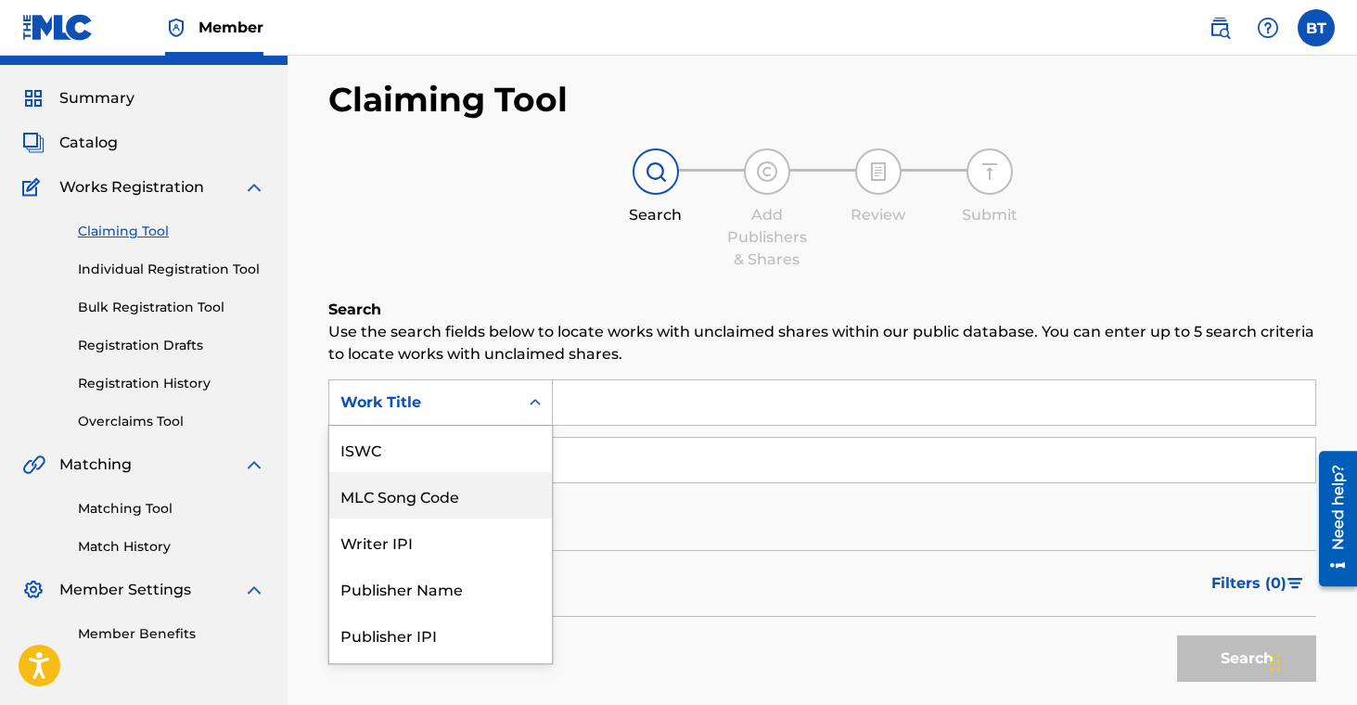
scroll to position [46, 0]
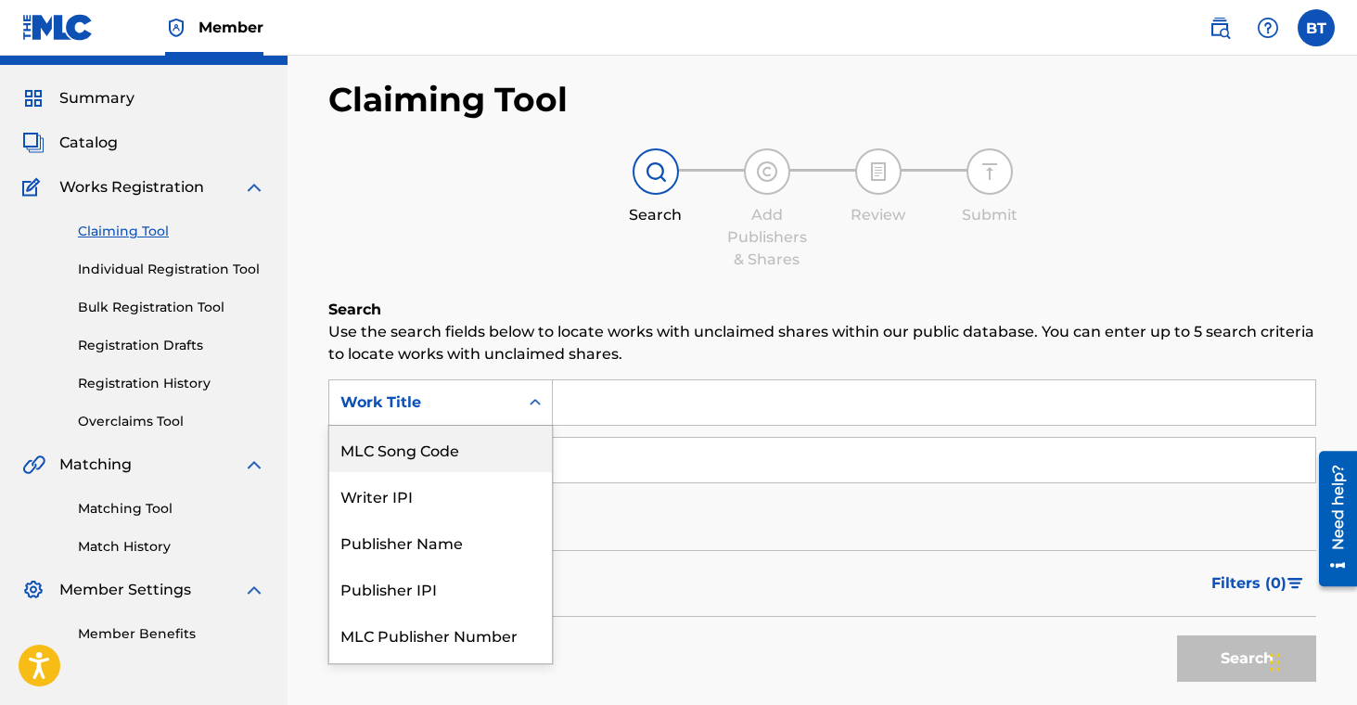
click at [495, 451] on div "MLC Song Code" at bounding box center [440, 449] width 223 height 46
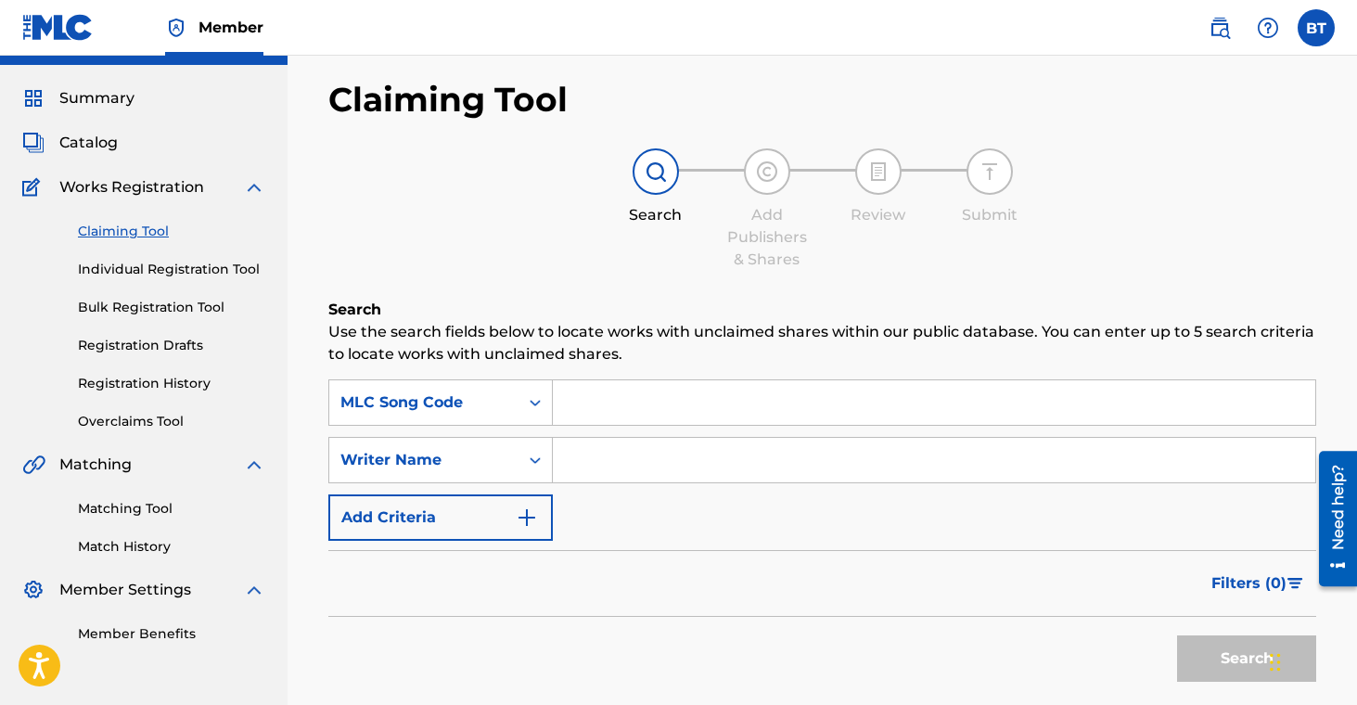
click at [655, 416] on input "Search Form" at bounding box center [934, 402] width 763 height 45
paste input "EA9ADN"
type input "EA9ADN"
click at [1195, 647] on button "Search" at bounding box center [1246, 659] width 139 height 46
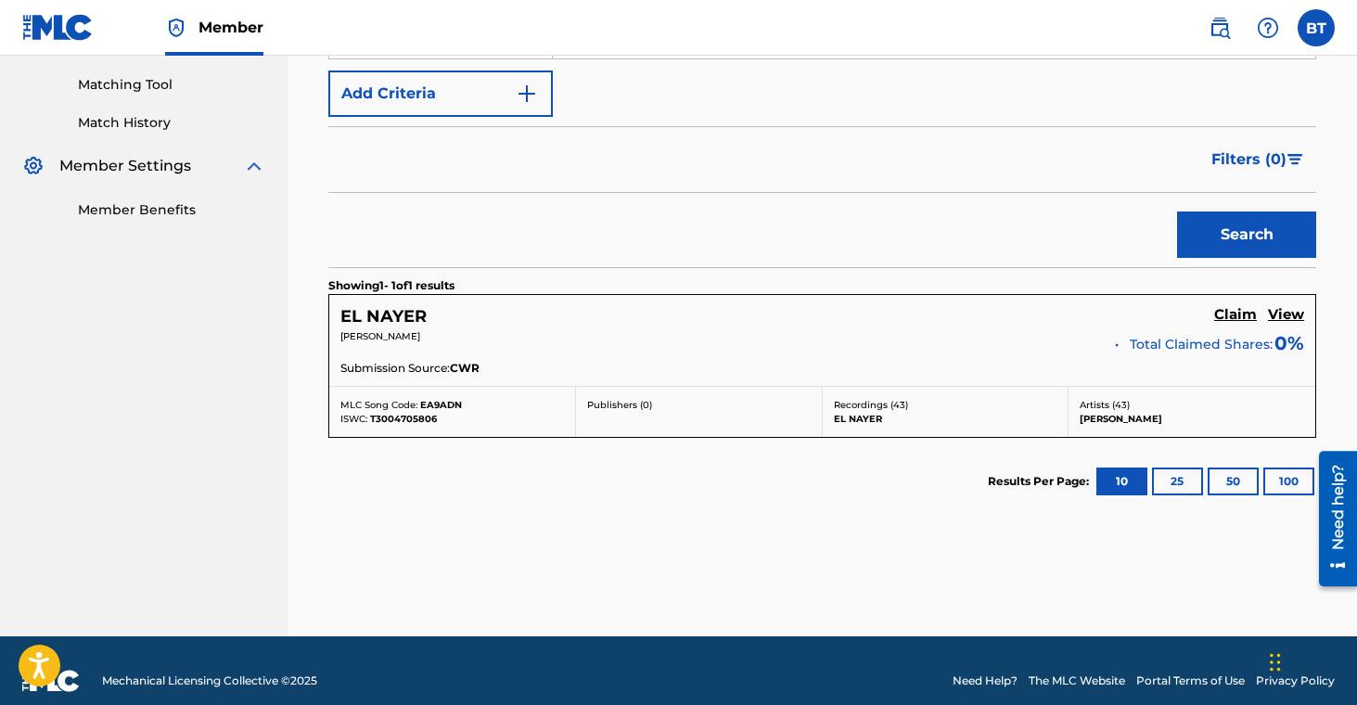
scroll to position [486, 0]
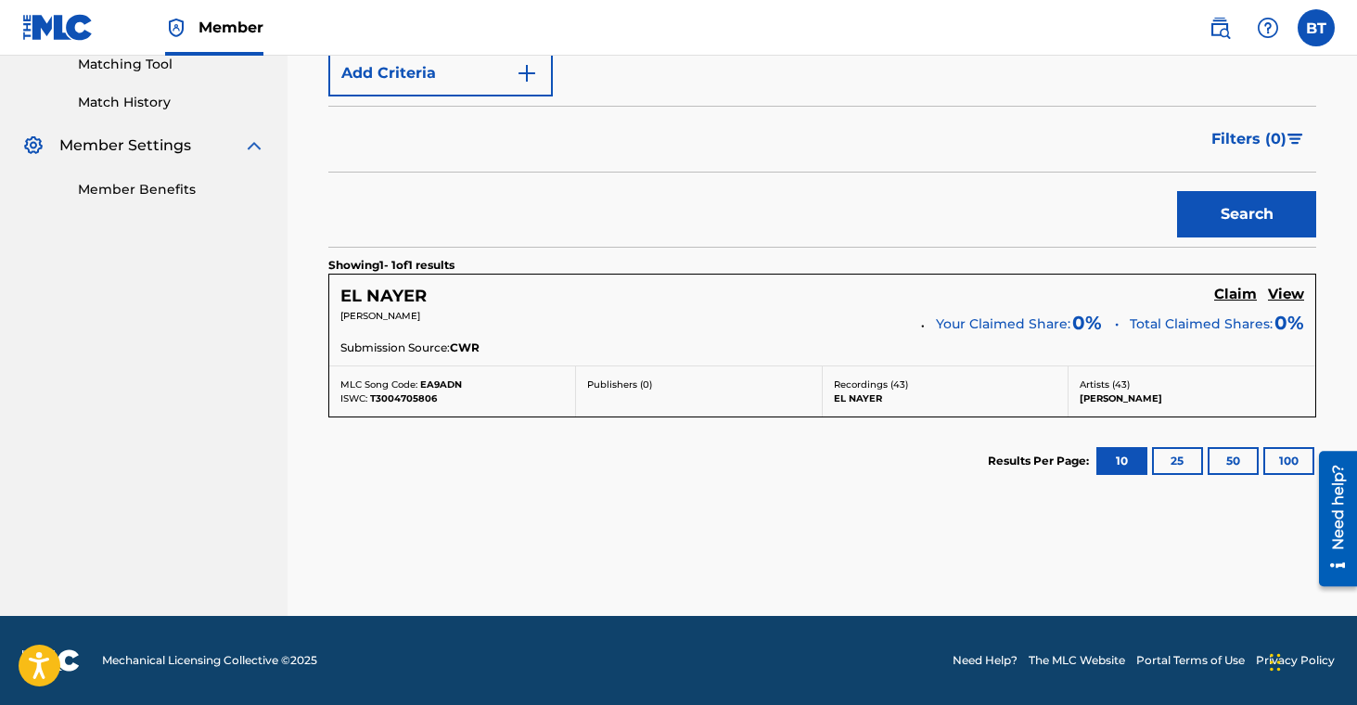
click at [1228, 291] on h5 "Claim" at bounding box center [1236, 295] width 43 height 18
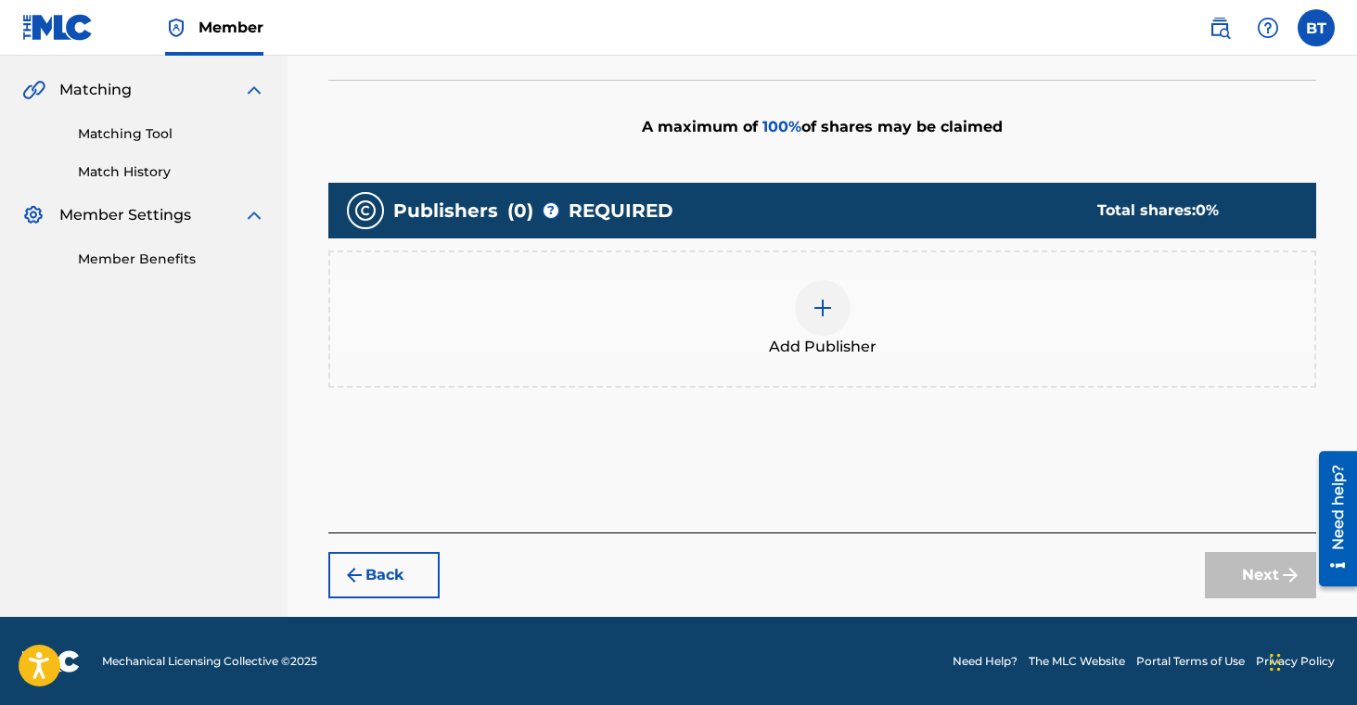
click at [812, 312] on img at bounding box center [823, 308] width 22 height 22
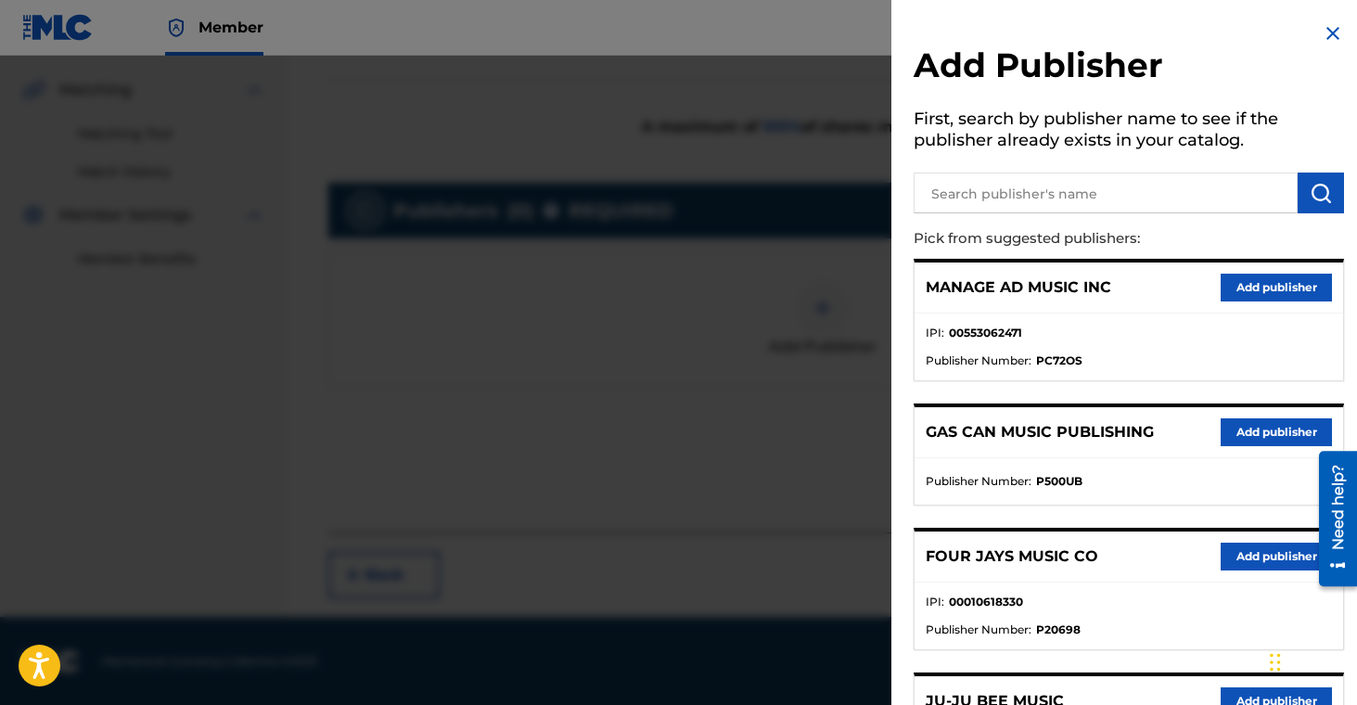
click at [966, 190] on input "text" at bounding box center [1106, 193] width 384 height 41
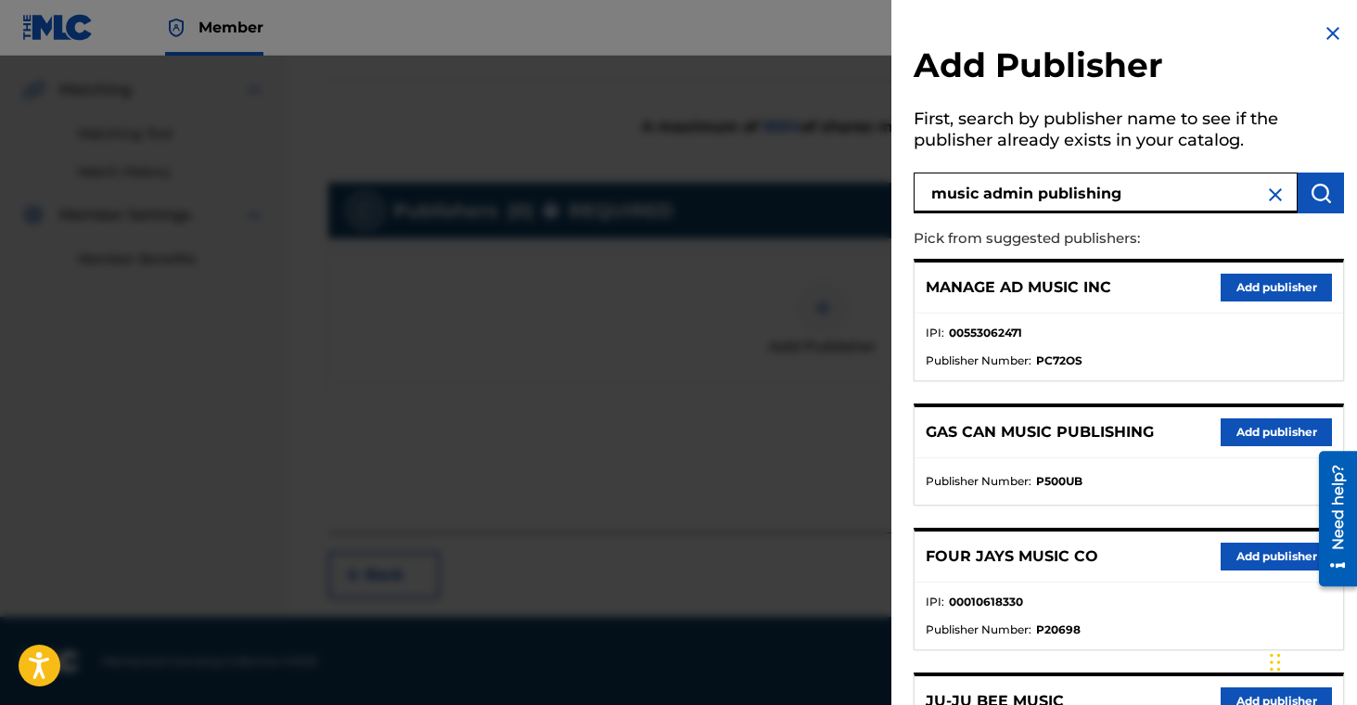
type input "music admin publishing"
click at [1326, 187] on button "submit" at bounding box center [1321, 193] width 46 height 41
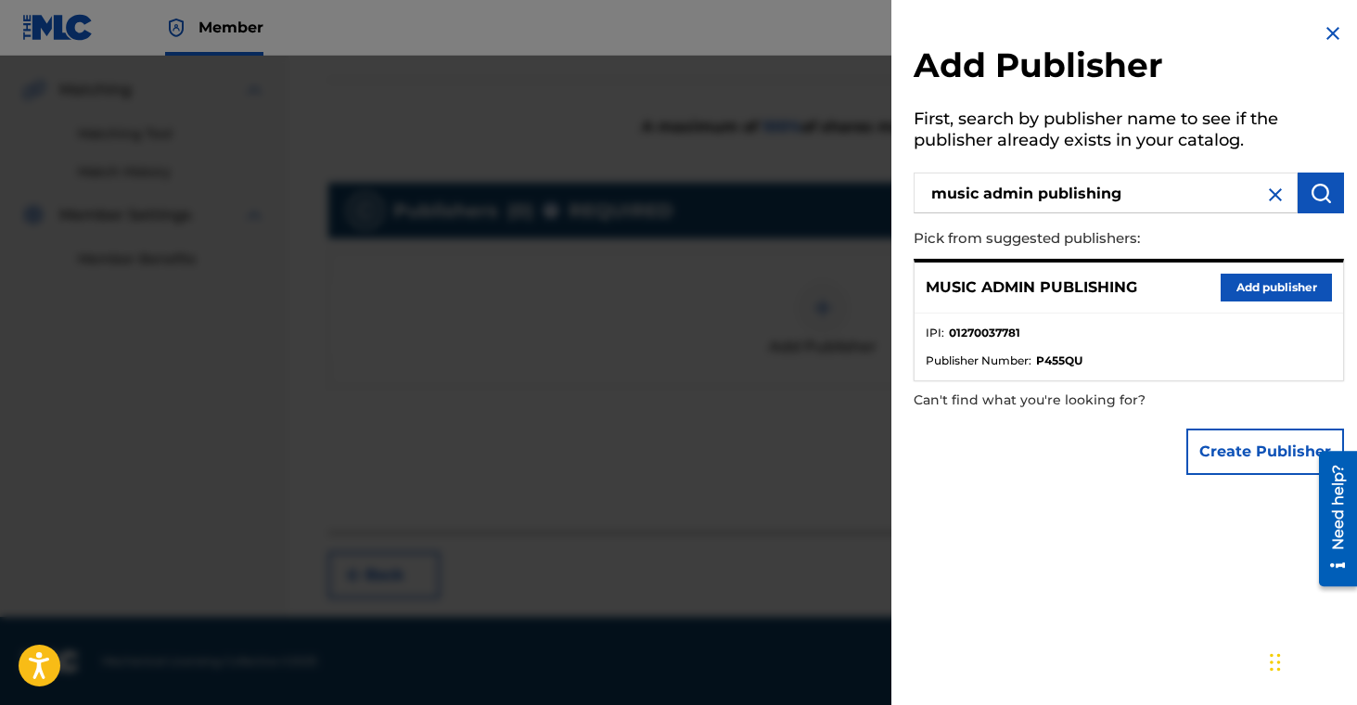
click at [1265, 198] on img at bounding box center [1276, 195] width 22 height 22
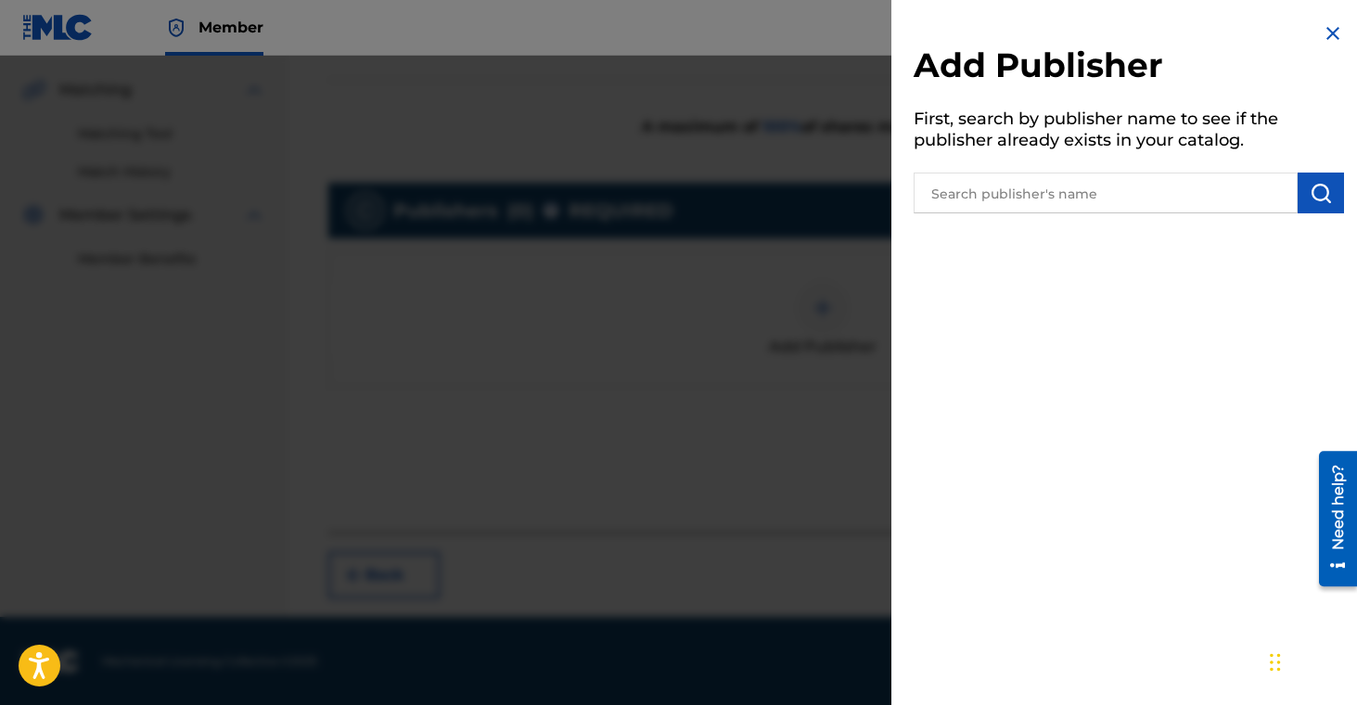
click at [1325, 32] on img at bounding box center [1333, 33] width 22 height 22
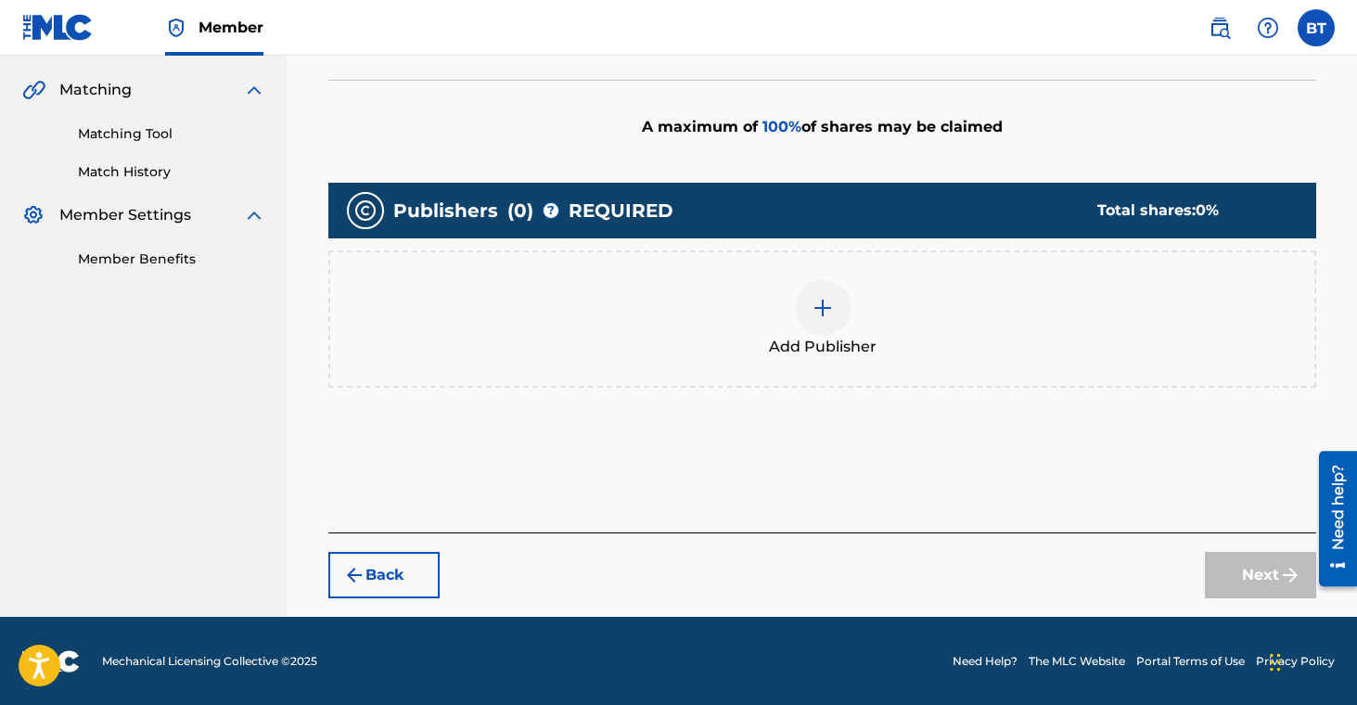
click at [801, 312] on div at bounding box center [823, 308] width 56 height 56
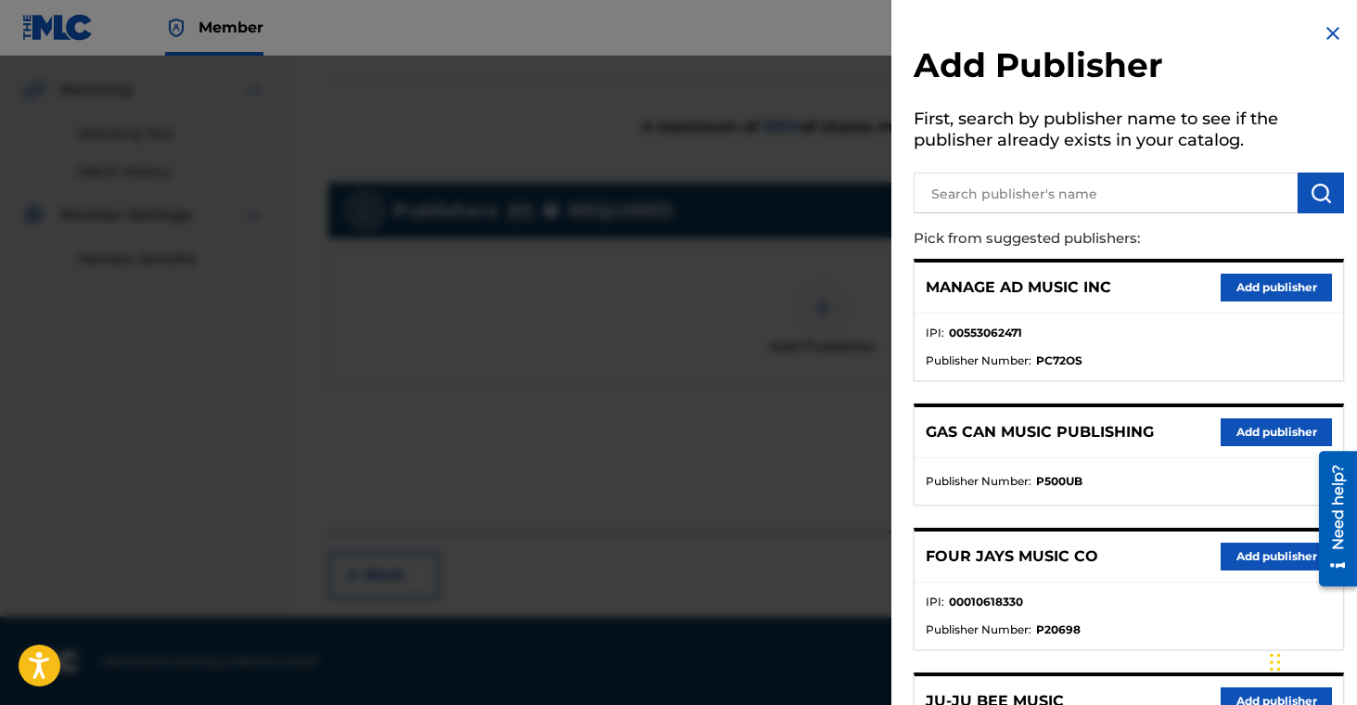
click at [1096, 176] on input "text" at bounding box center [1106, 193] width 384 height 41
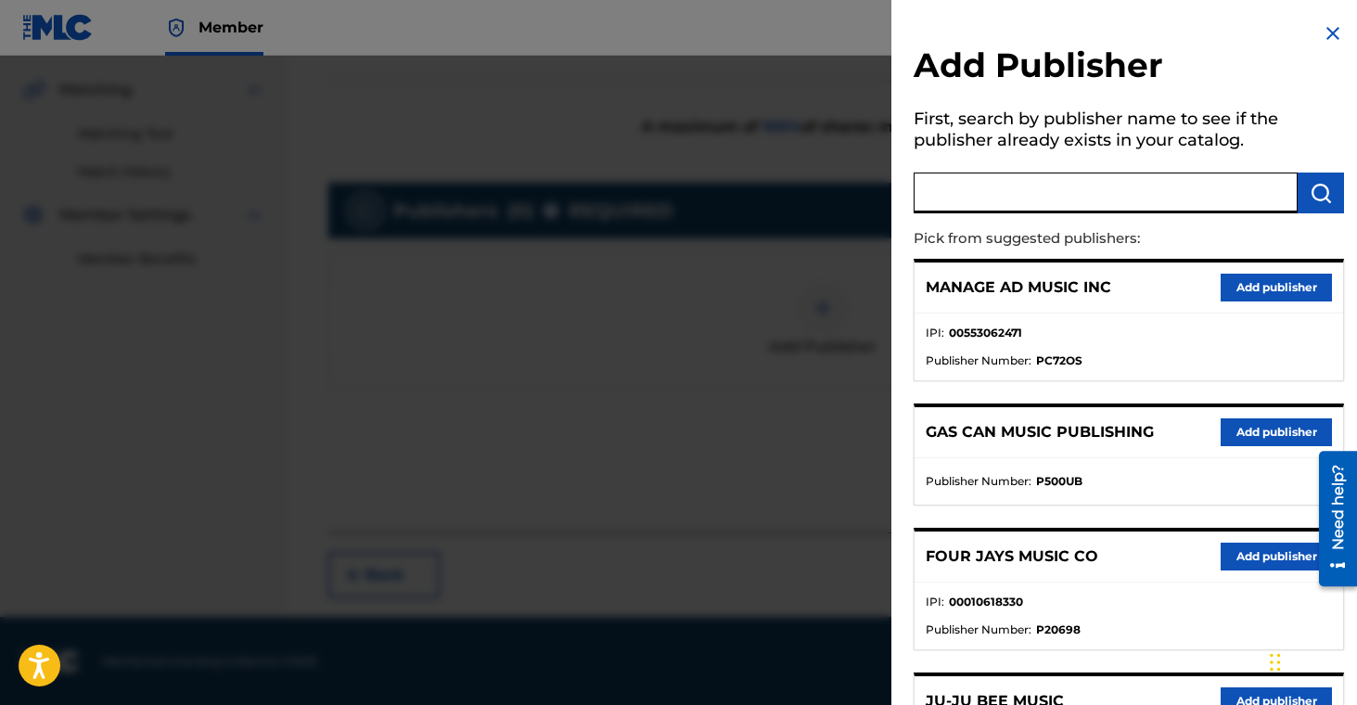
paste input "La R Publishing LLC"
type input "La R Publishing LLC"
click at [1310, 201] on img "submit" at bounding box center [1321, 193] width 22 height 22
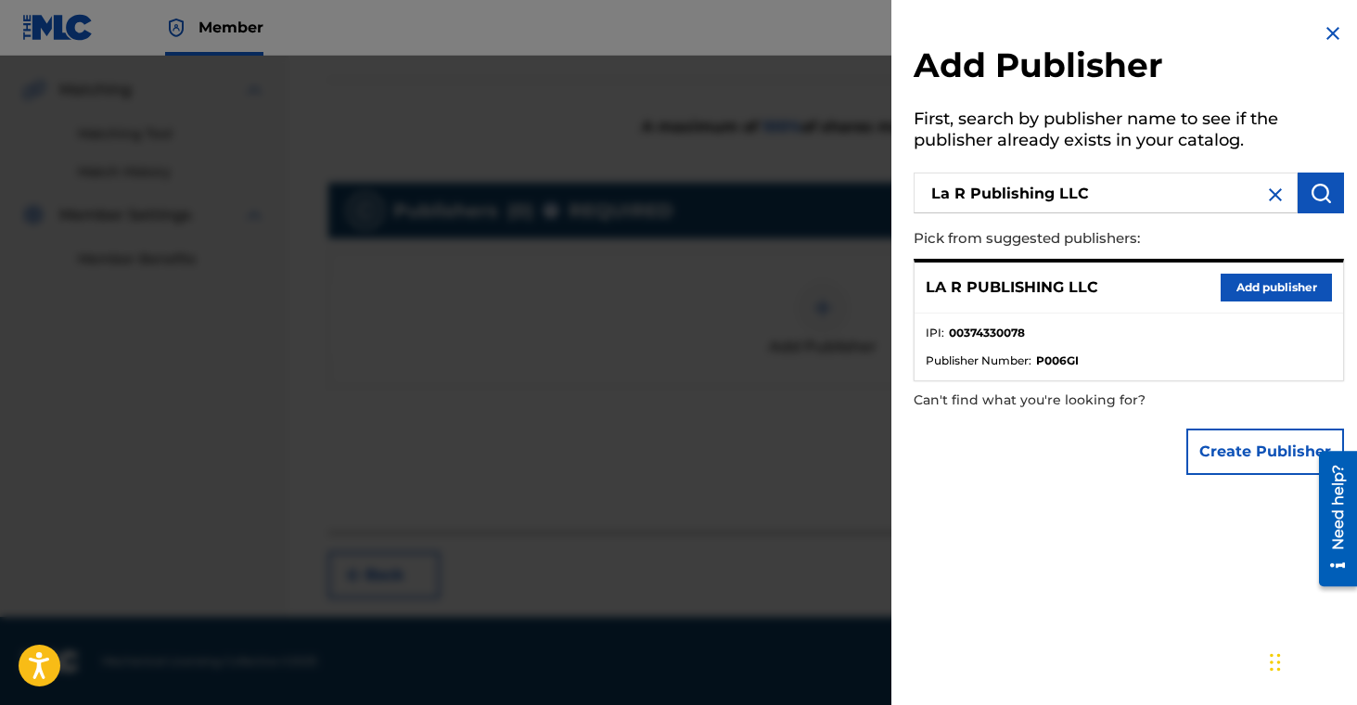
click at [1289, 286] on button "Add publisher" at bounding box center [1276, 288] width 111 height 28
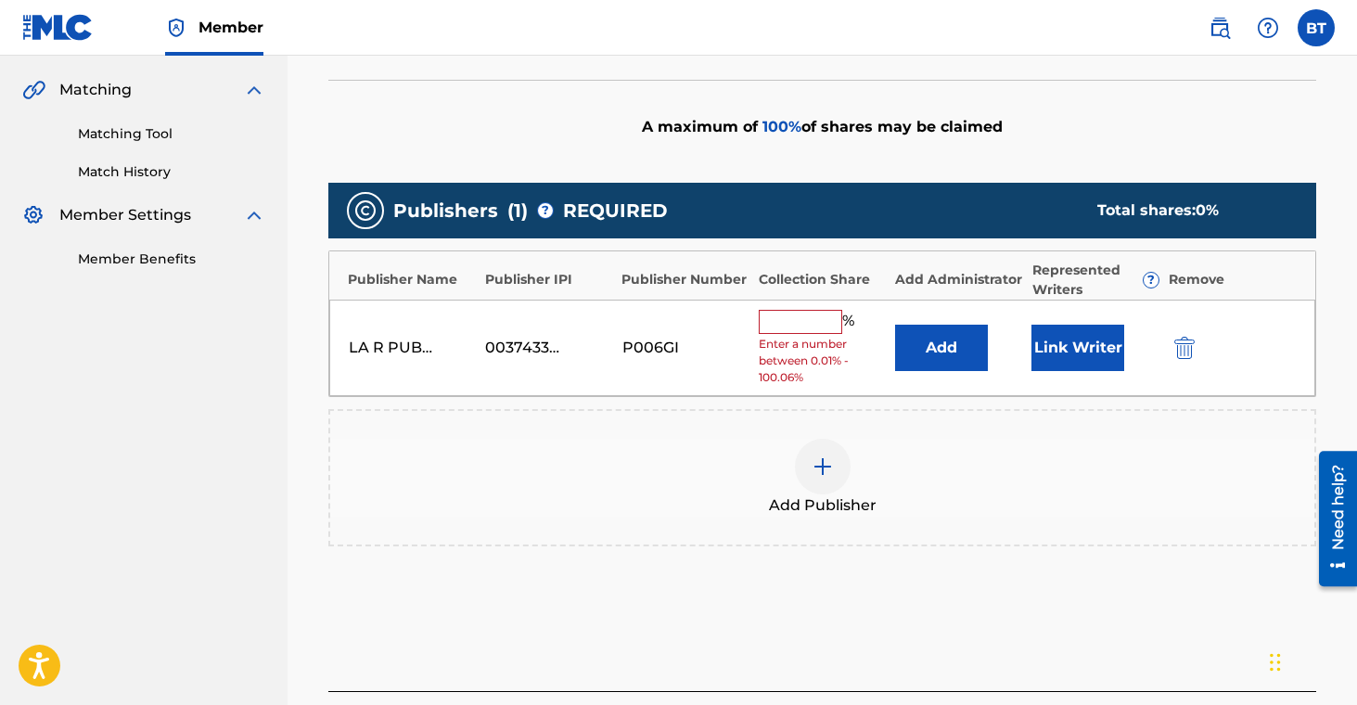
click at [1104, 354] on button "Link Writer" at bounding box center [1078, 348] width 93 height 46
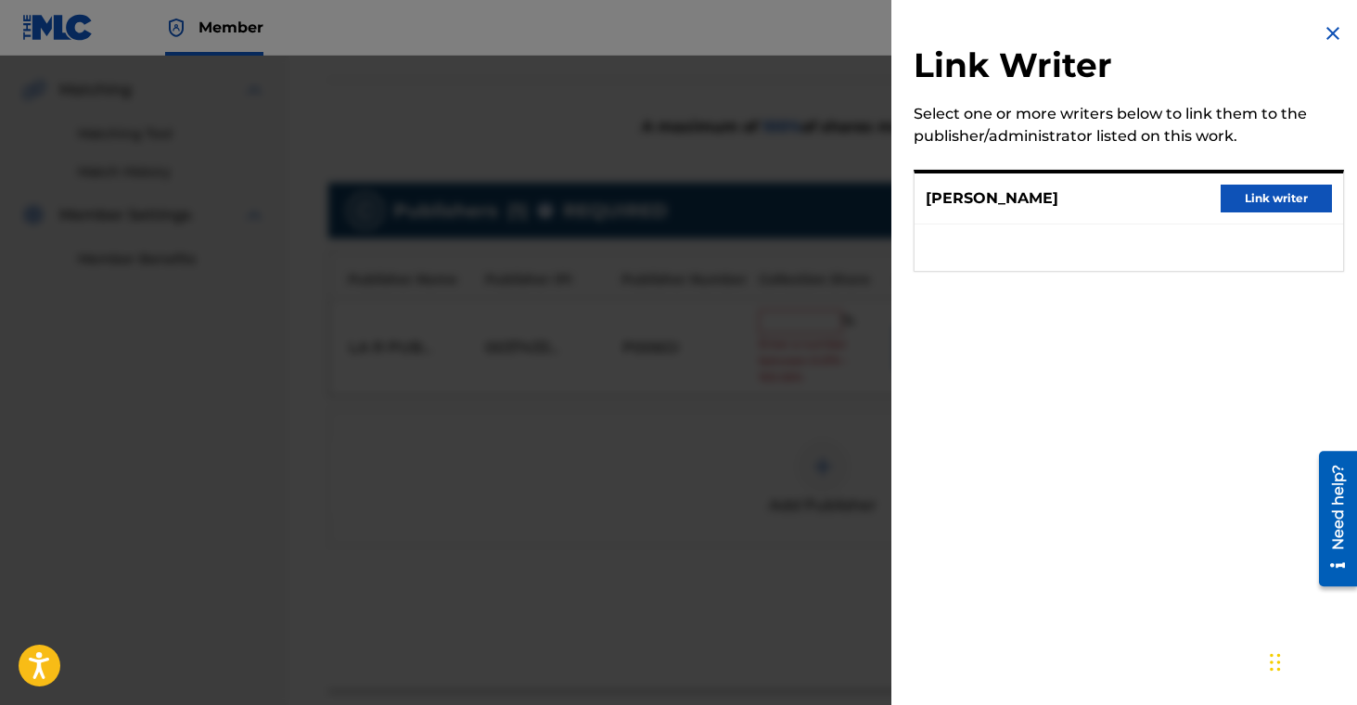
click at [1272, 196] on button "Link writer" at bounding box center [1276, 199] width 111 height 28
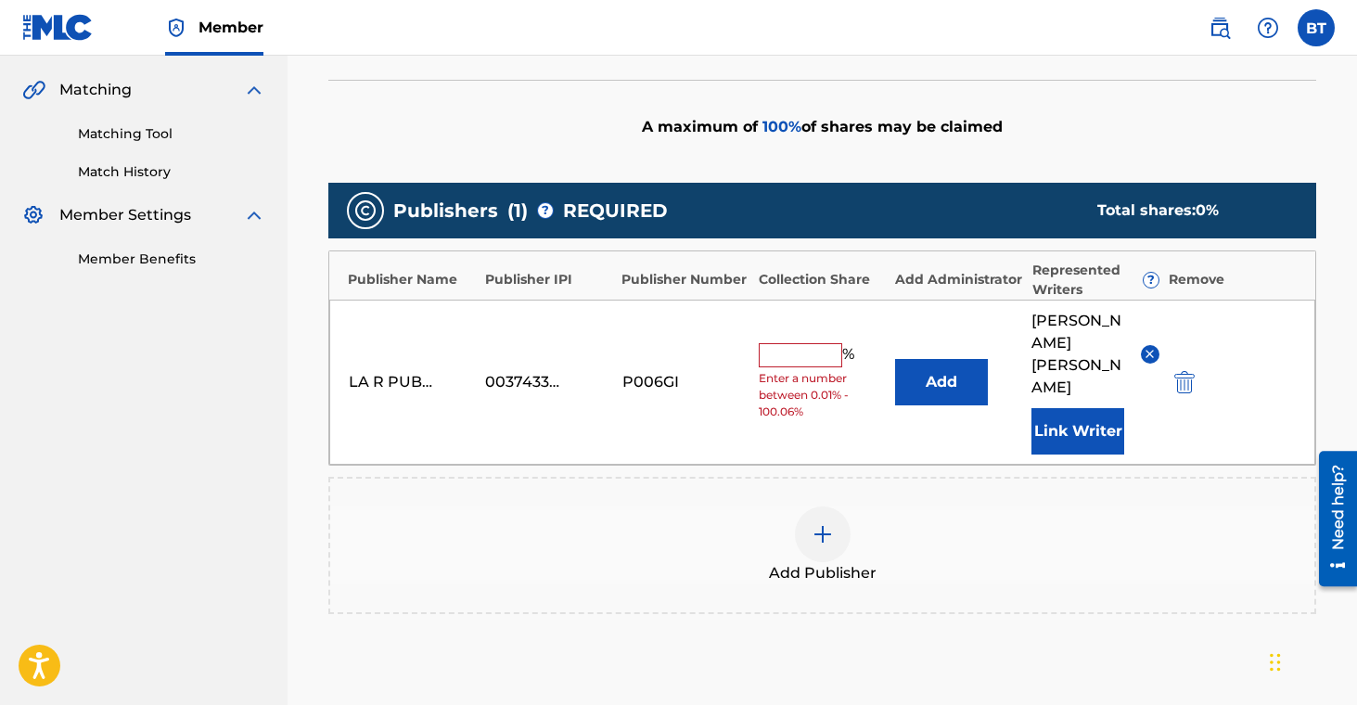
click at [942, 359] on button "Add" at bounding box center [941, 382] width 93 height 46
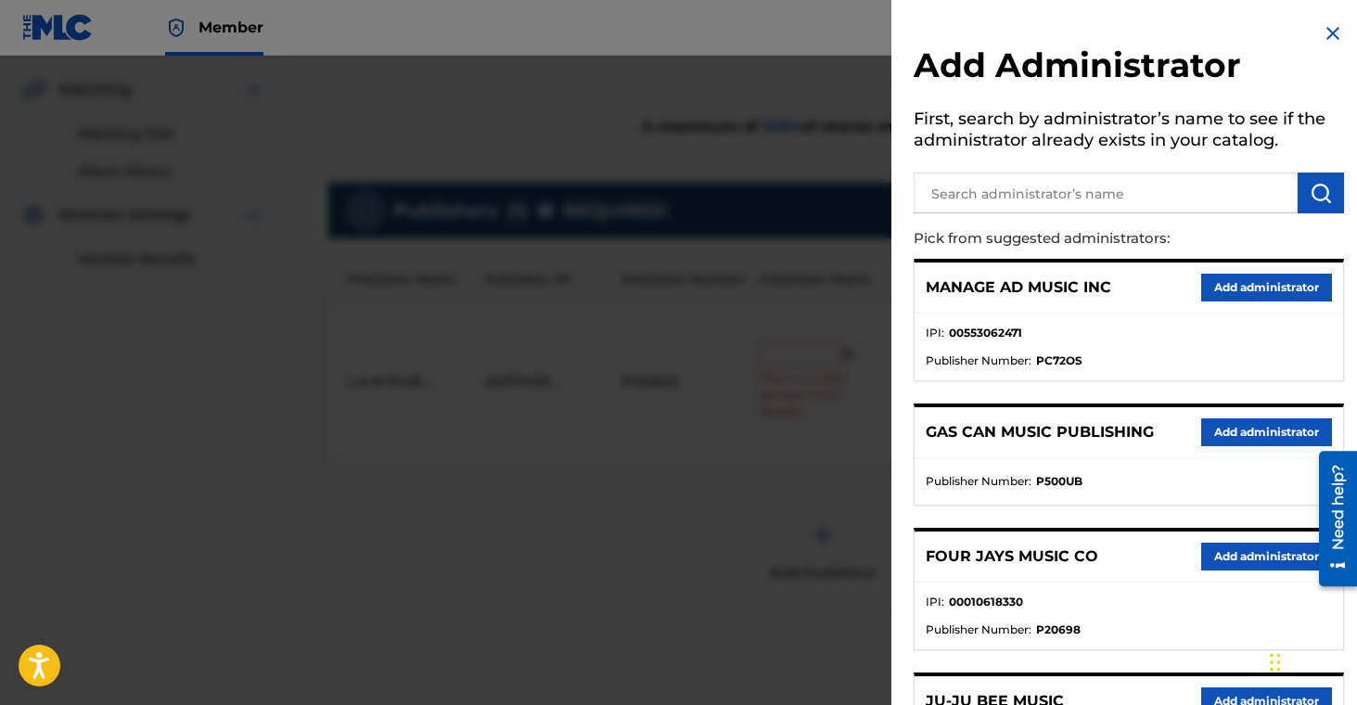
click at [1178, 193] on input "text" at bounding box center [1106, 193] width 384 height 41
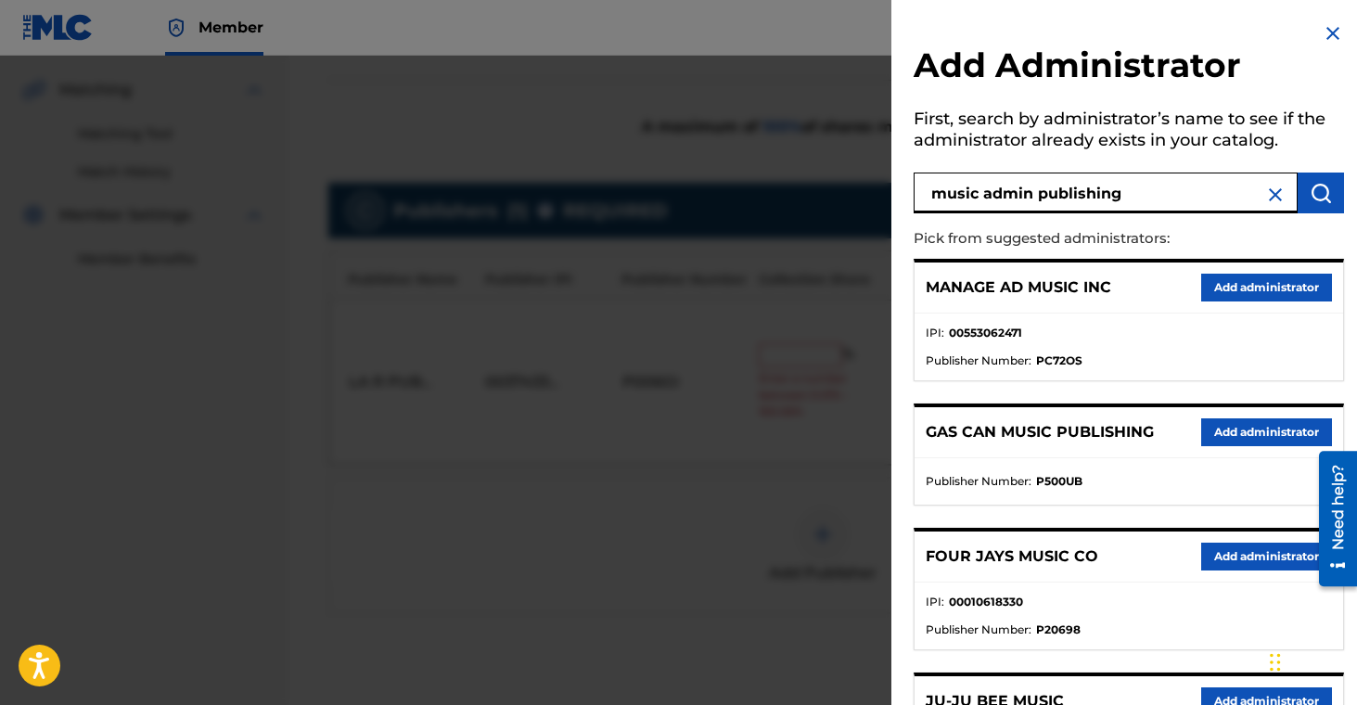
type input "music admin publishing"
click at [1310, 200] on img "submit" at bounding box center [1321, 193] width 22 height 22
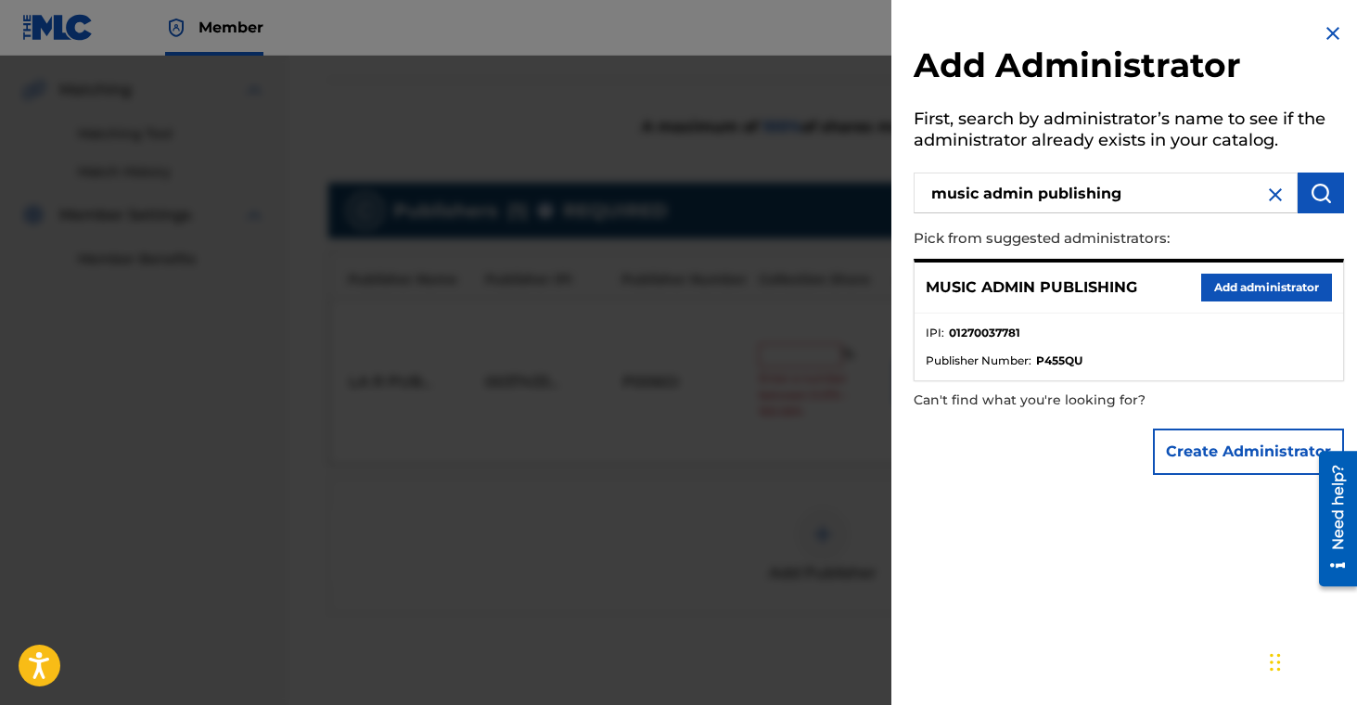
click at [1277, 289] on button "Add administrator" at bounding box center [1267, 288] width 131 height 28
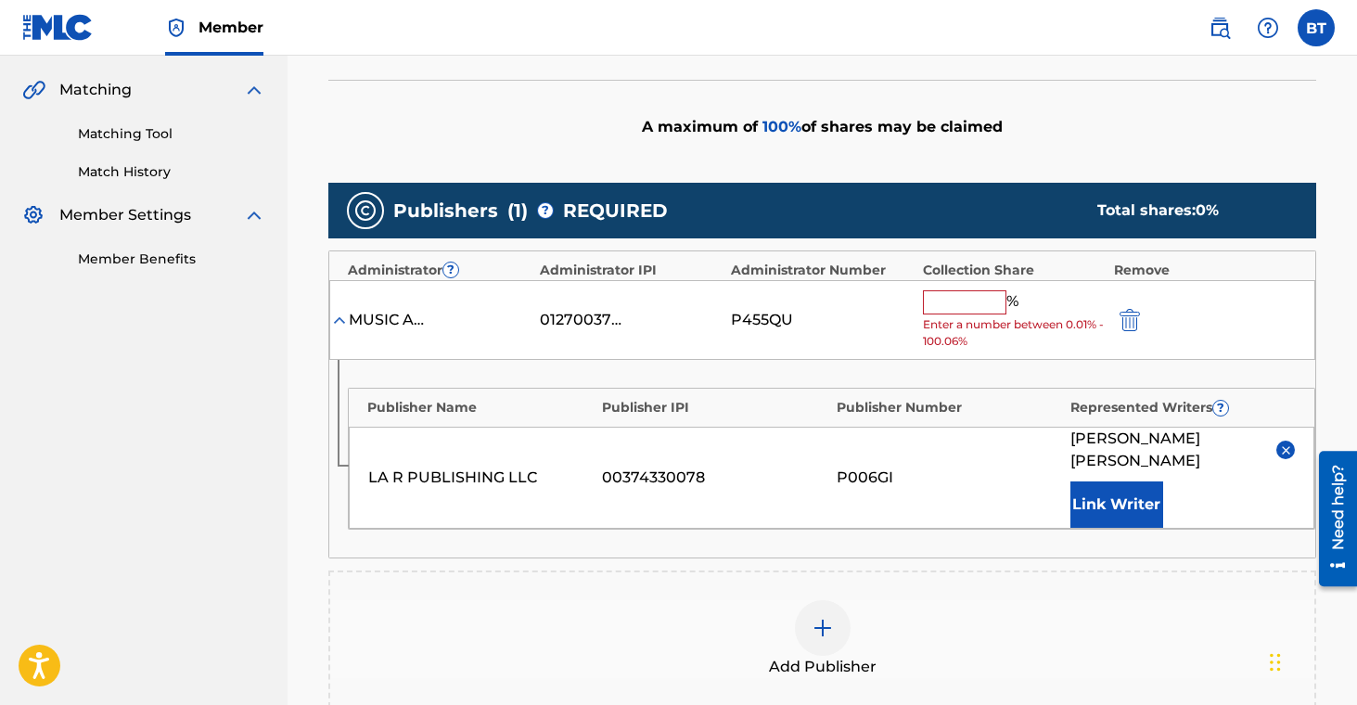
click at [949, 298] on input "text" at bounding box center [965, 302] width 84 height 24
type input "100"
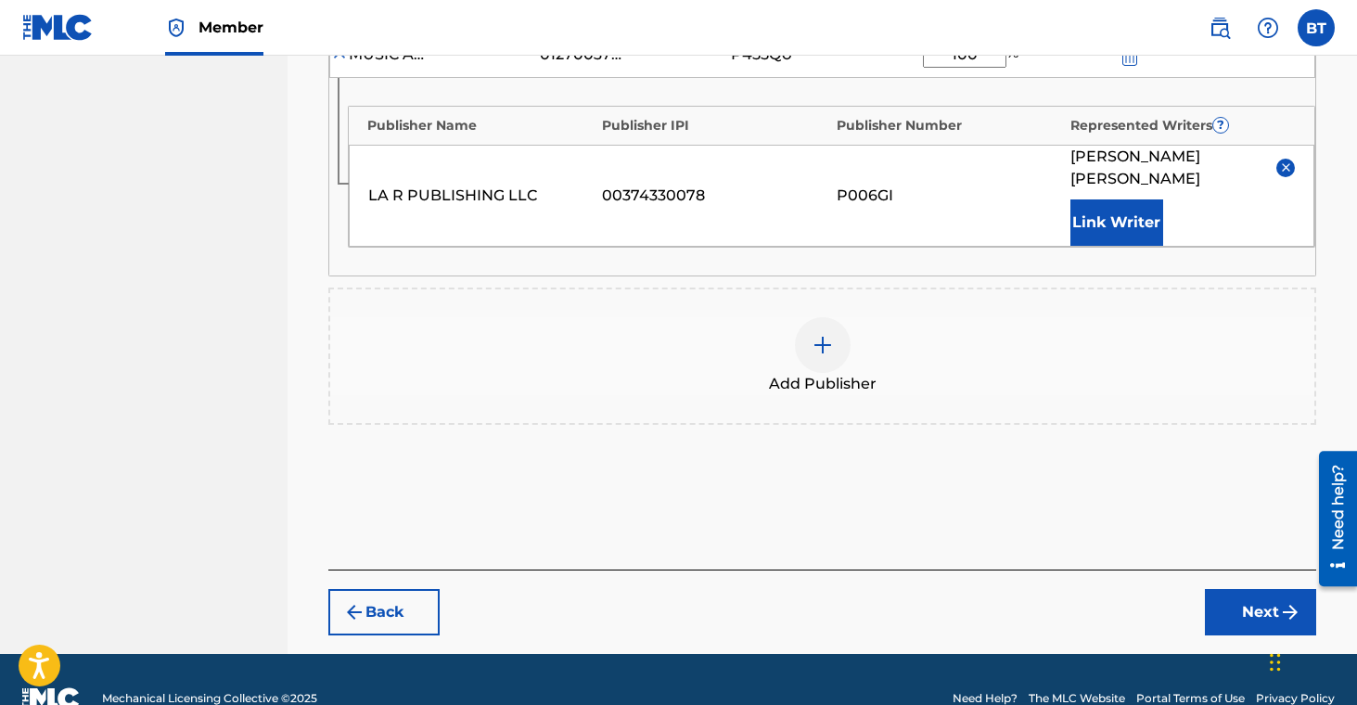
scroll to position [681, 0]
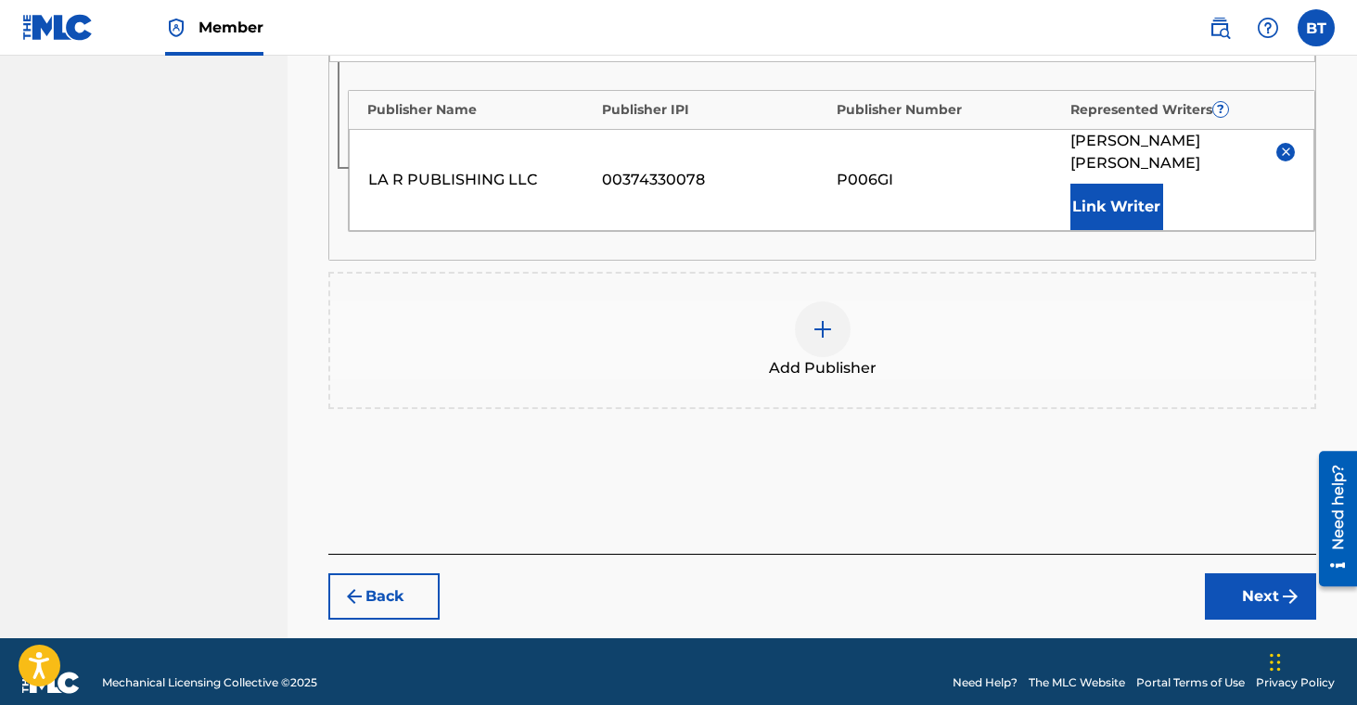
click at [1236, 580] on button "Next" at bounding box center [1260, 596] width 111 height 46
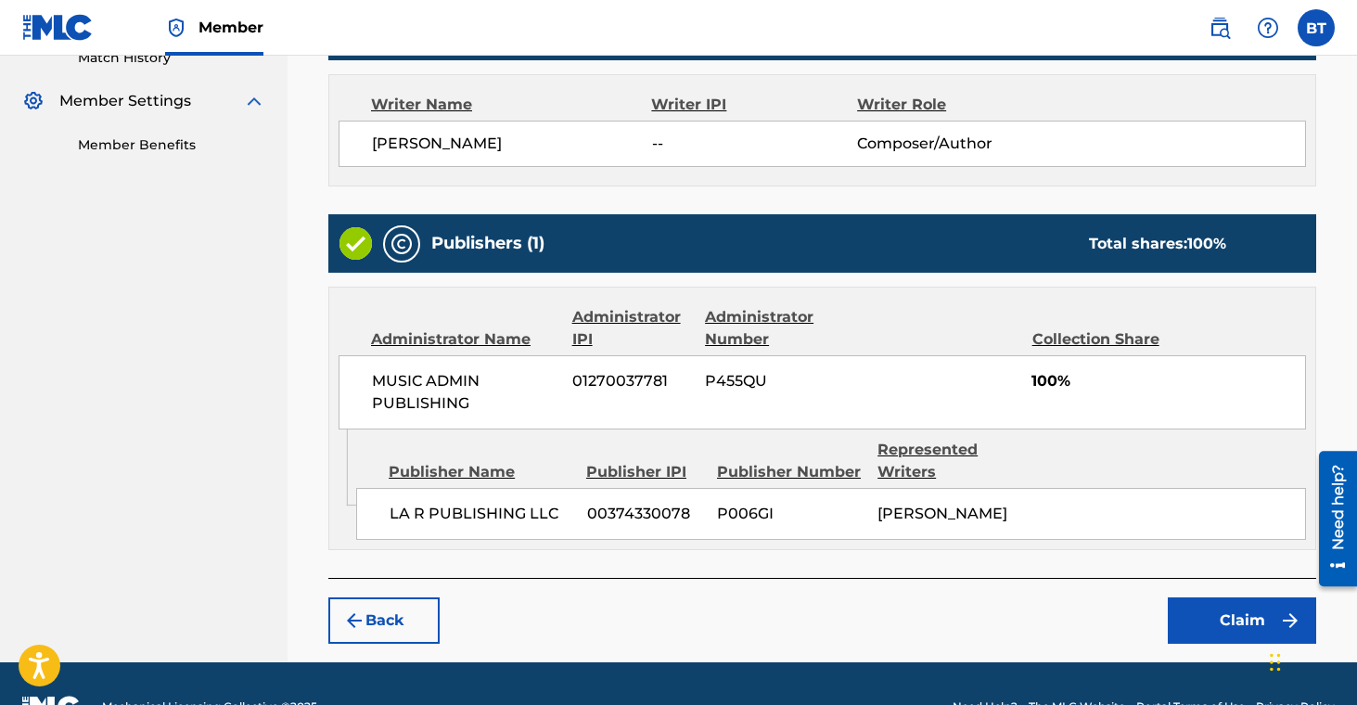
scroll to position [575, 0]
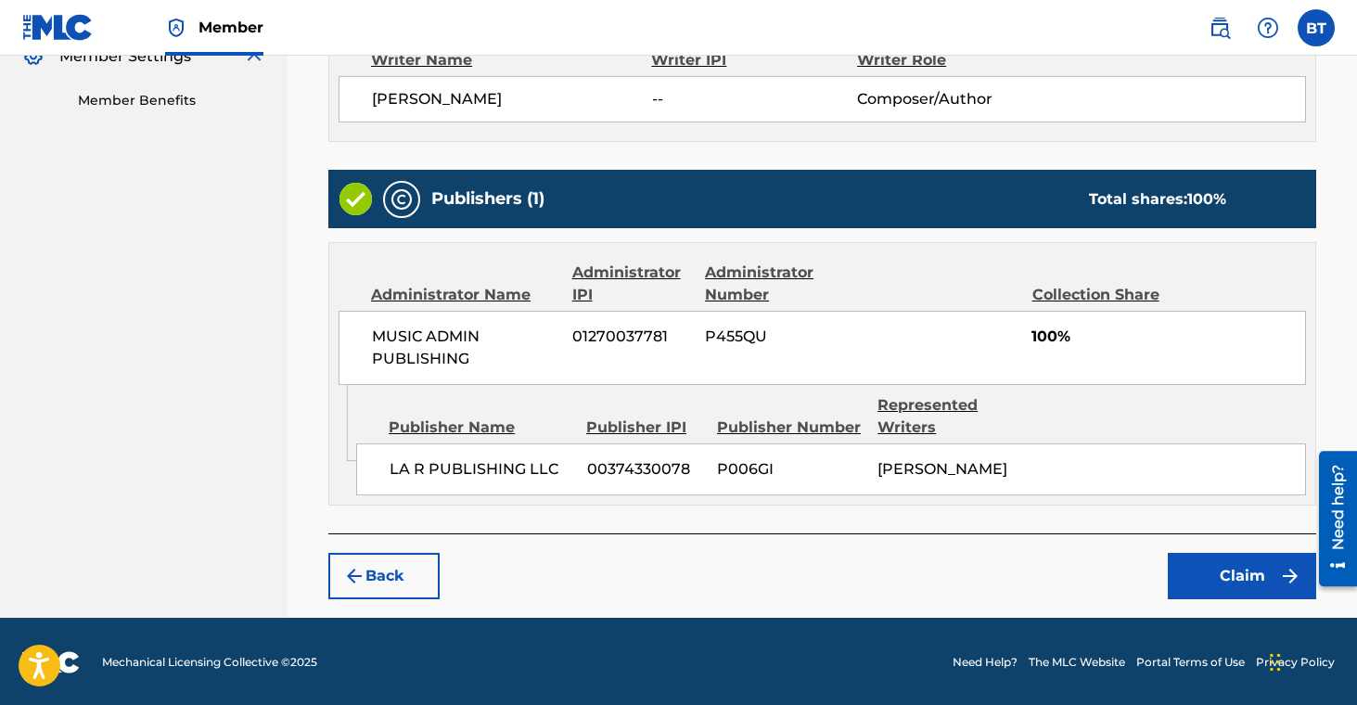
click at [1224, 573] on button "Claim" at bounding box center [1242, 576] width 148 height 46
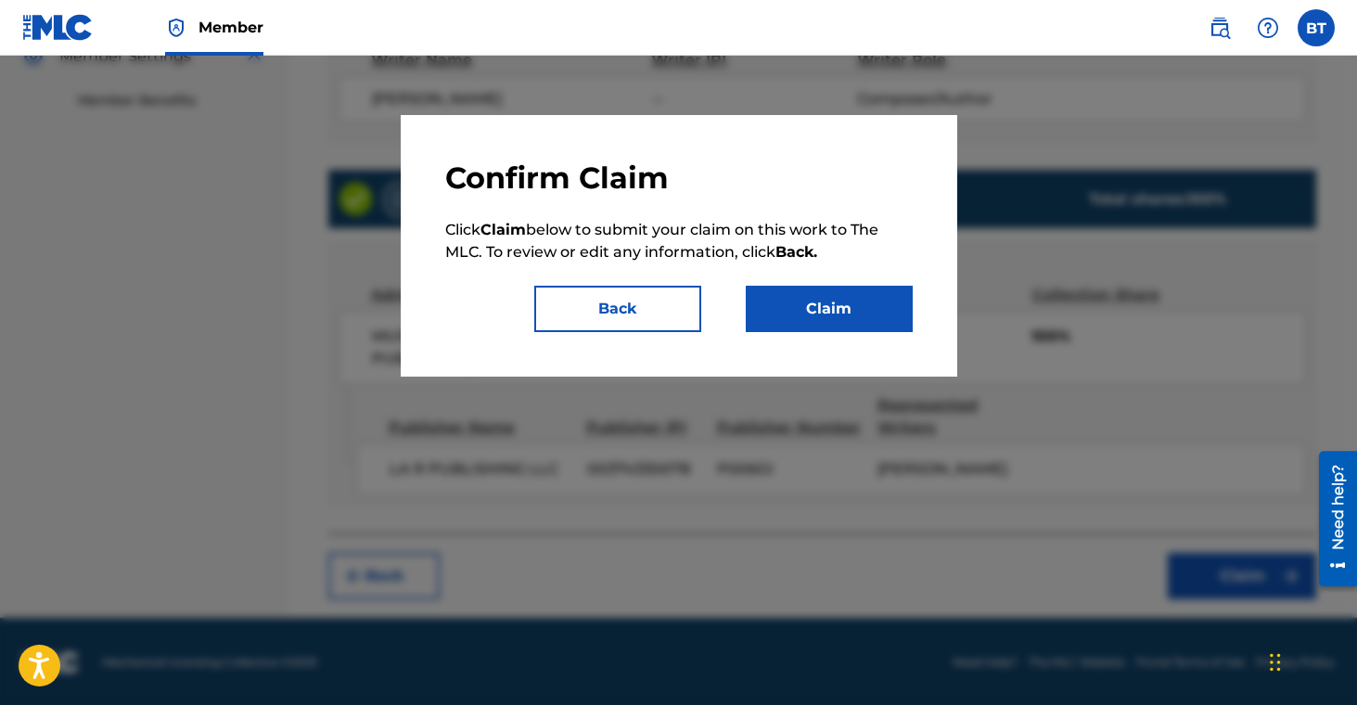
click at [810, 315] on button "Claim" at bounding box center [829, 309] width 167 height 46
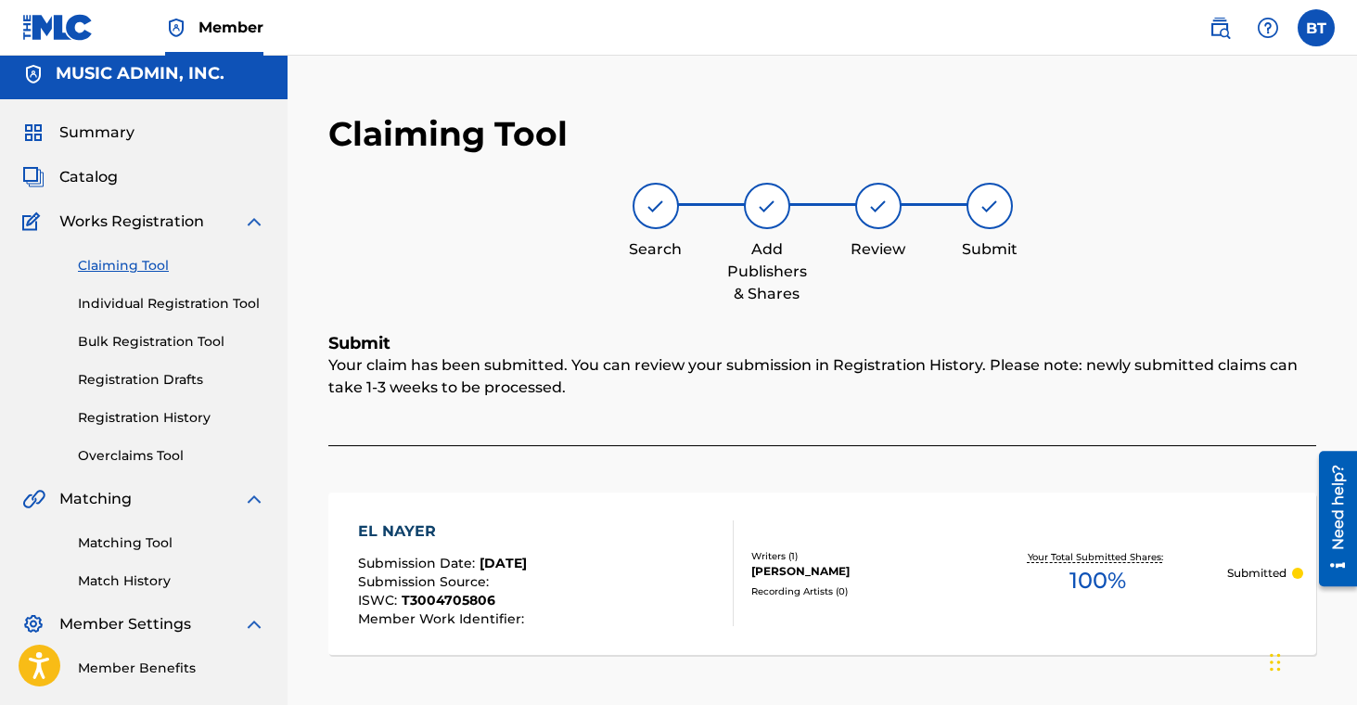
scroll to position [0, 0]
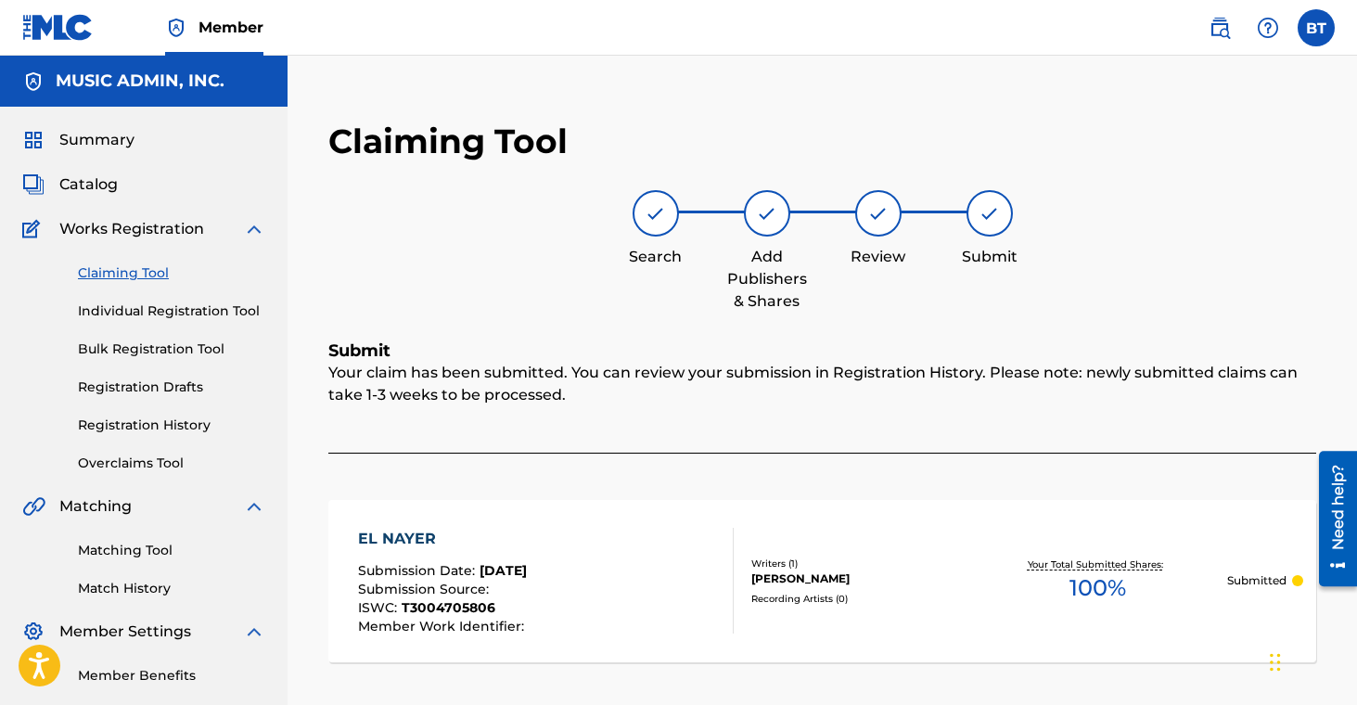
click at [151, 276] on link "Claiming Tool" at bounding box center [171, 273] width 187 height 19
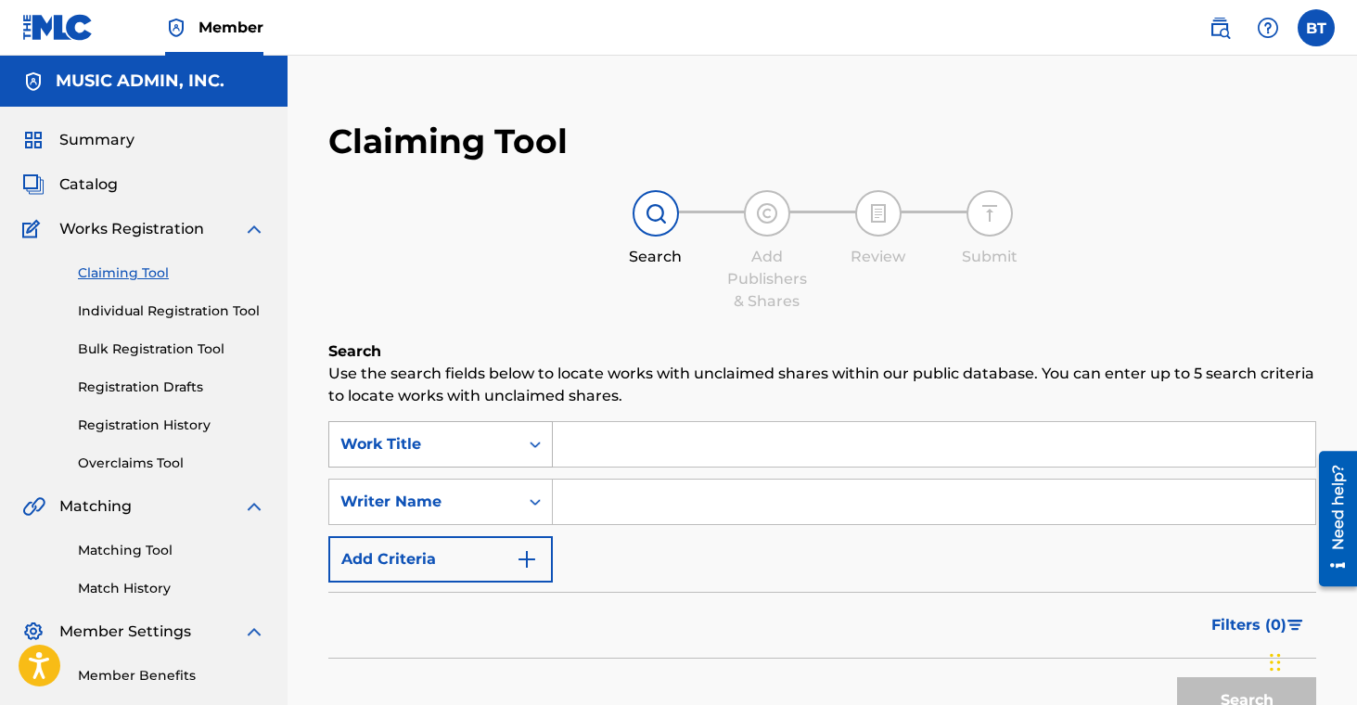
click at [519, 443] on div "Work Title" at bounding box center [440, 444] width 225 height 46
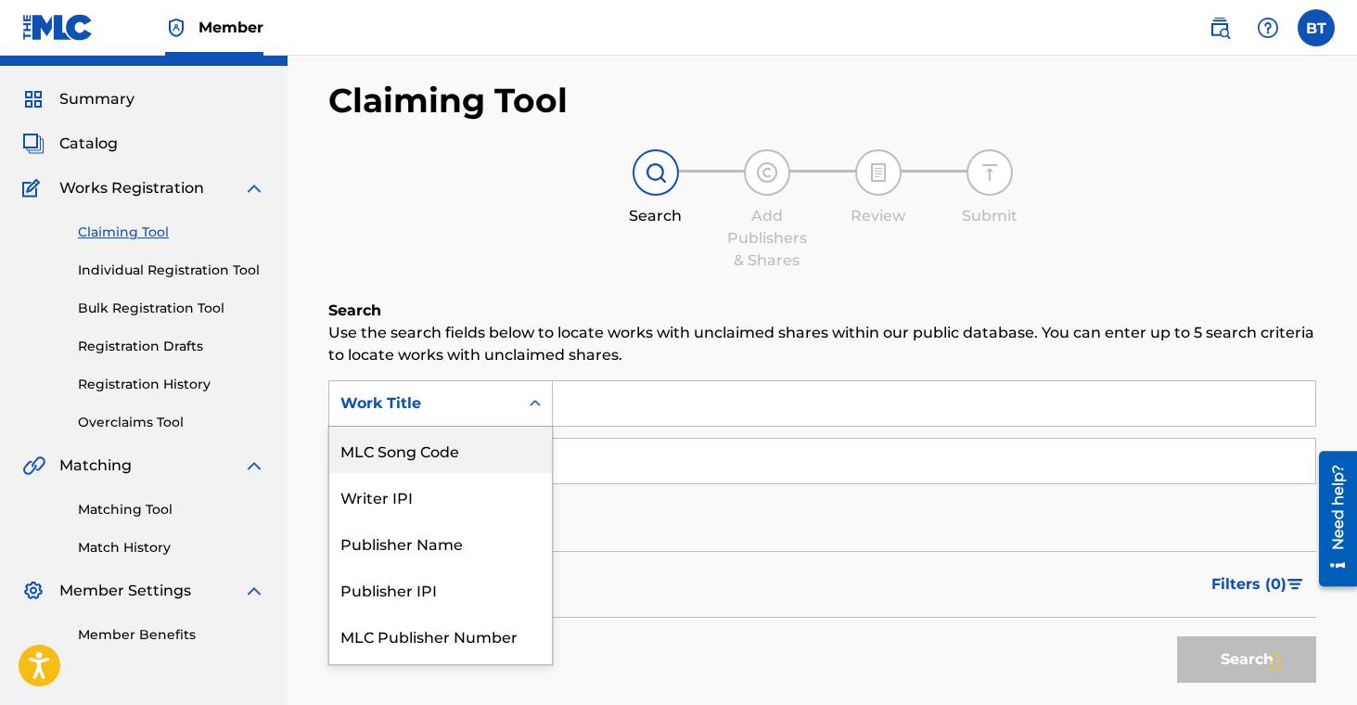
scroll to position [42, 0]
click at [521, 456] on div "MLC Song Code" at bounding box center [440, 449] width 223 height 46
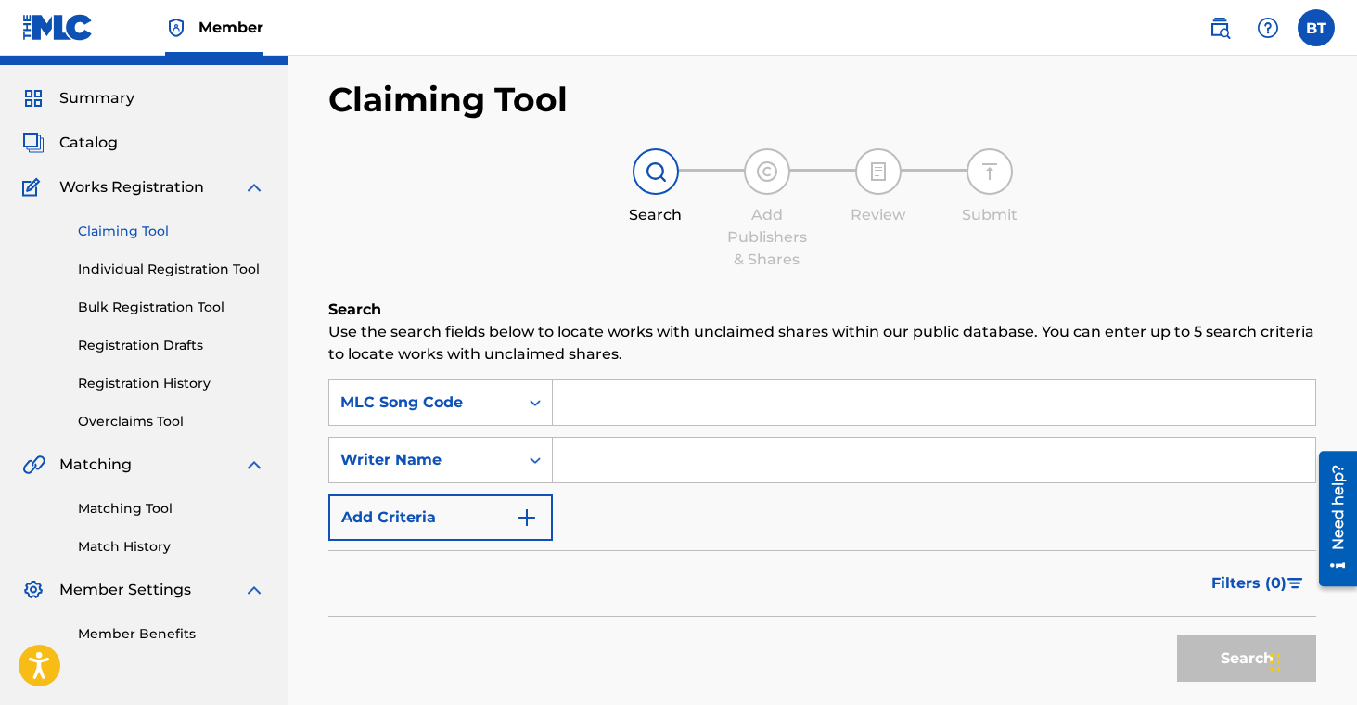
click at [612, 404] on input "Search Form" at bounding box center [934, 402] width 763 height 45
paste input "IC1IHN"
type input "IC1IHN"
click at [1215, 652] on button "Search" at bounding box center [1246, 659] width 139 height 46
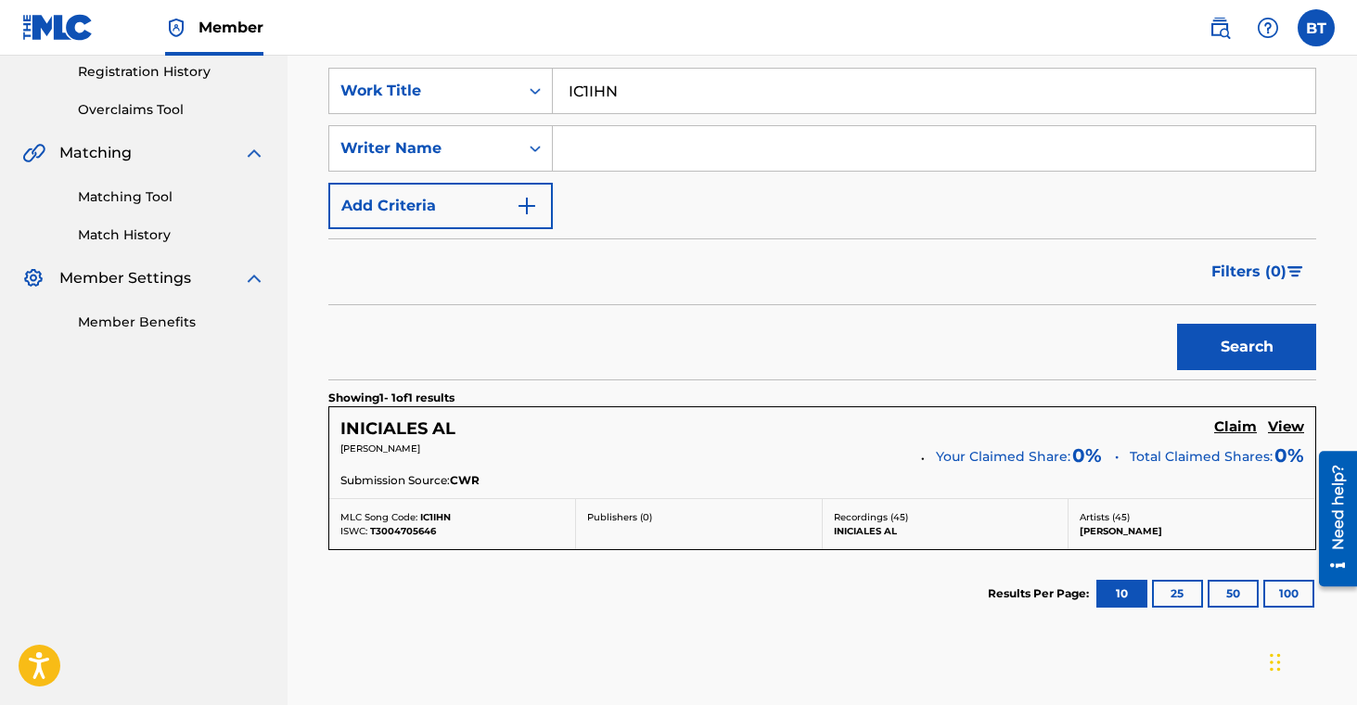
scroll to position [398, 0]
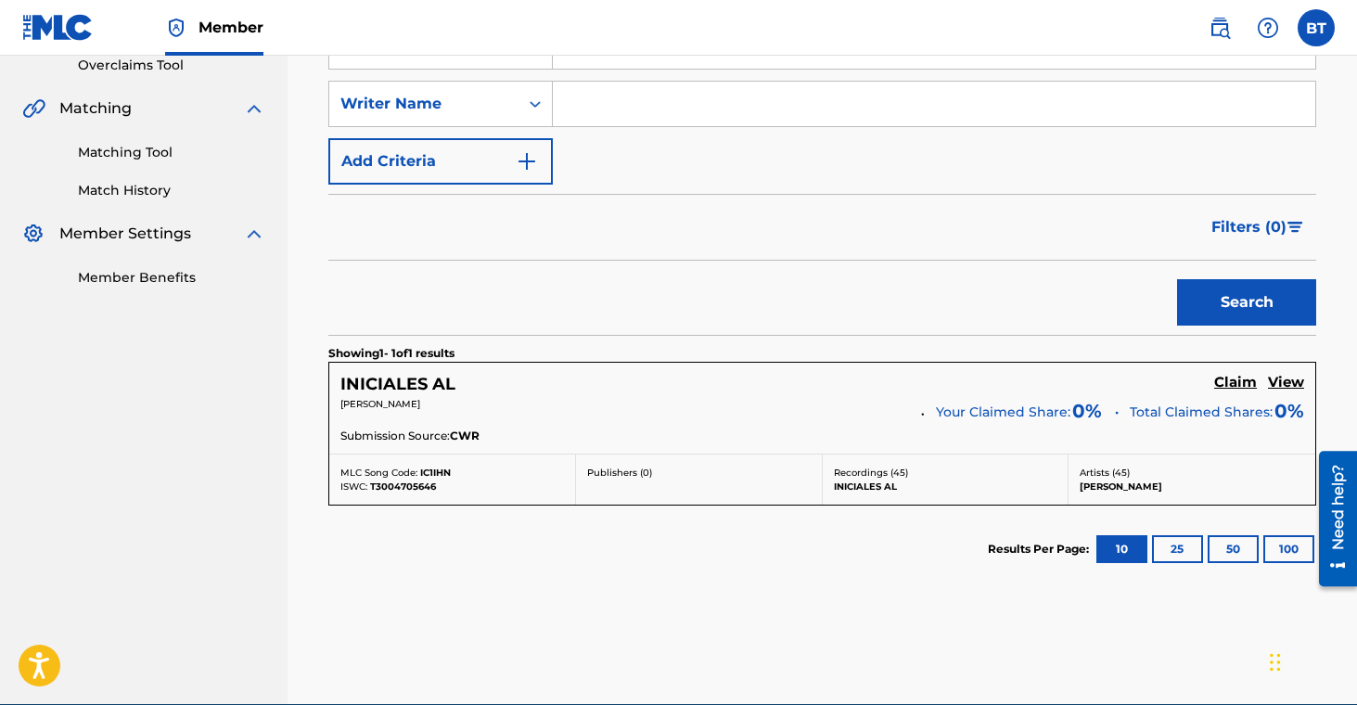
click at [1228, 376] on h5 "Claim" at bounding box center [1236, 383] width 43 height 18
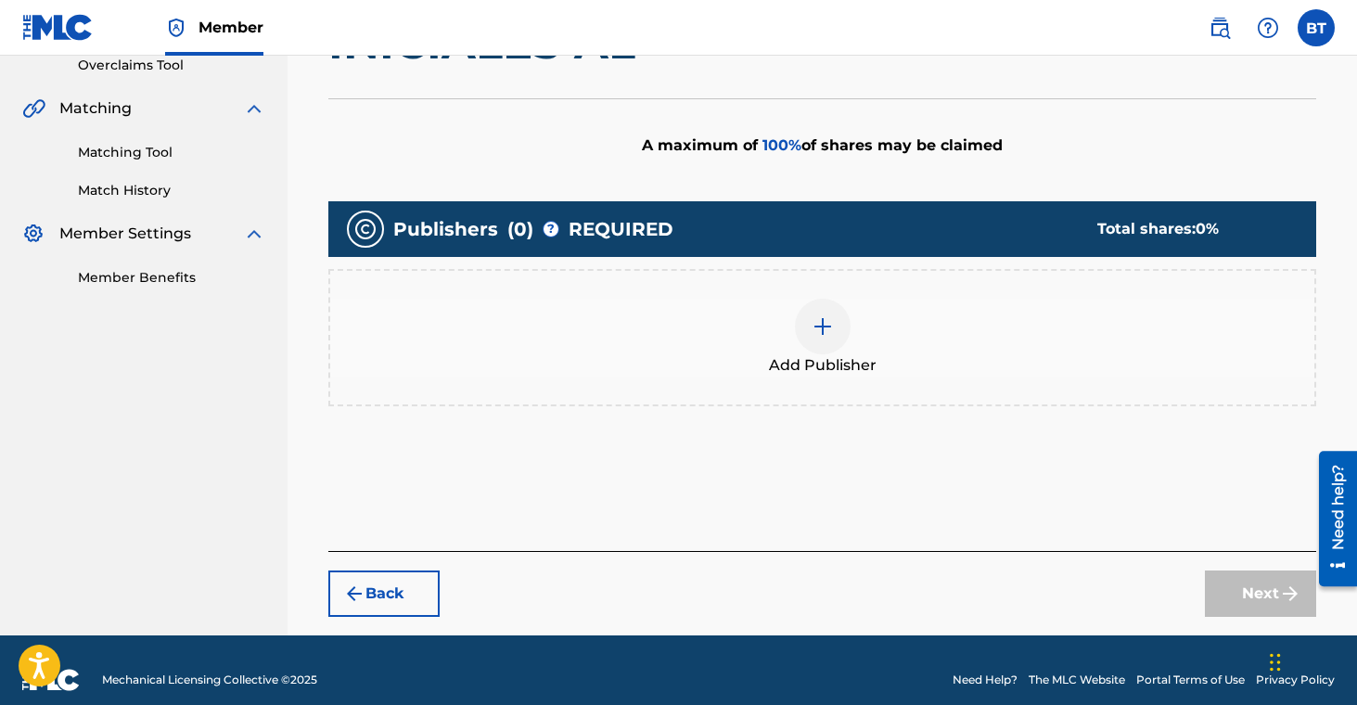
click at [842, 328] on div at bounding box center [823, 327] width 56 height 56
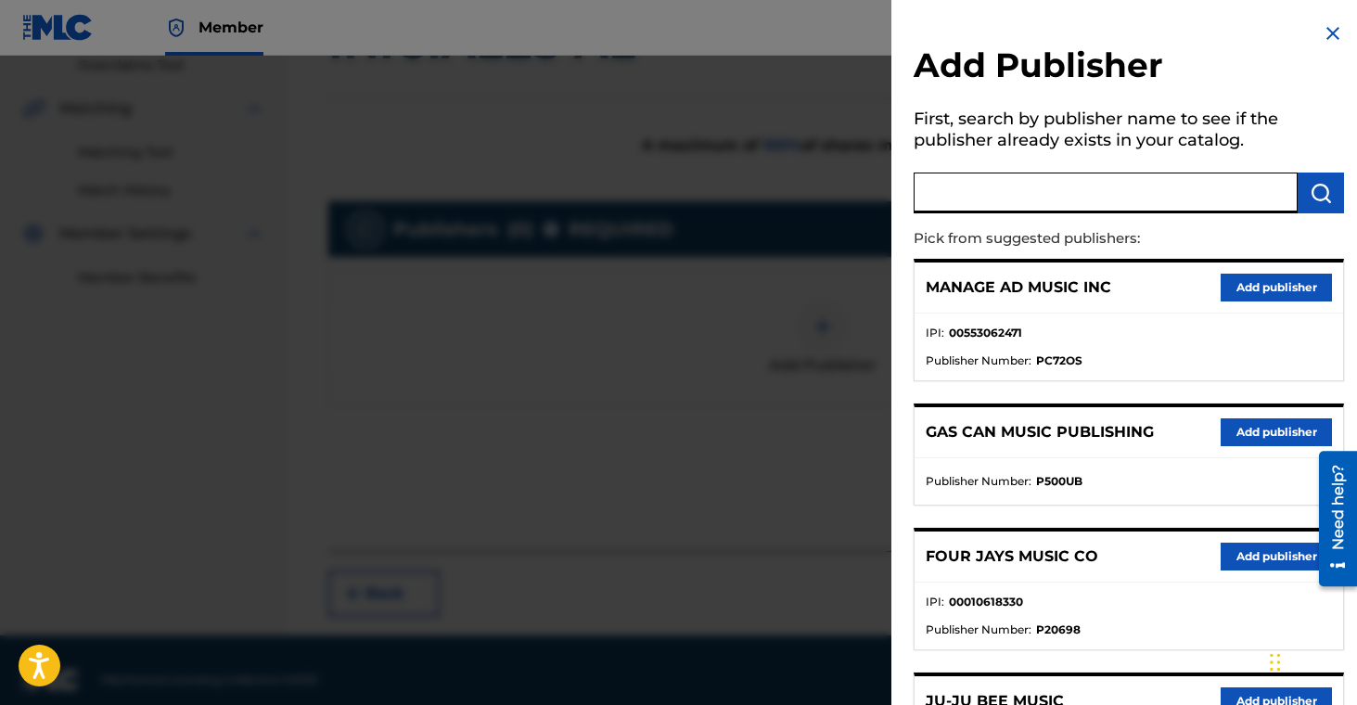
click at [1073, 204] on input "text" at bounding box center [1106, 193] width 384 height 41
paste input "La R Publishing LLC"
type input "La R Publishing LLC"
click at [1322, 195] on img "submit" at bounding box center [1321, 193] width 22 height 22
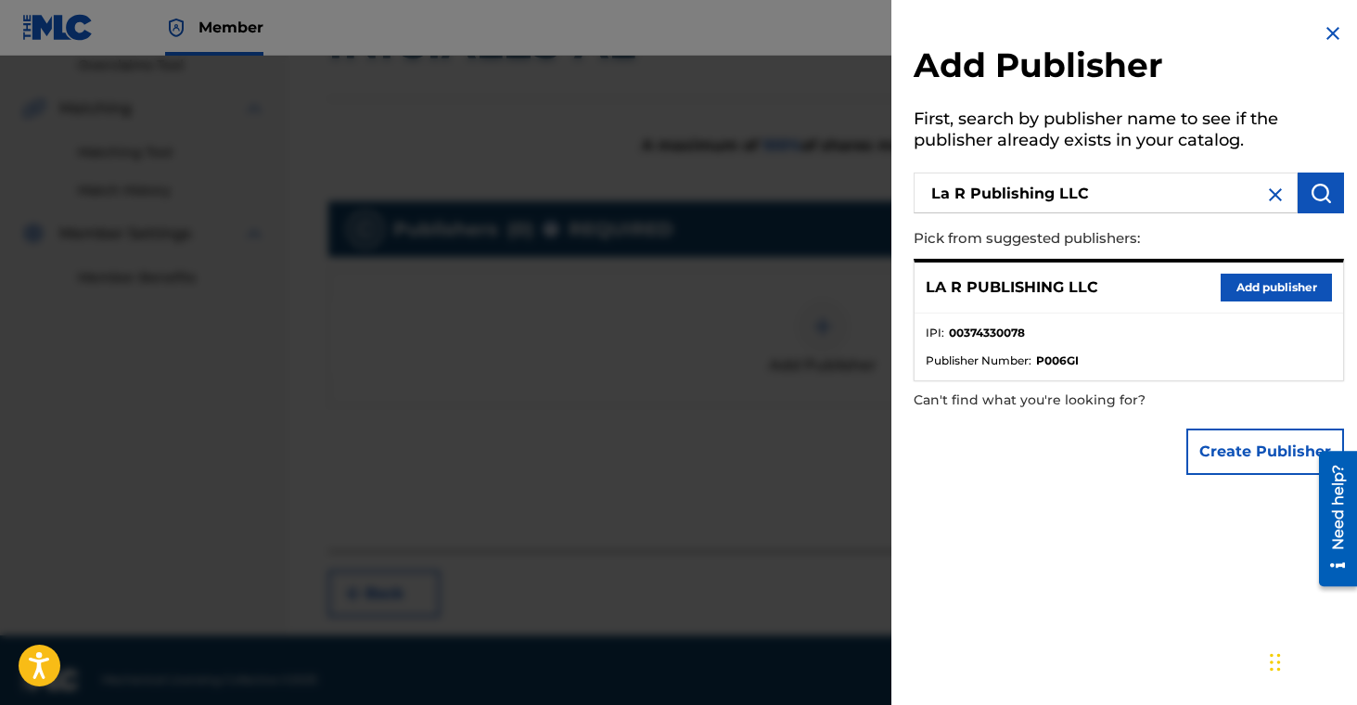
click at [1305, 292] on button "Add publisher" at bounding box center [1276, 288] width 111 height 28
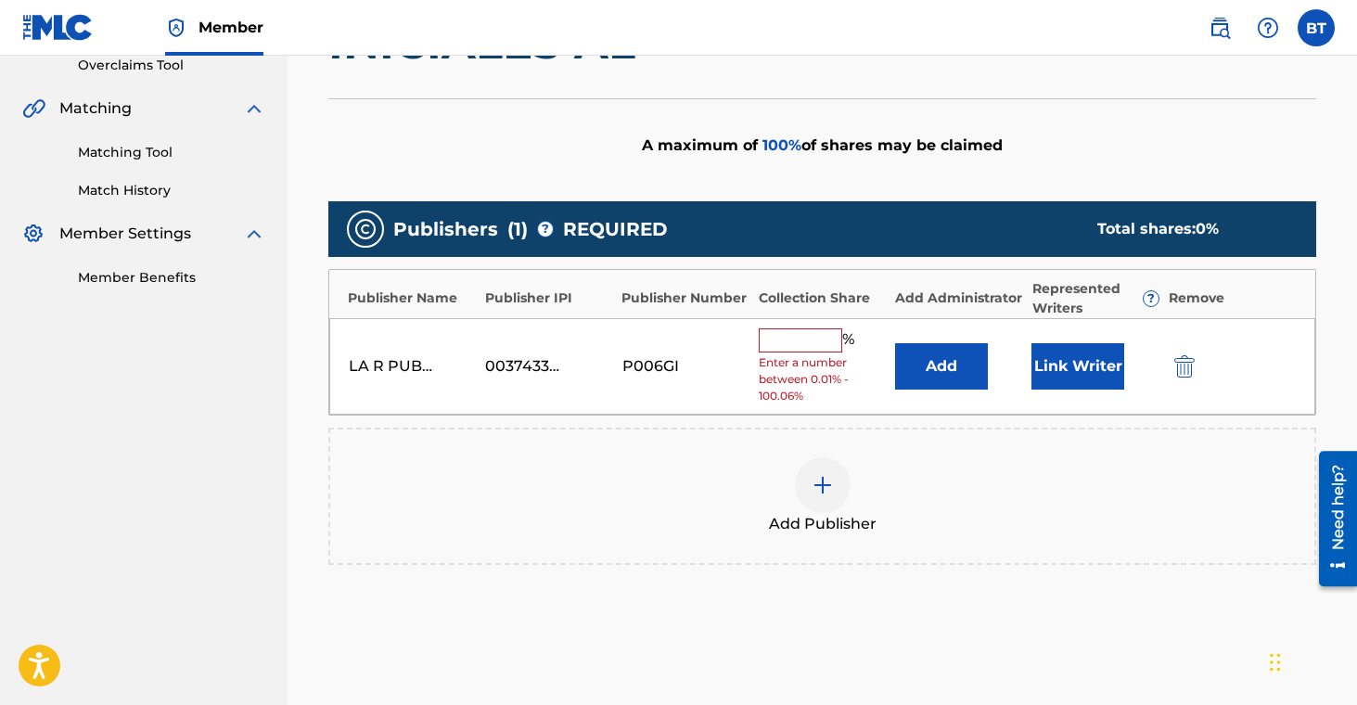
click at [1087, 376] on button "Link Writer" at bounding box center [1078, 366] width 93 height 46
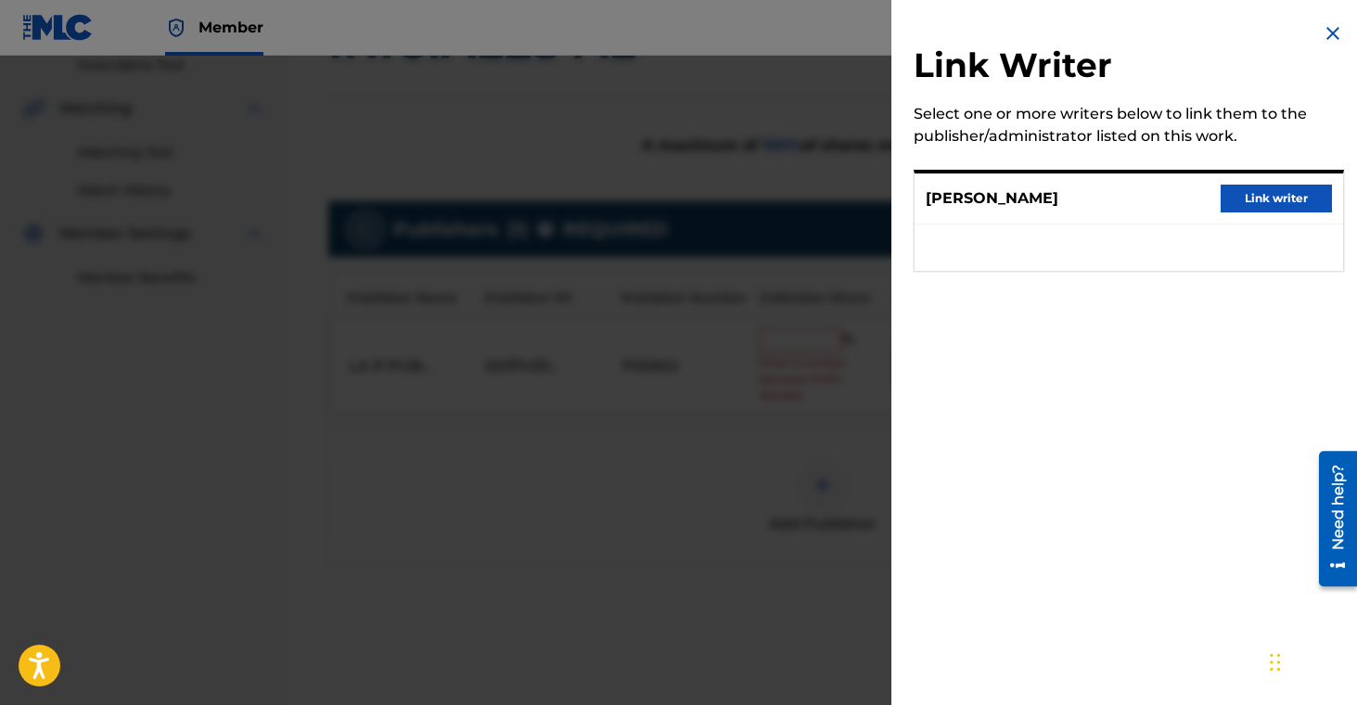
click at [1262, 202] on button "Link writer" at bounding box center [1276, 199] width 111 height 28
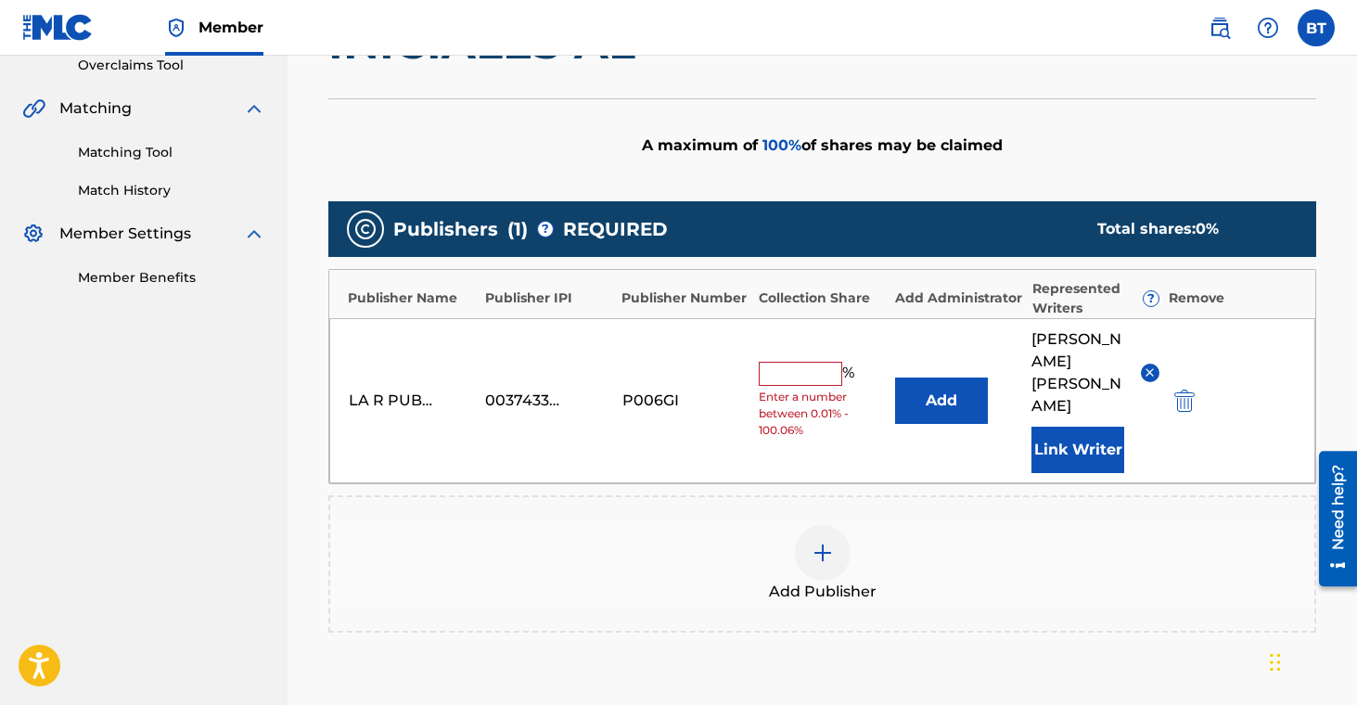
click at [945, 378] on button "Add" at bounding box center [941, 401] width 93 height 46
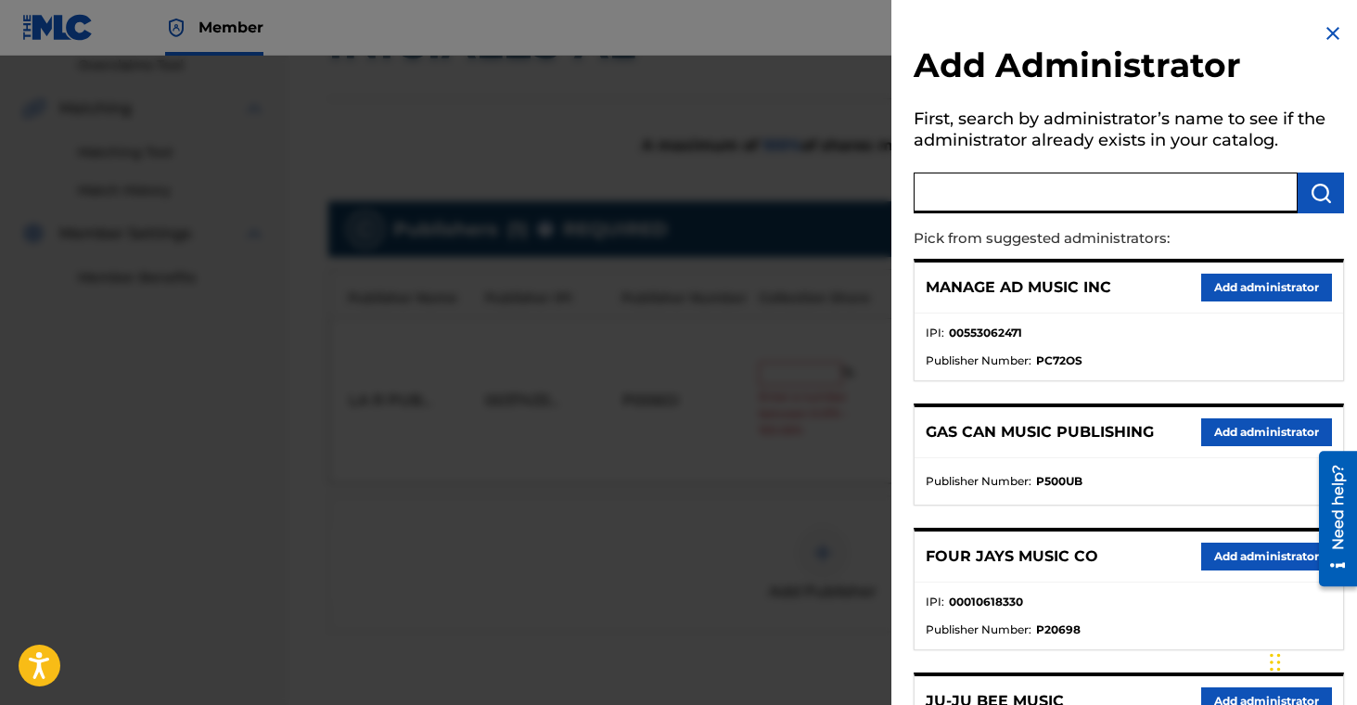
click at [1091, 199] on input "text" at bounding box center [1106, 193] width 384 height 41
type input "music admin publishing"
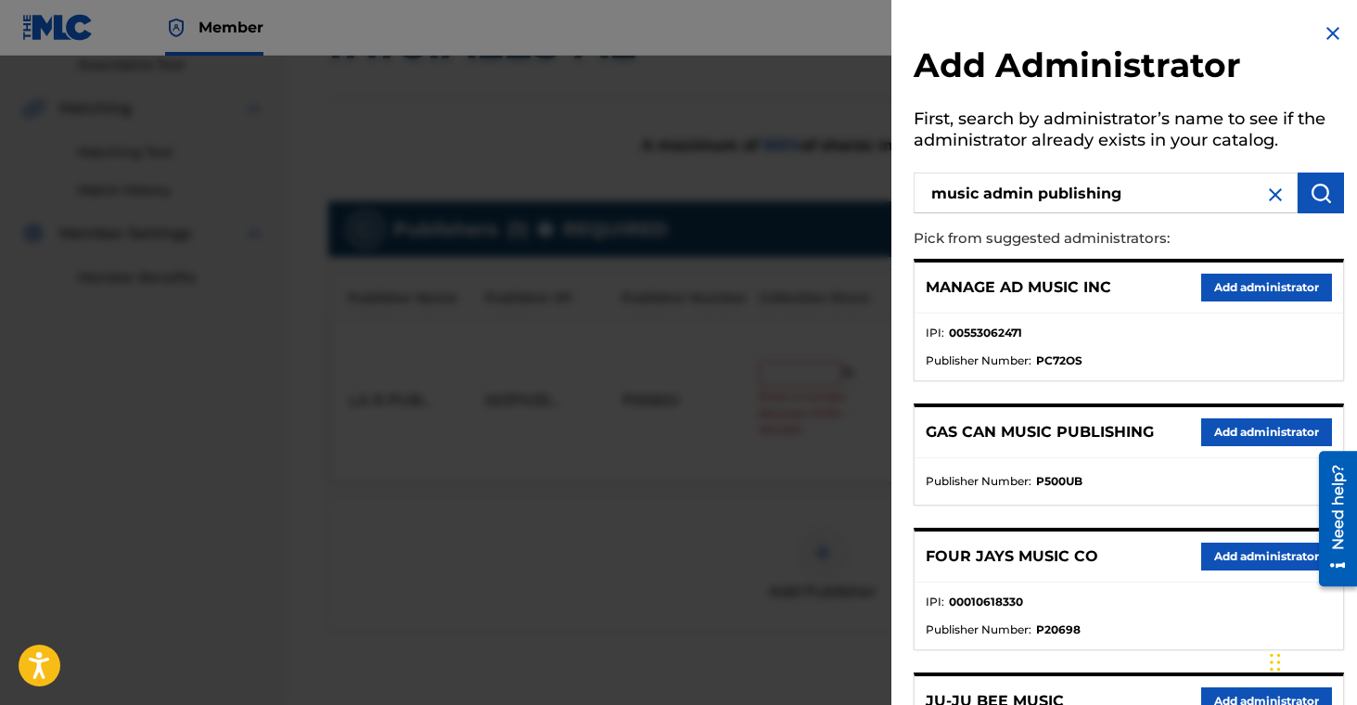
click at [1299, 180] on button "submit" at bounding box center [1321, 193] width 46 height 41
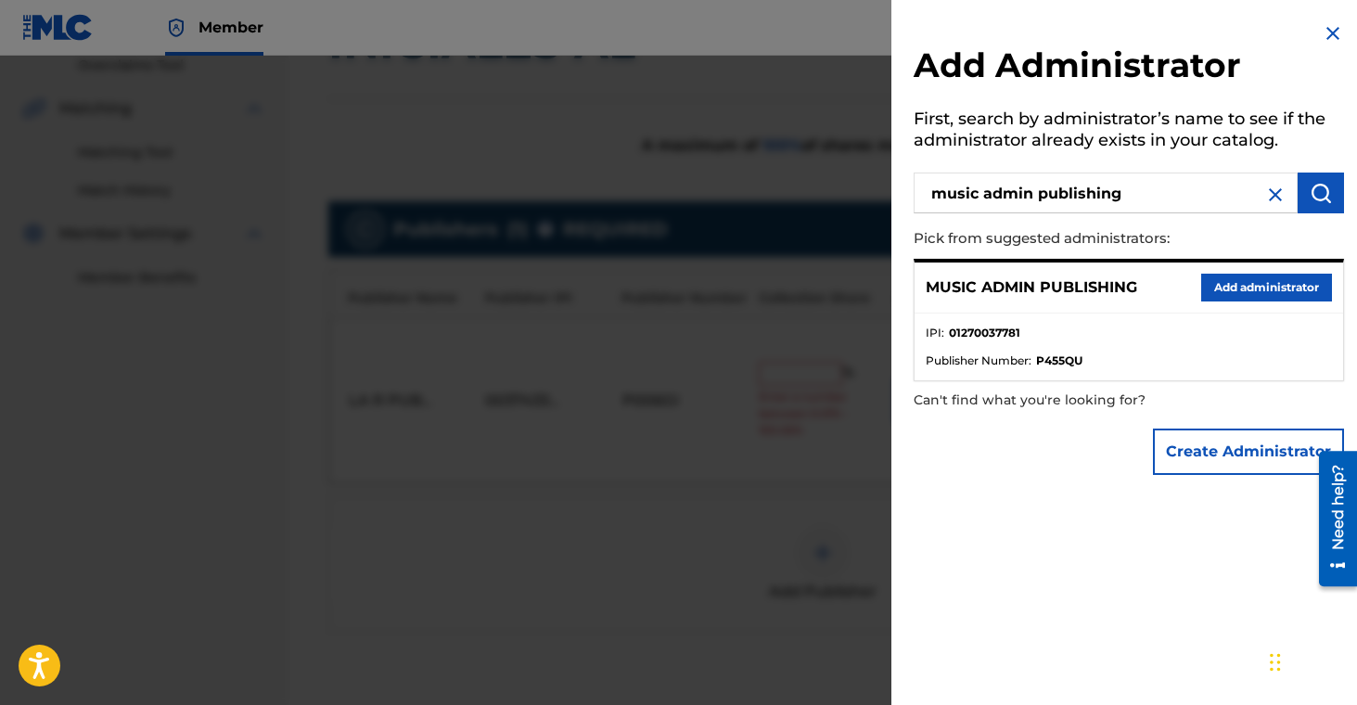
click at [1288, 293] on button "Add administrator" at bounding box center [1267, 288] width 131 height 28
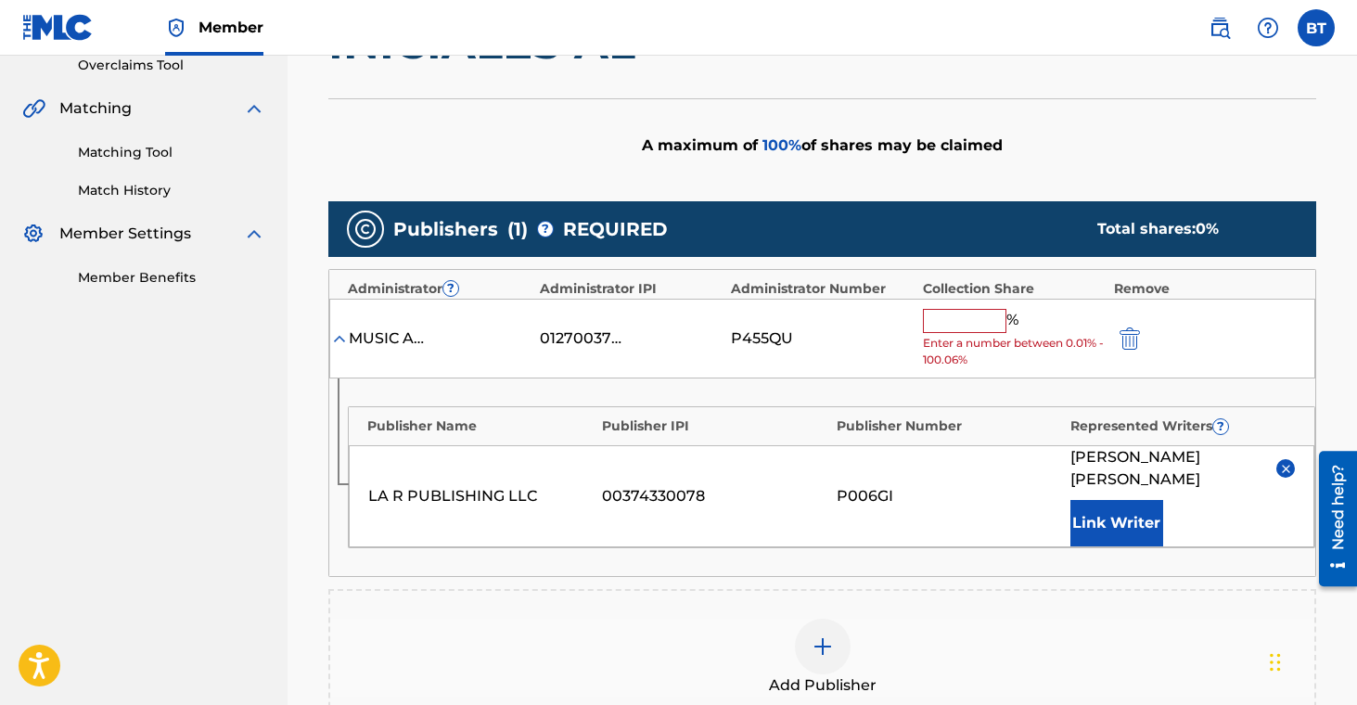
click at [972, 318] on input "text" at bounding box center [965, 321] width 84 height 24
type input "100"
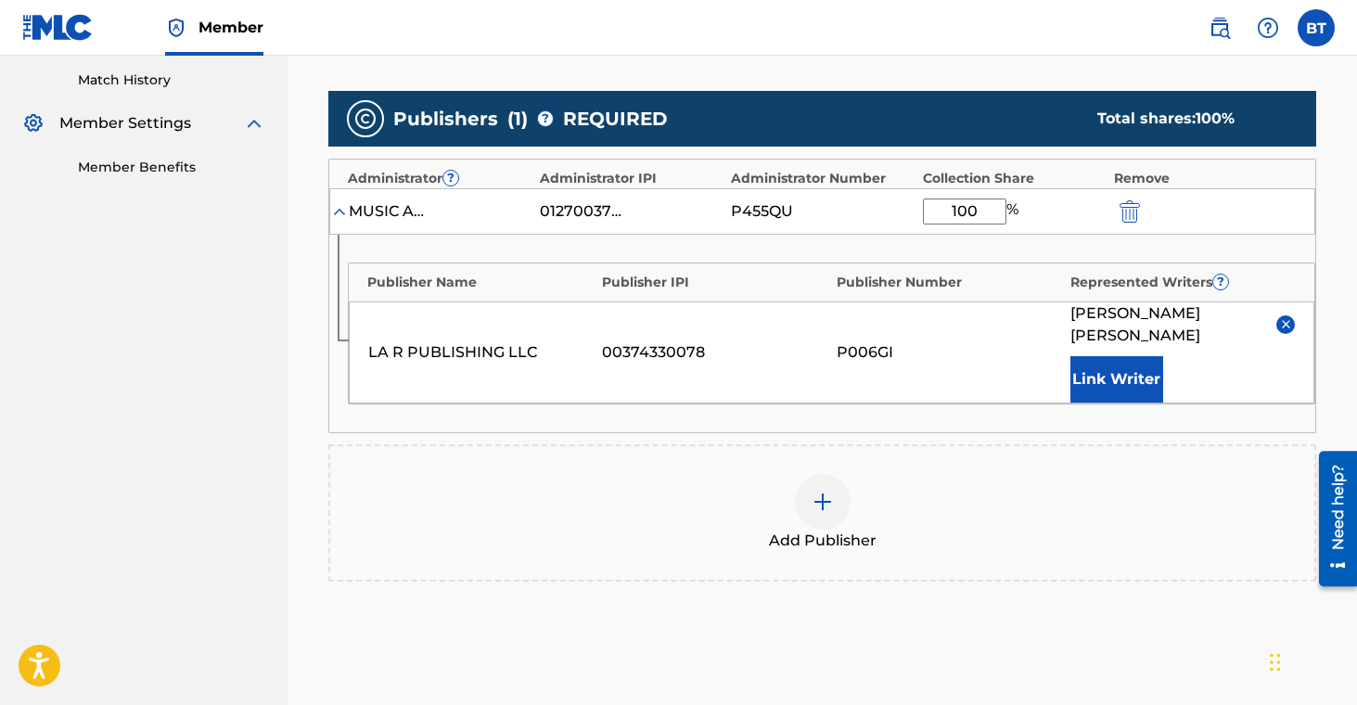
scroll to position [681, 0]
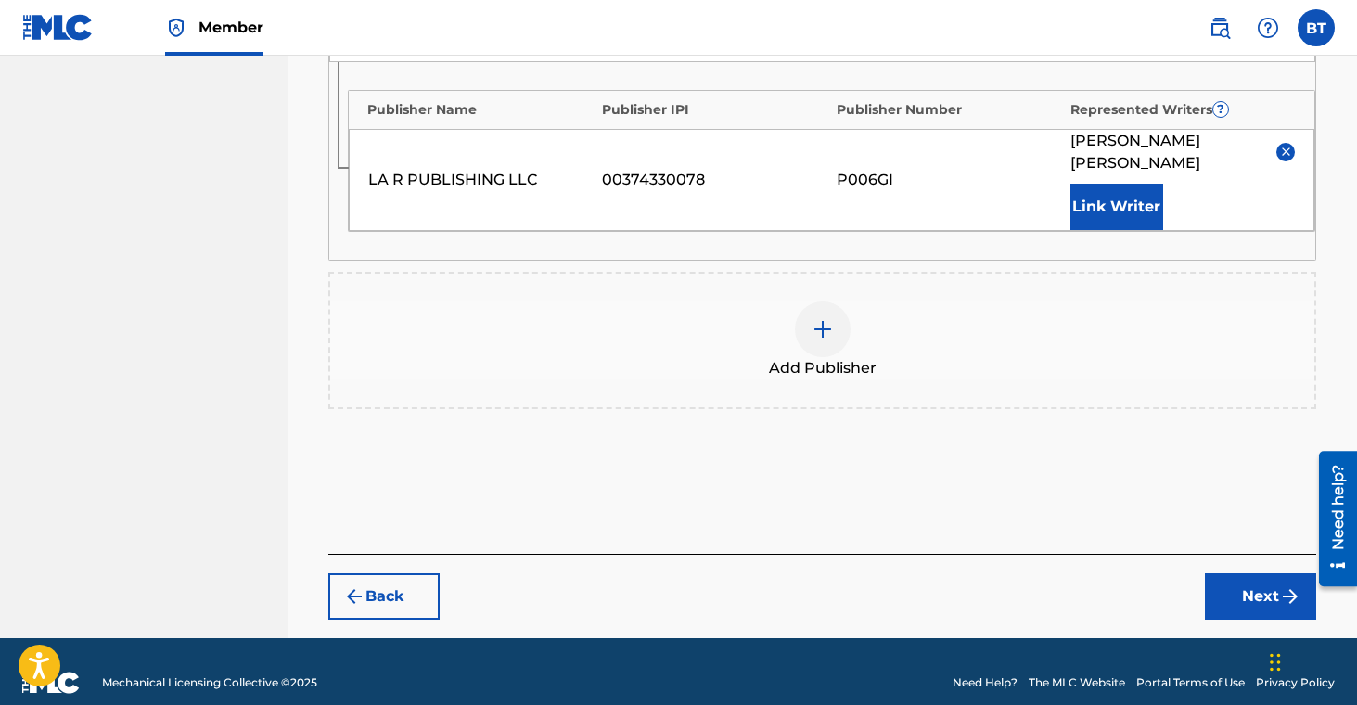
click at [1220, 573] on button "Next" at bounding box center [1260, 596] width 111 height 46
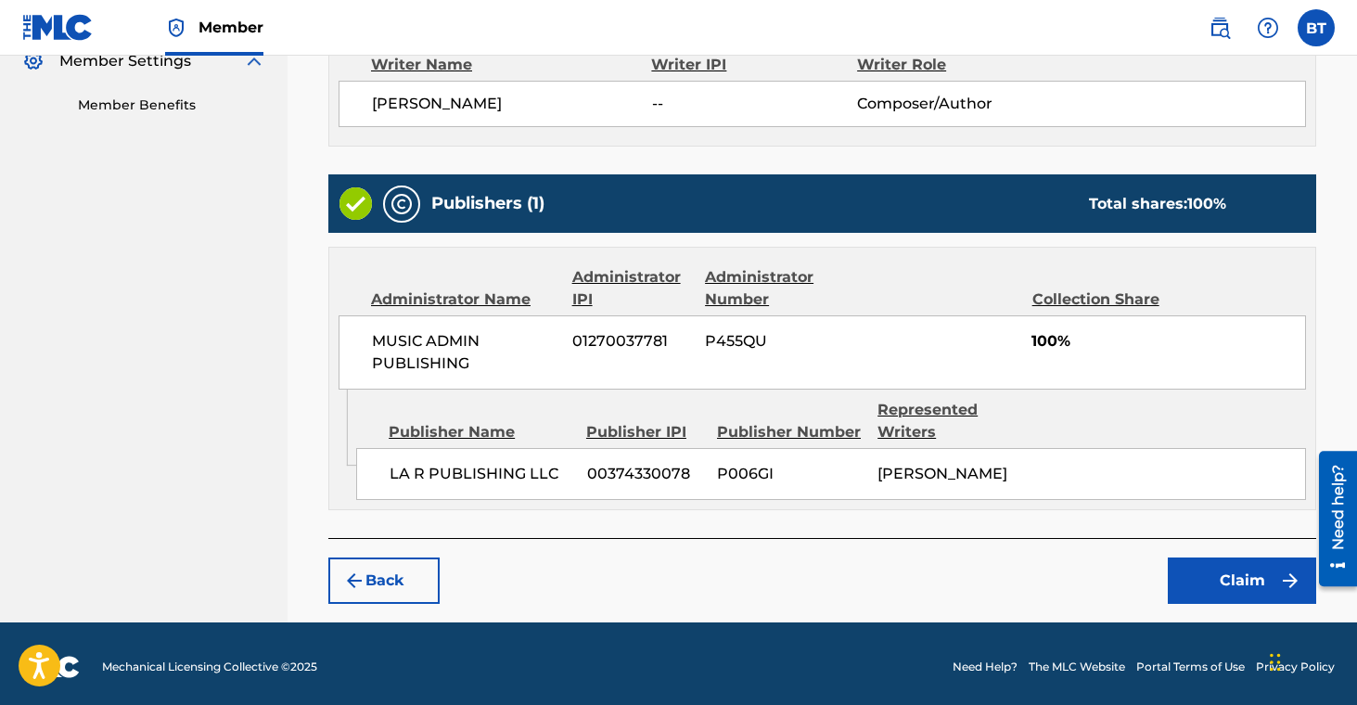
scroll to position [575, 0]
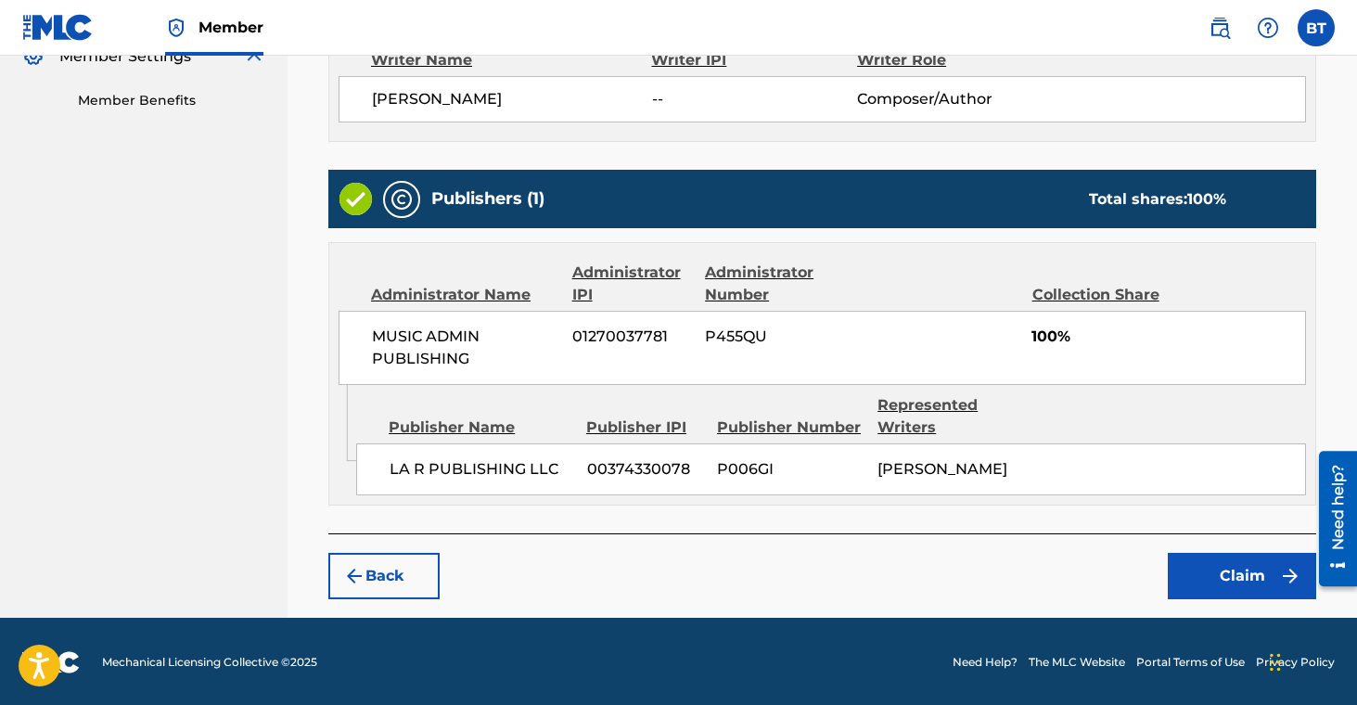
click at [1186, 573] on button "Claim" at bounding box center [1242, 576] width 148 height 46
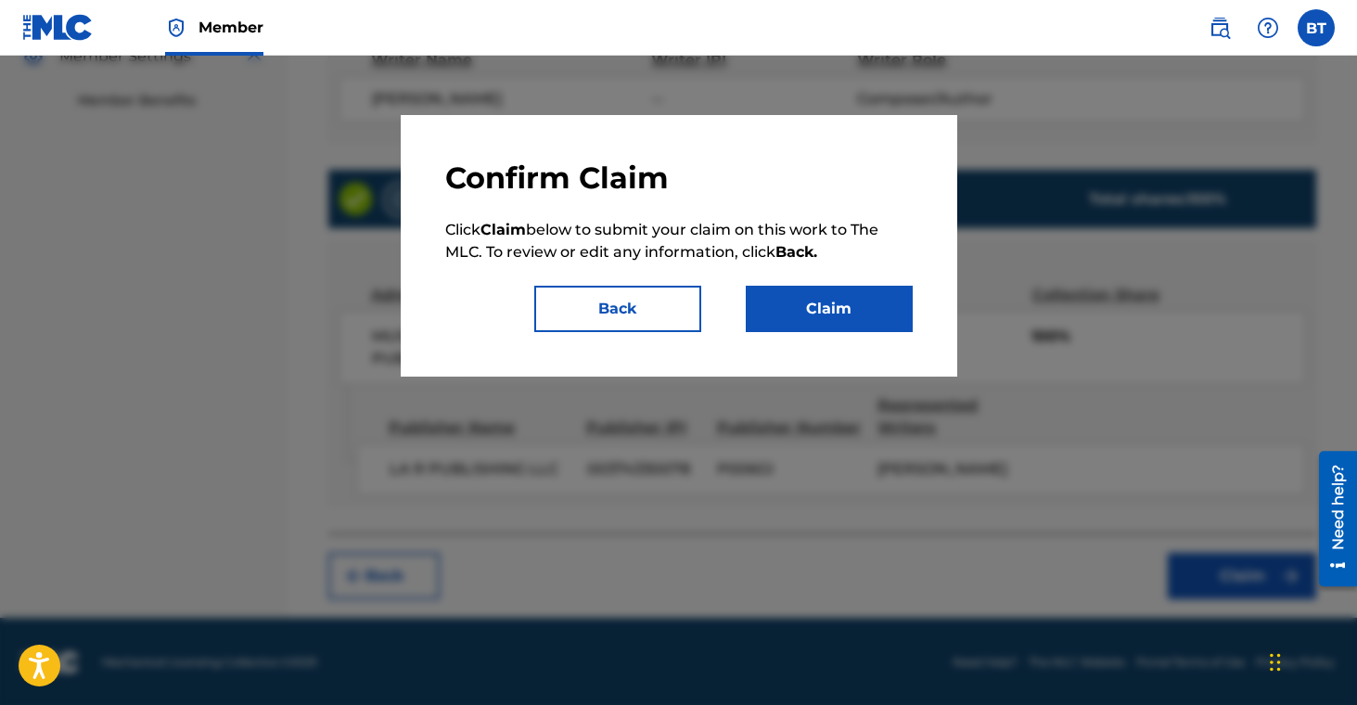
click at [857, 326] on button "Claim" at bounding box center [829, 309] width 167 height 46
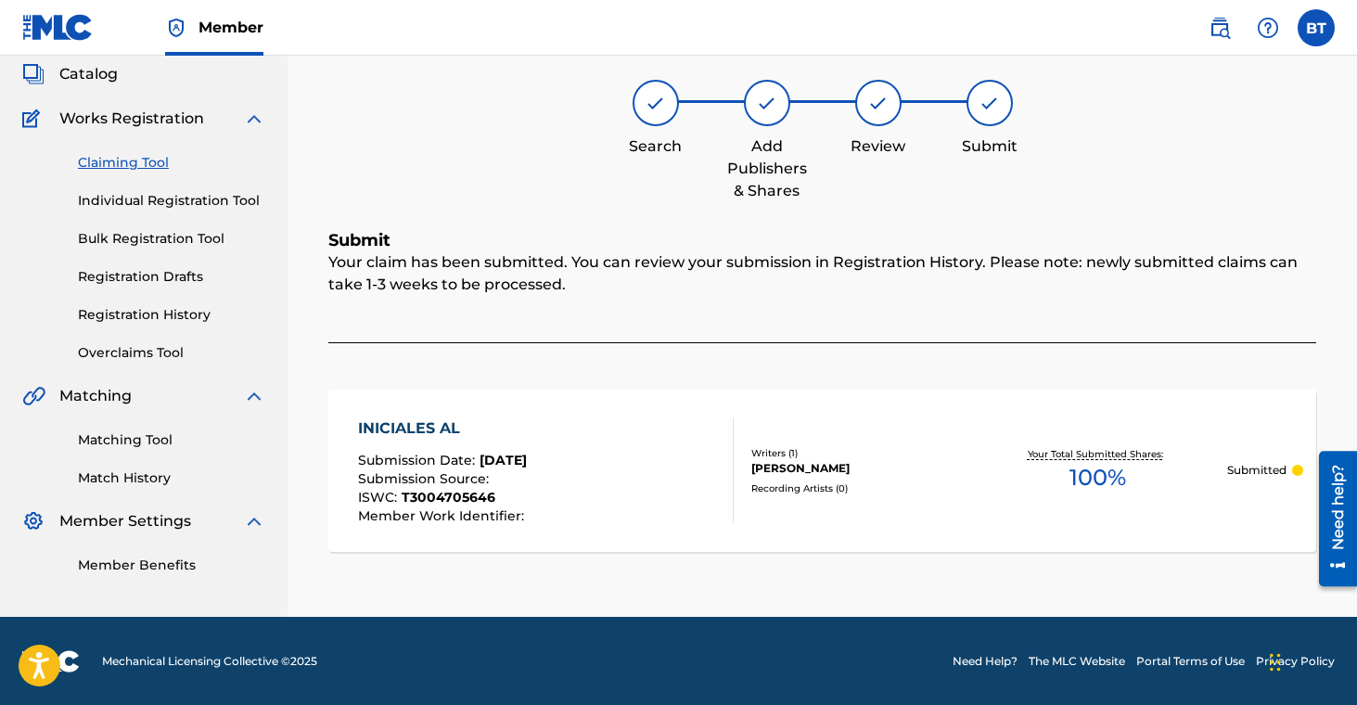
scroll to position [0, 0]
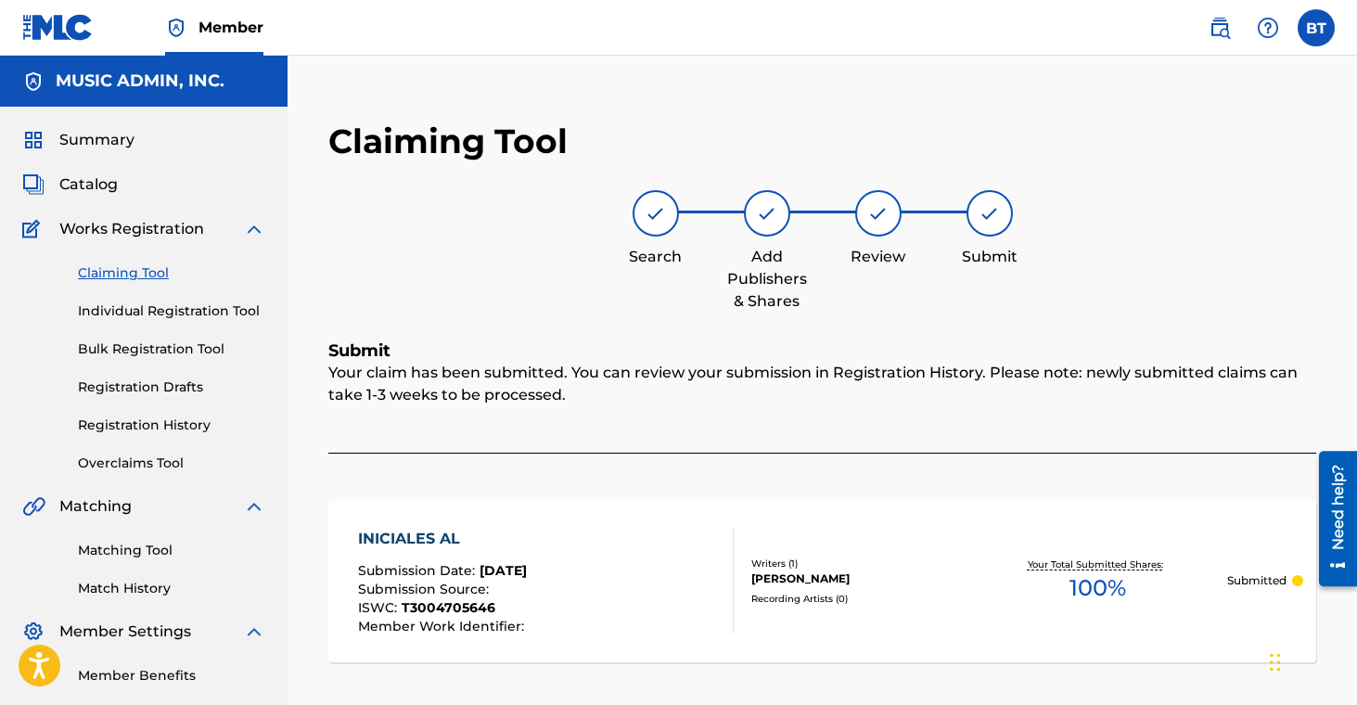
click at [618, 71] on div "Claiming Tool Search Add Publishers & Shares Review Submit Submit Your claim ha…" at bounding box center [823, 392] width 1070 height 672
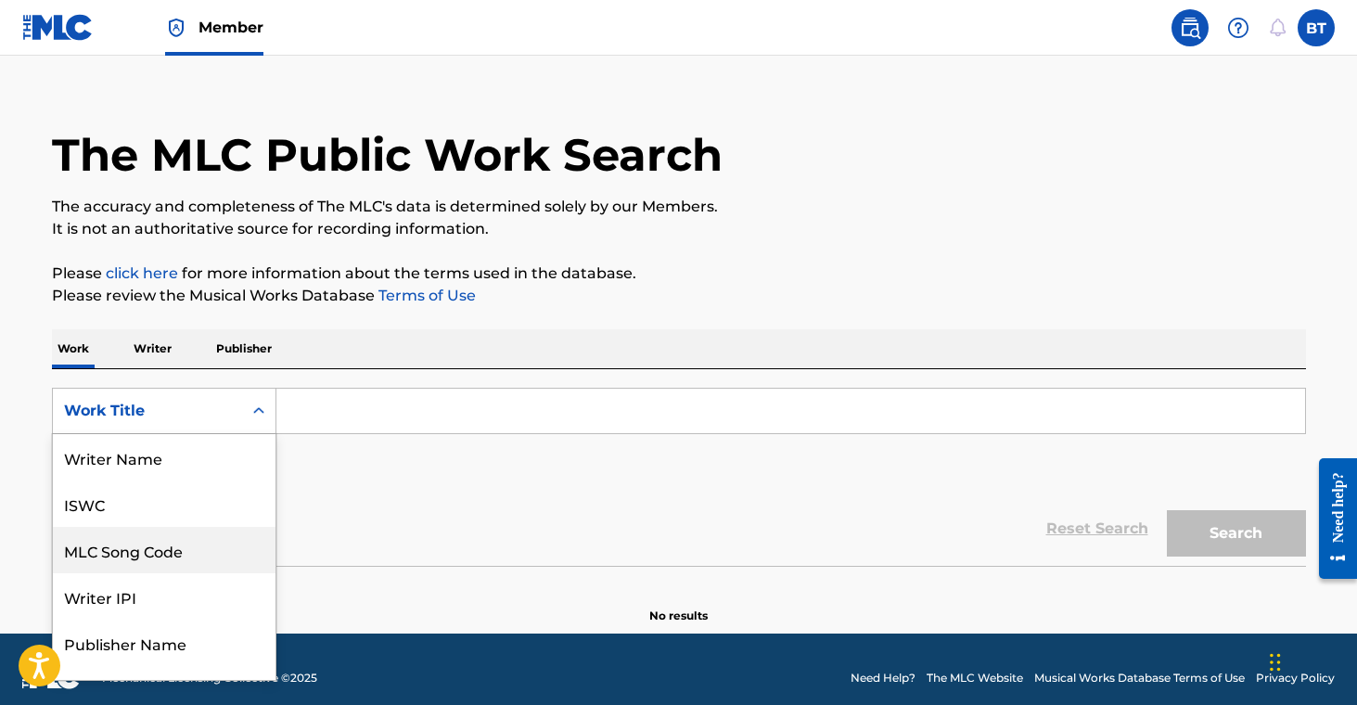
click at [212, 434] on div "MLC Song Code, 3 of 8. 8 results available. Use Up and Down to choose options, …" at bounding box center [164, 411] width 225 height 46
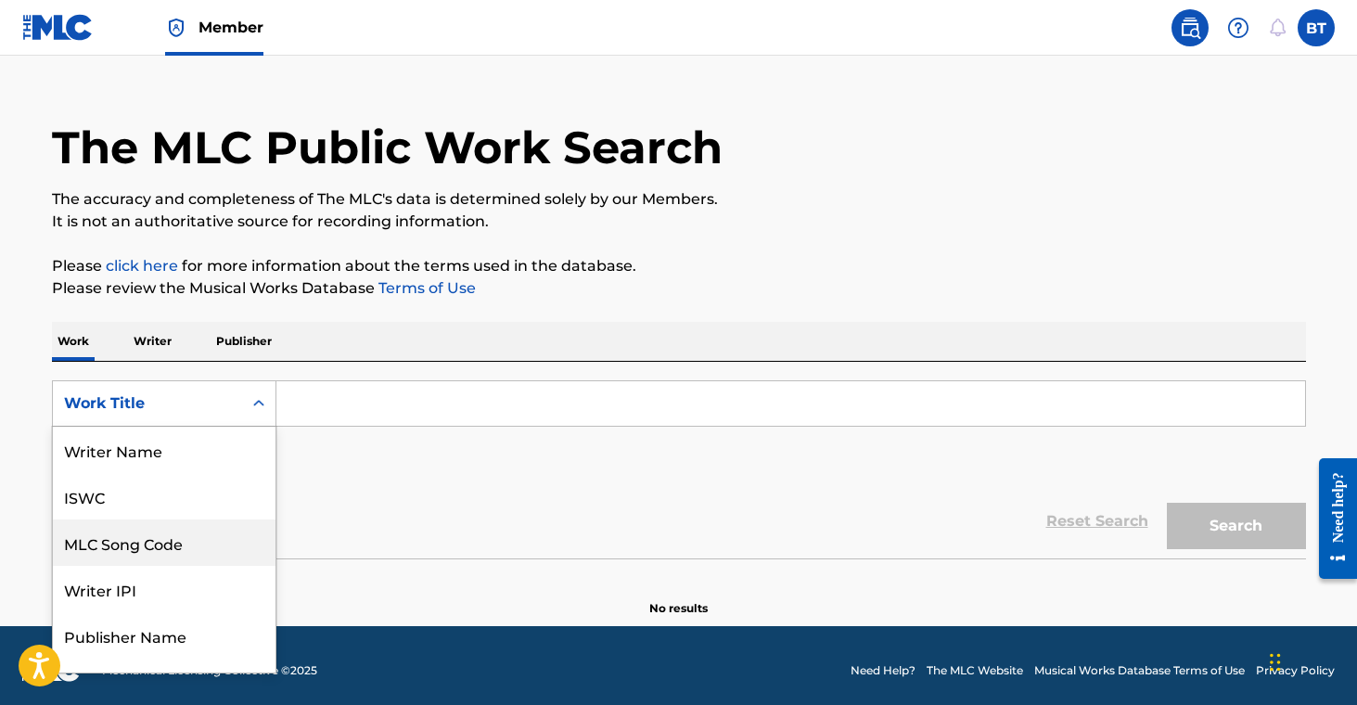
scroll to position [93, 0]
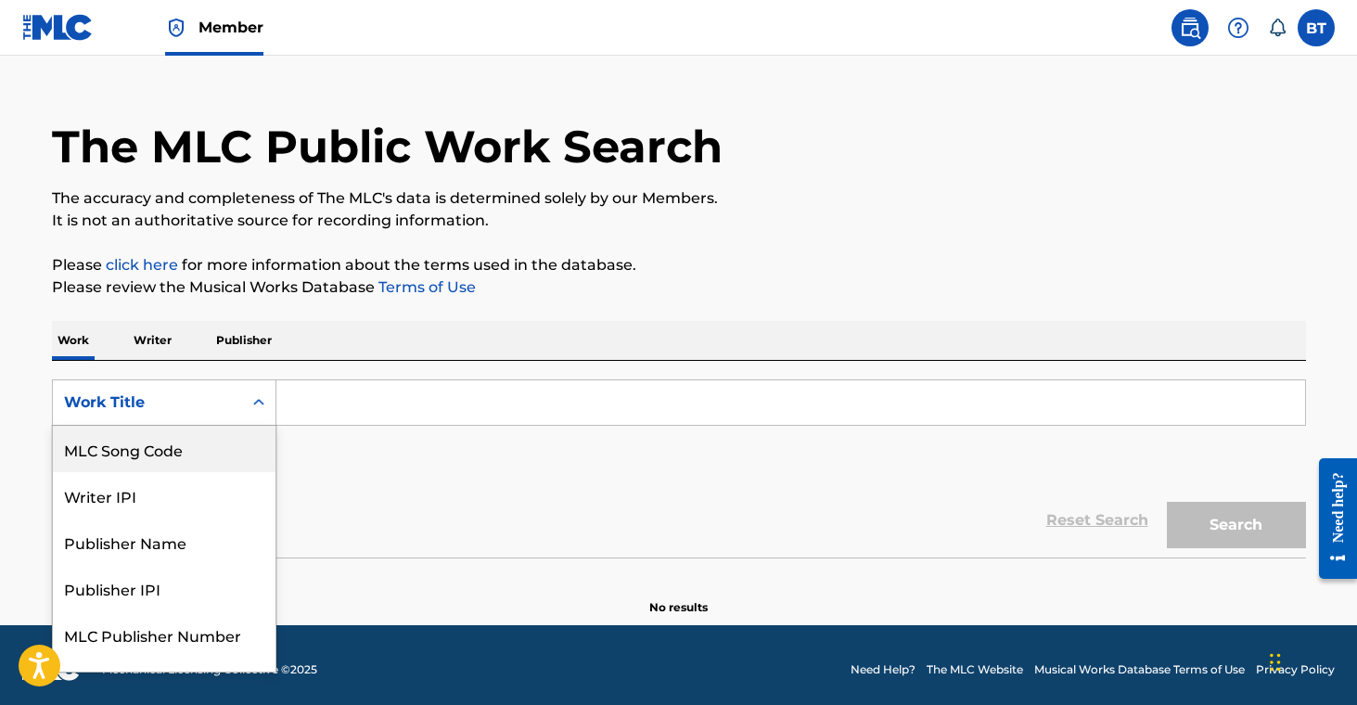
click at [173, 458] on div "MLC Song Code" at bounding box center [164, 449] width 223 height 46
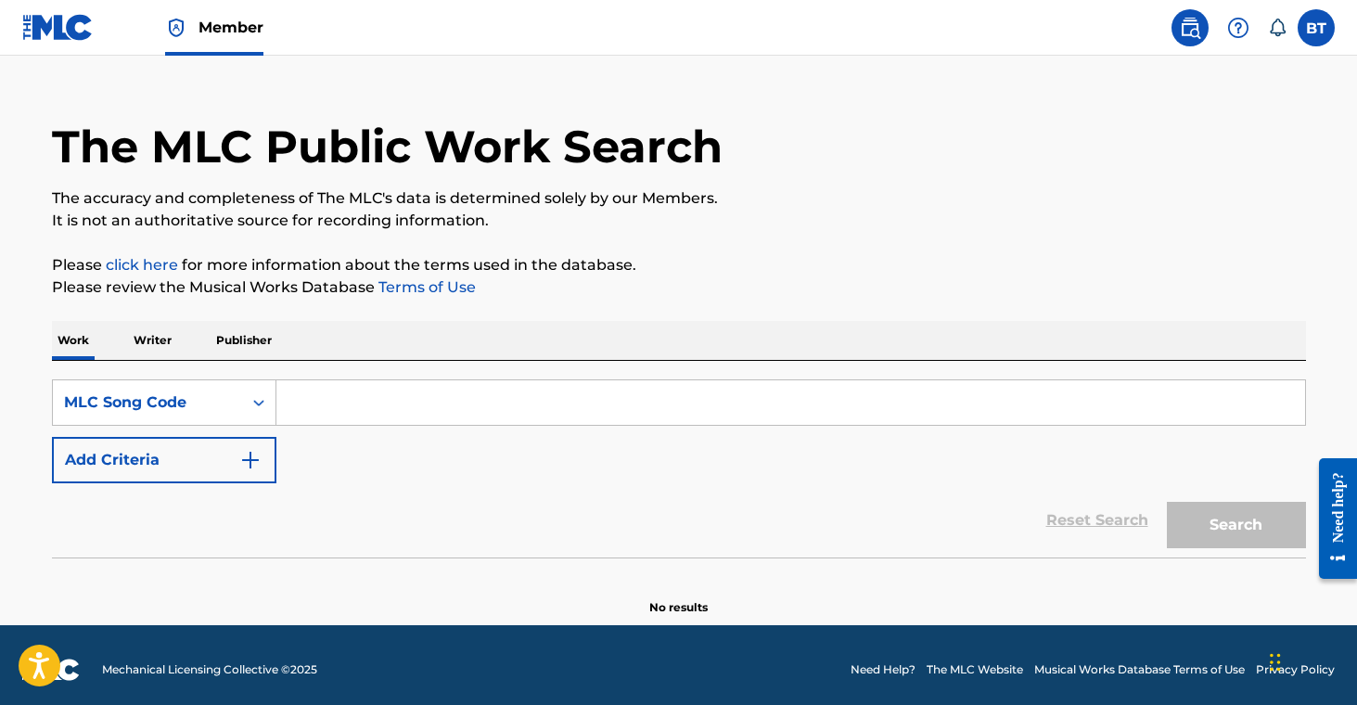
click at [384, 409] on input "Search Form" at bounding box center [790, 402] width 1029 height 45
paste input "AE0VZL"
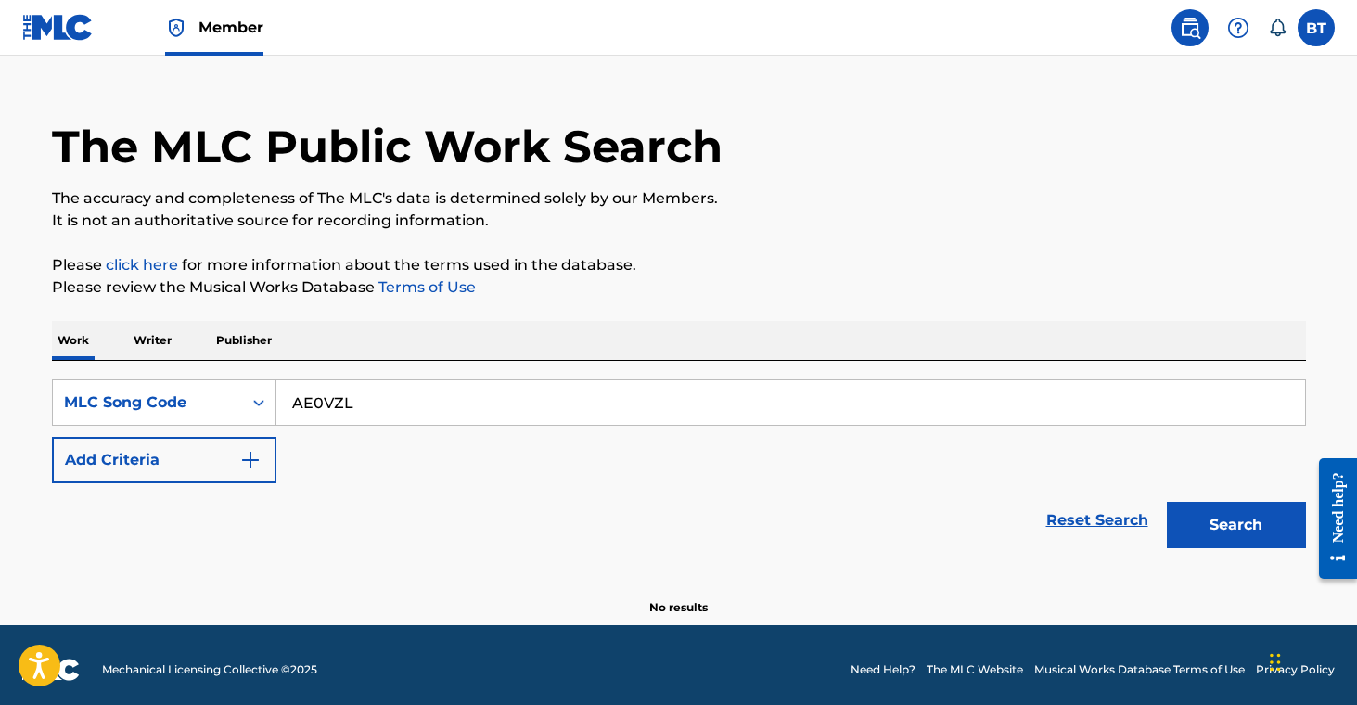
type input "AE0VZL"
click at [1221, 507] on button "Search" at bounding box center [1236, 525] width 139 height 46
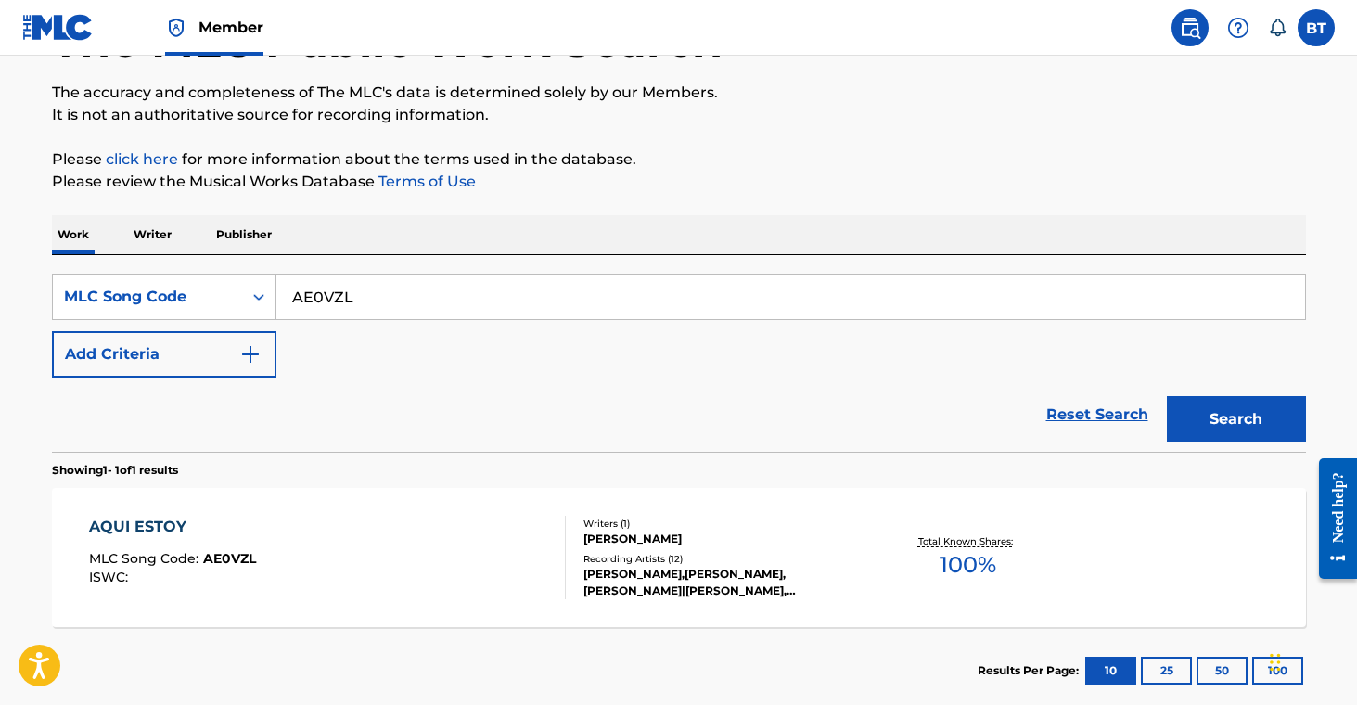
scroll to position [157, 0]
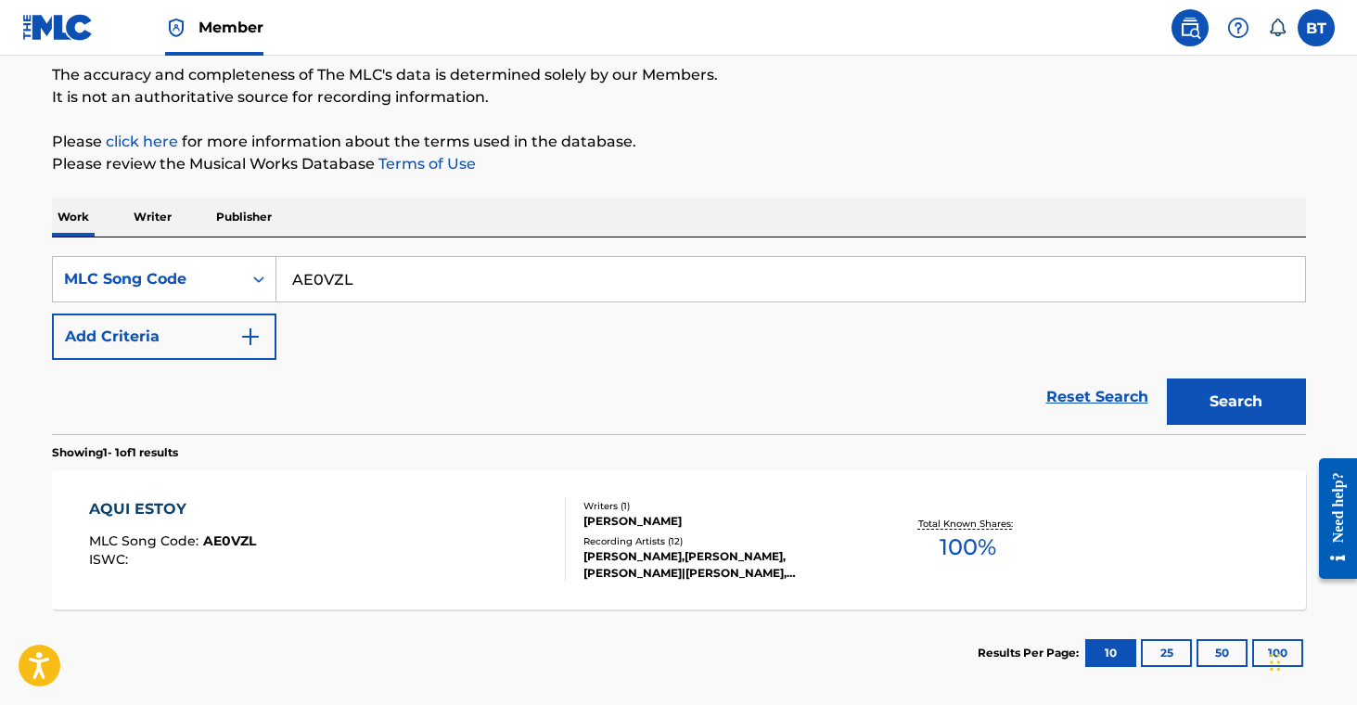
click at [713, 569] on div "[PERSON_NAME],[PERSON_NAME], [PERSON_NAME]|[PERSON_NAME], [PERSON_NAME] & [PERS…" at bounding box center [724, 564] width 280 height 33
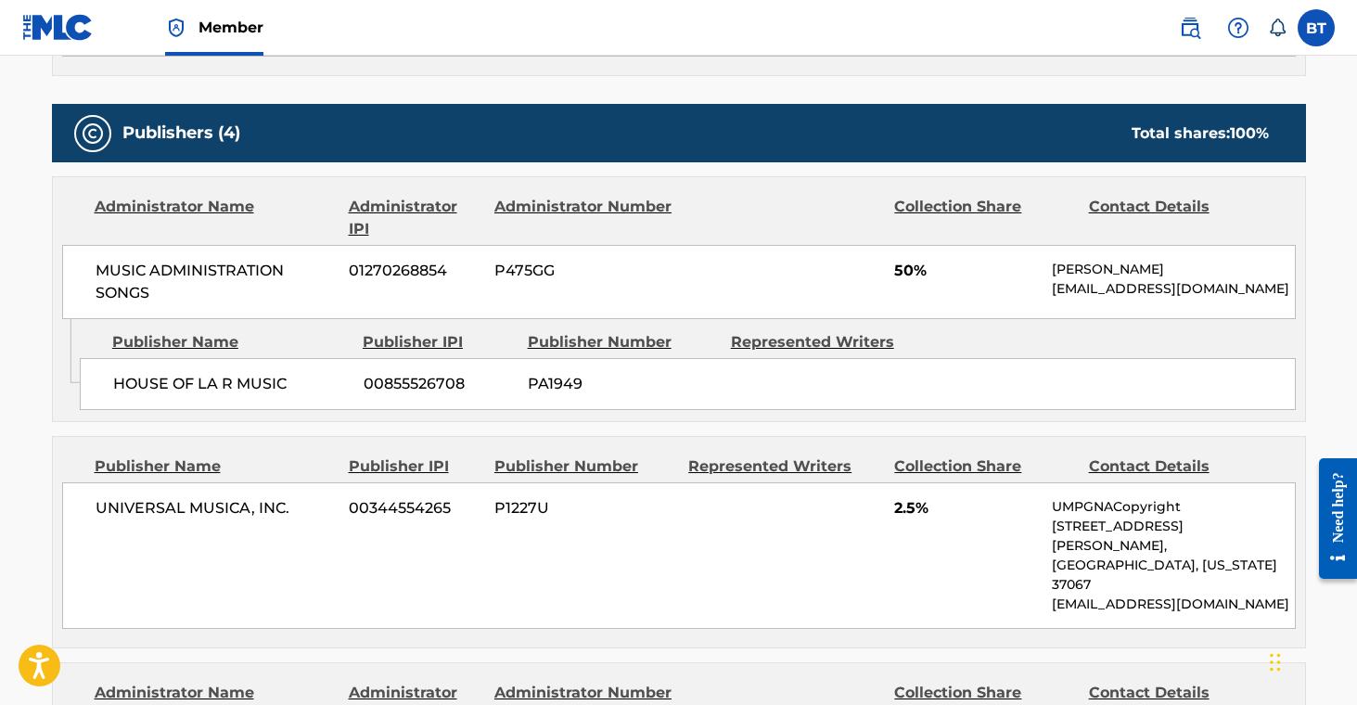
scroll to position [765, 0]
